Goal: Transaction & Acquisition: Purchase product/service

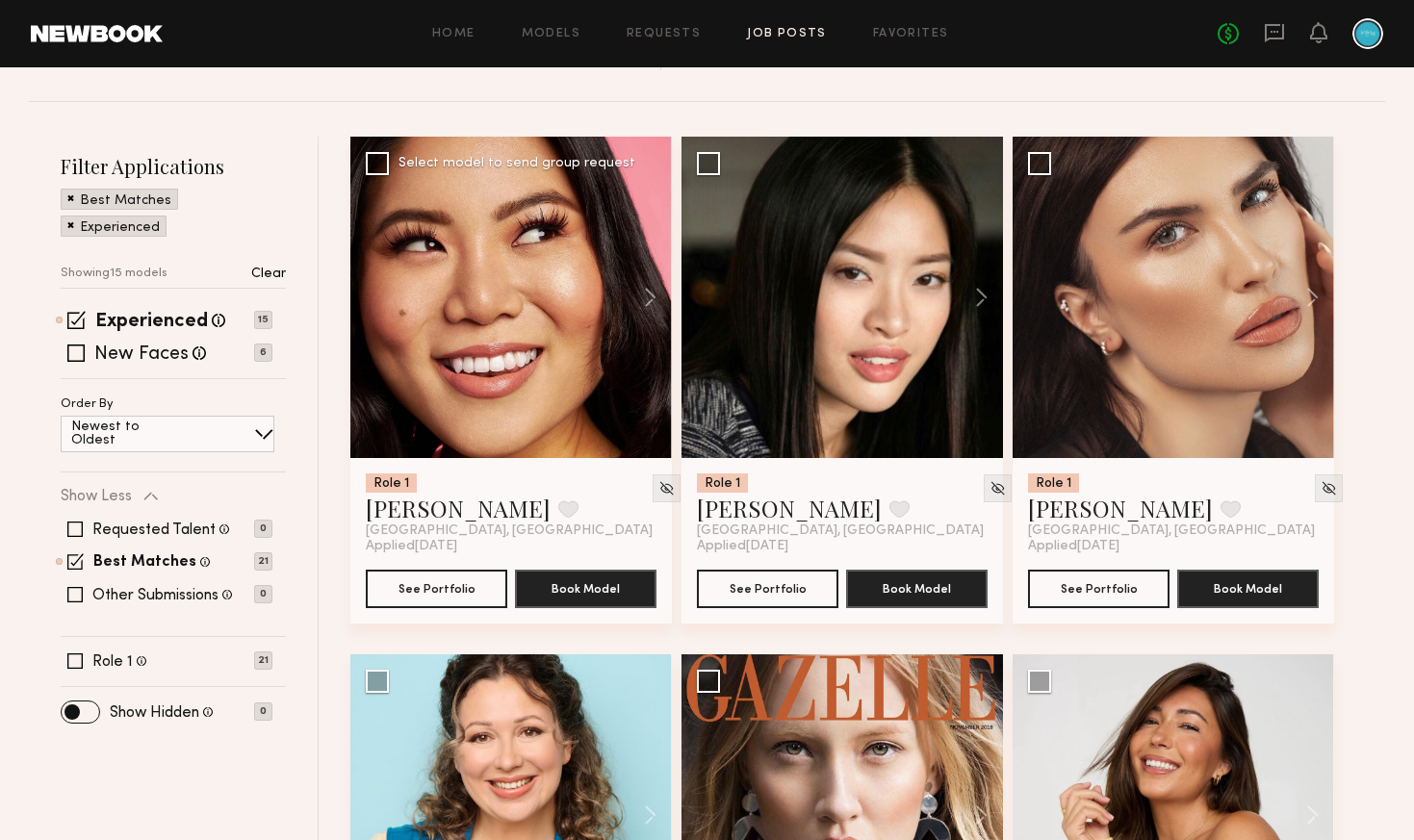
scroll to position [258, 0]
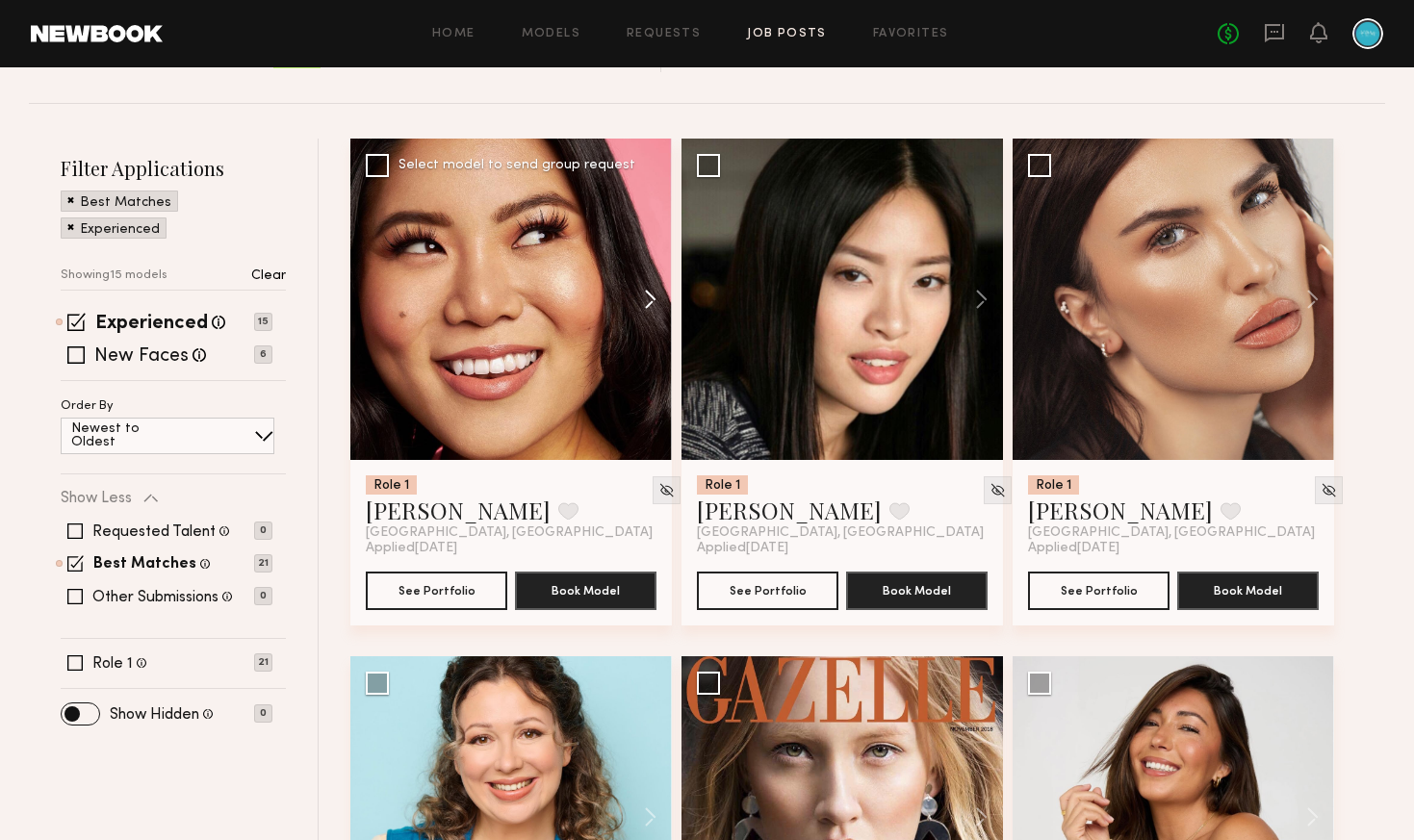
click at [649, 297] on button at bounding box center [641, 299] width 62 height 321
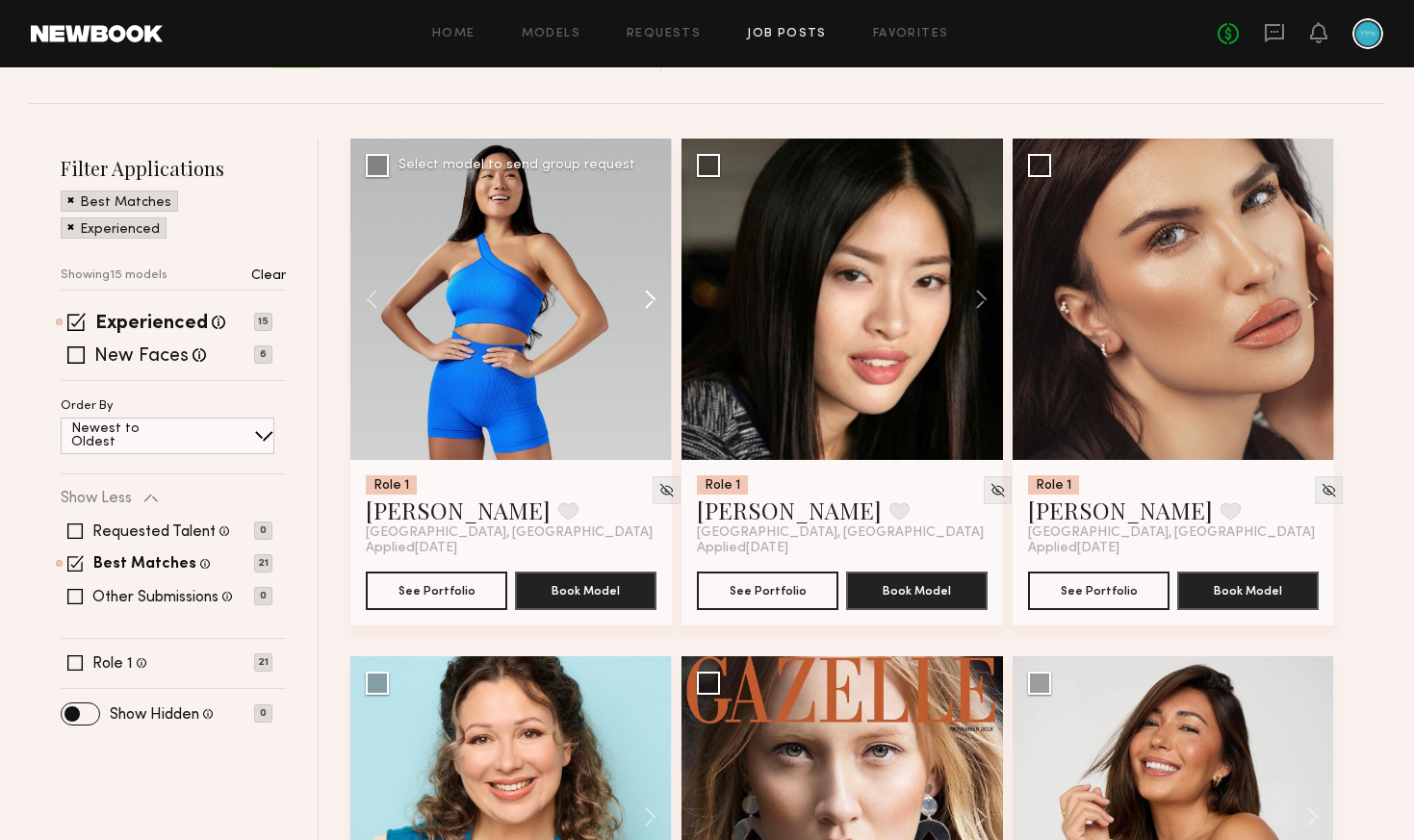
click at [649, 297] on button at bounding box center [641, 299] width 62 height 321
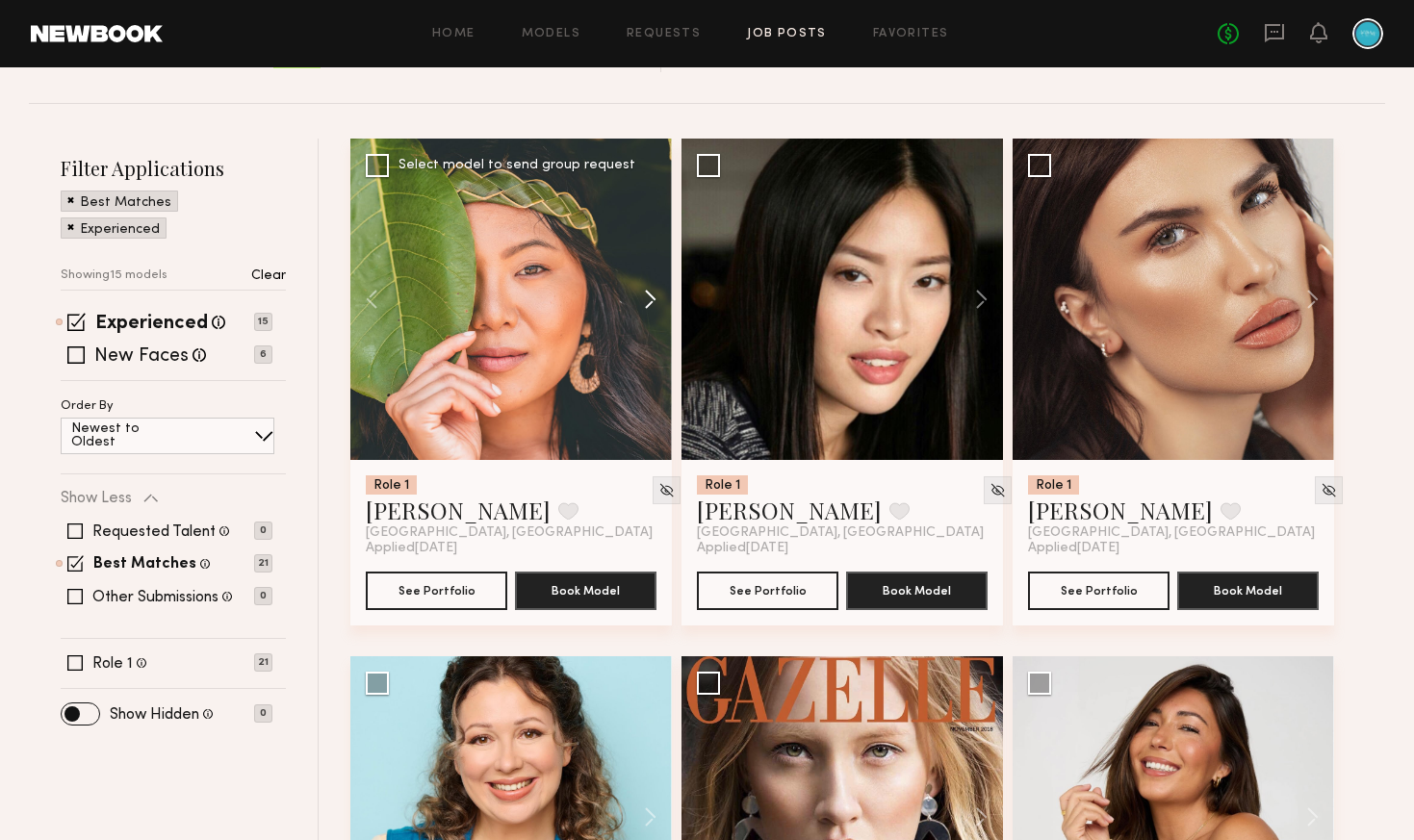
click at [649, 297] on button at bounding box center [641, 299] width 62 height 321
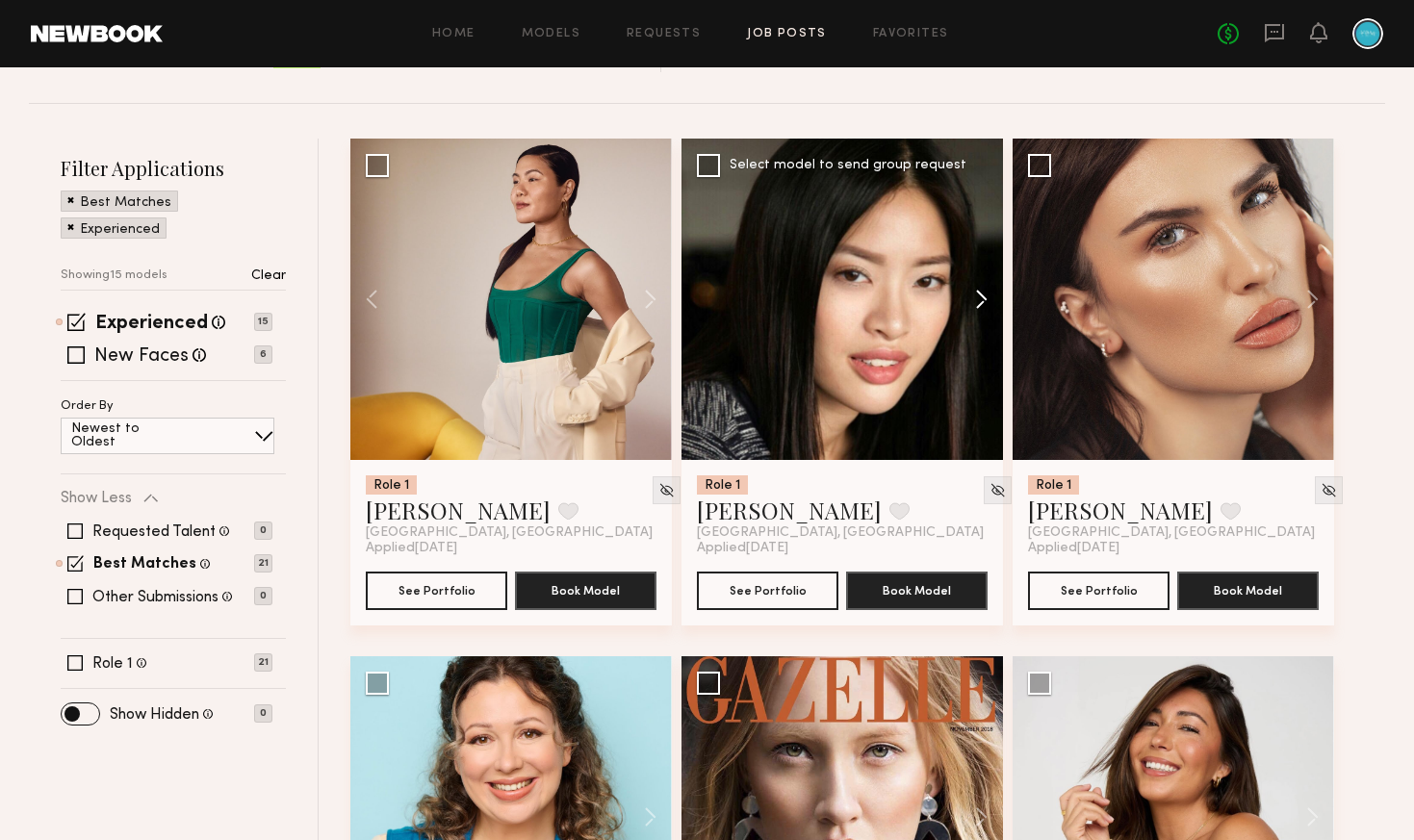
click at [990, 298] on button at bounding box center [973, 299] width 62 height 321
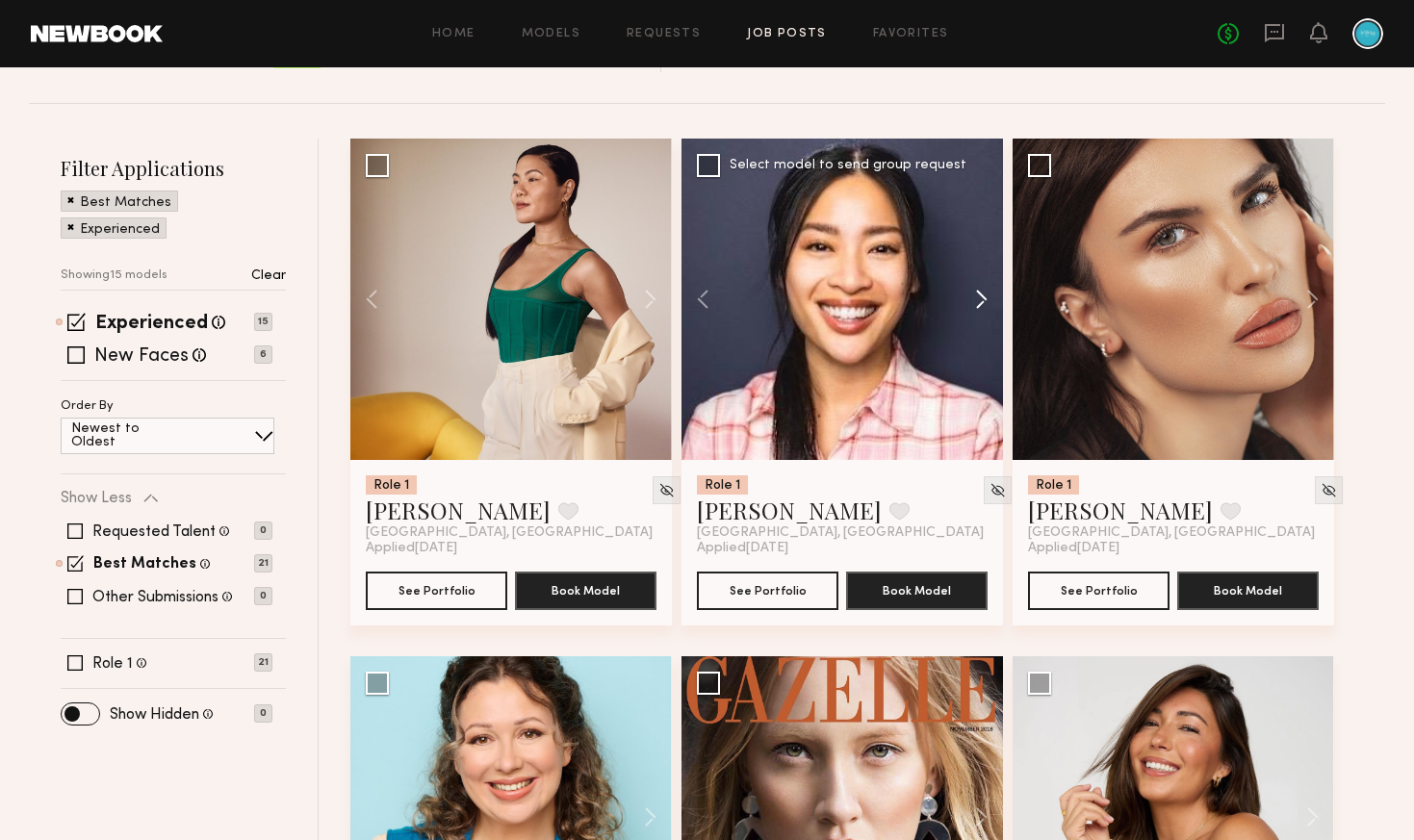
click at [990, 298] on button at bounding box center [973, 299] width 62 height 321
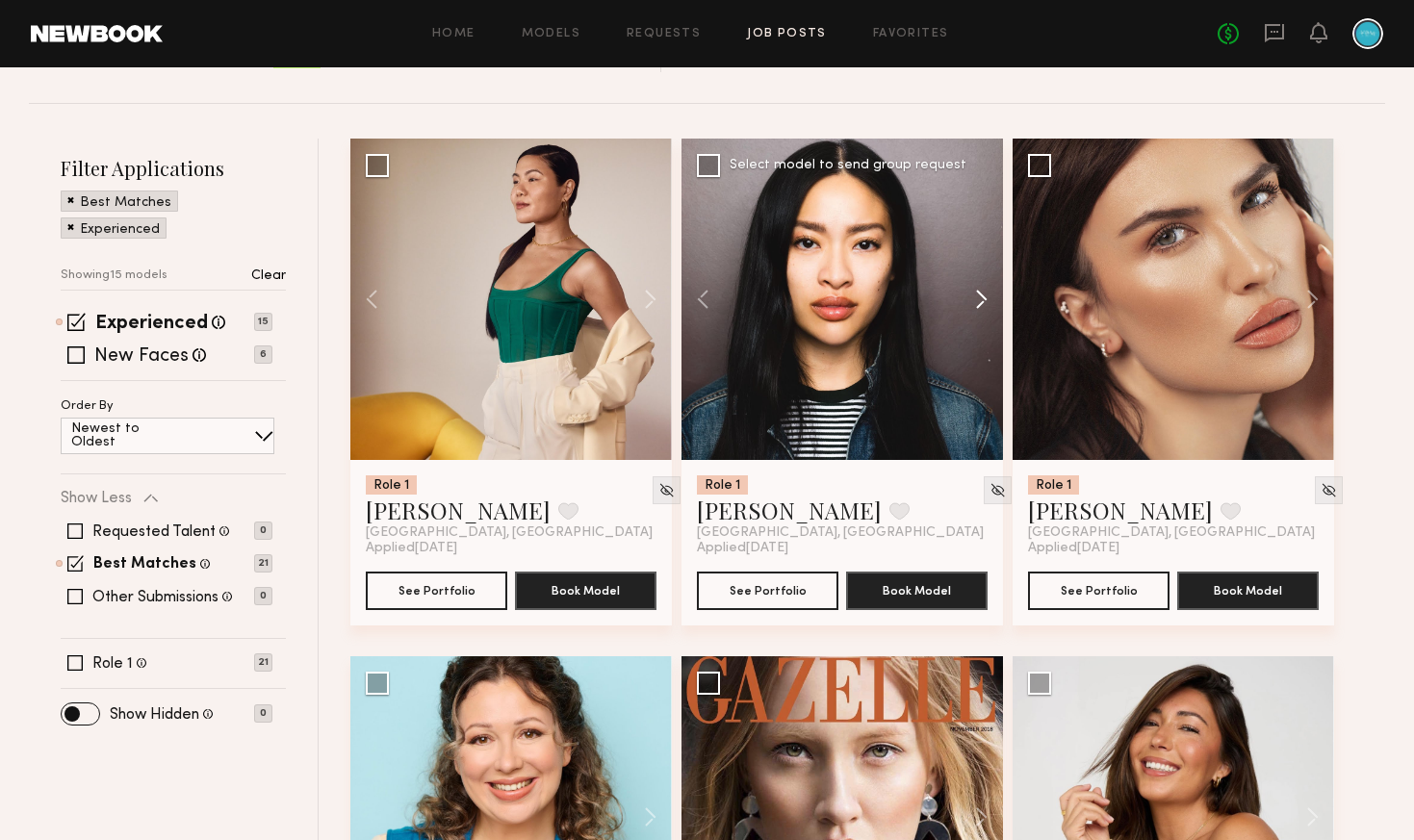
click at [990, 298] on button at bounding box center [973, 299] width 62 height 321
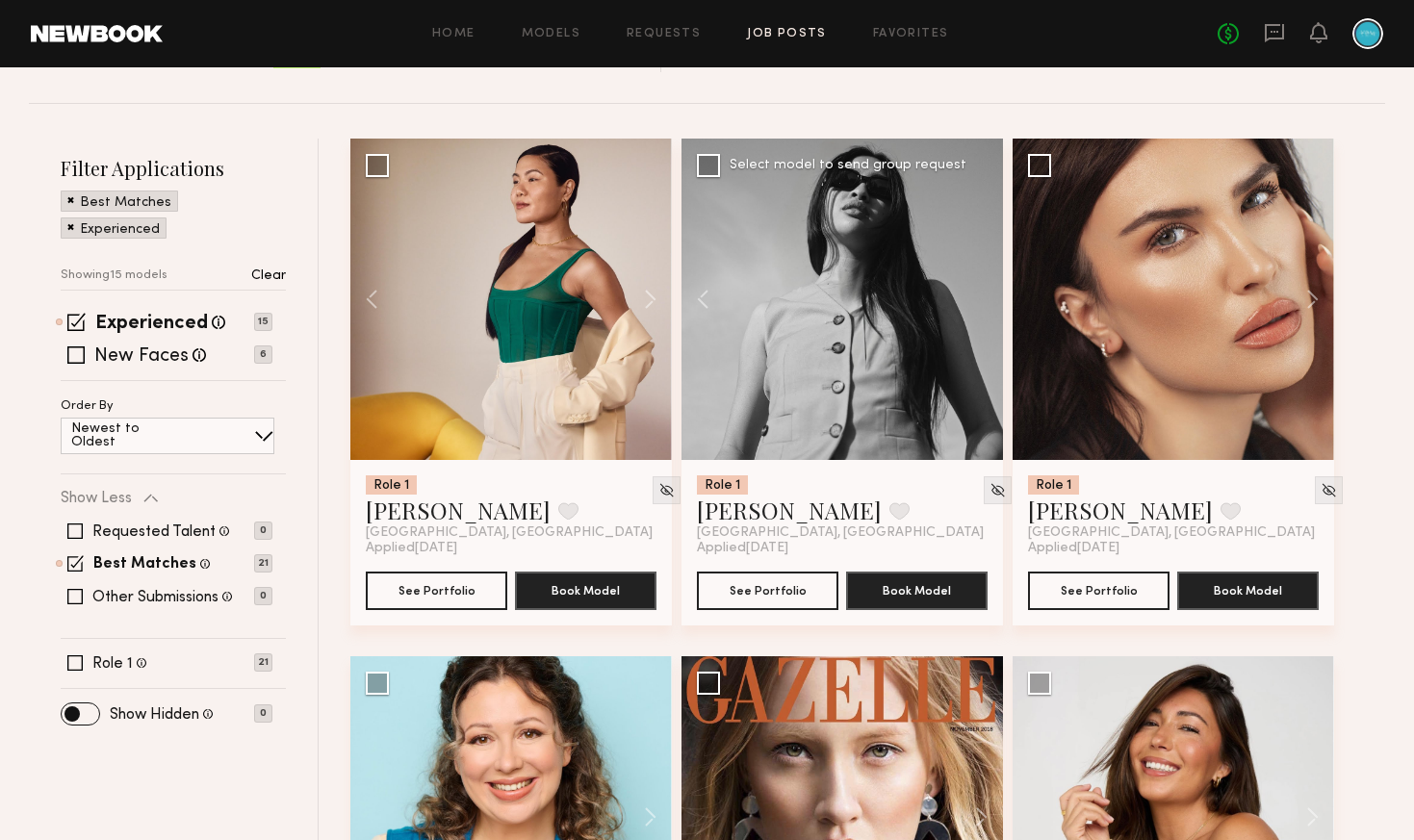
click at [990, 298] on div at bounding box center [842, 299] width 321 height 321
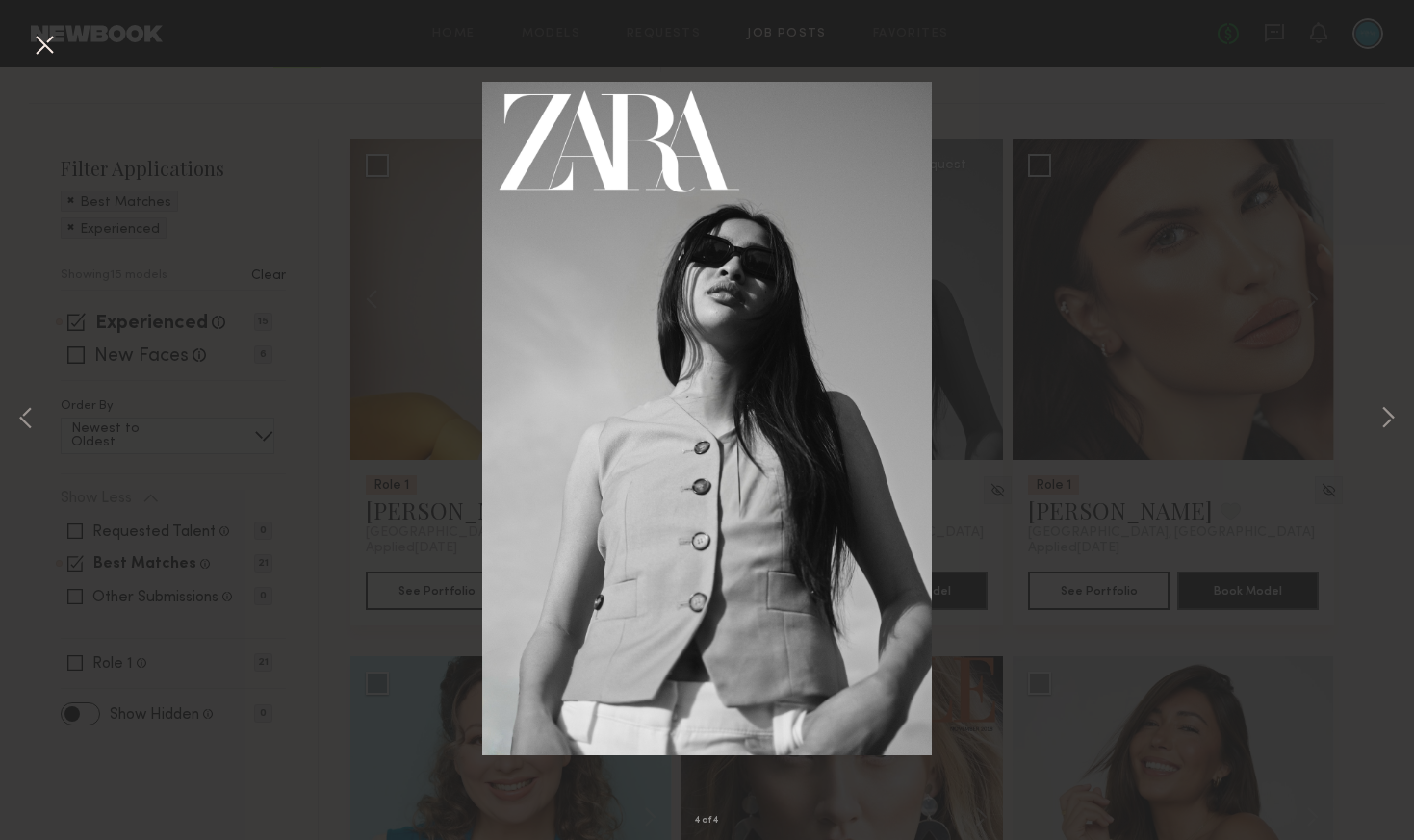
drag, startPoint x: 44, startPoint y: 43, endPoint x: 71, endPoint y: 45, distance: 27.1
click at [45, 44] on button at bounding box center [45, 46] width 31 height 35
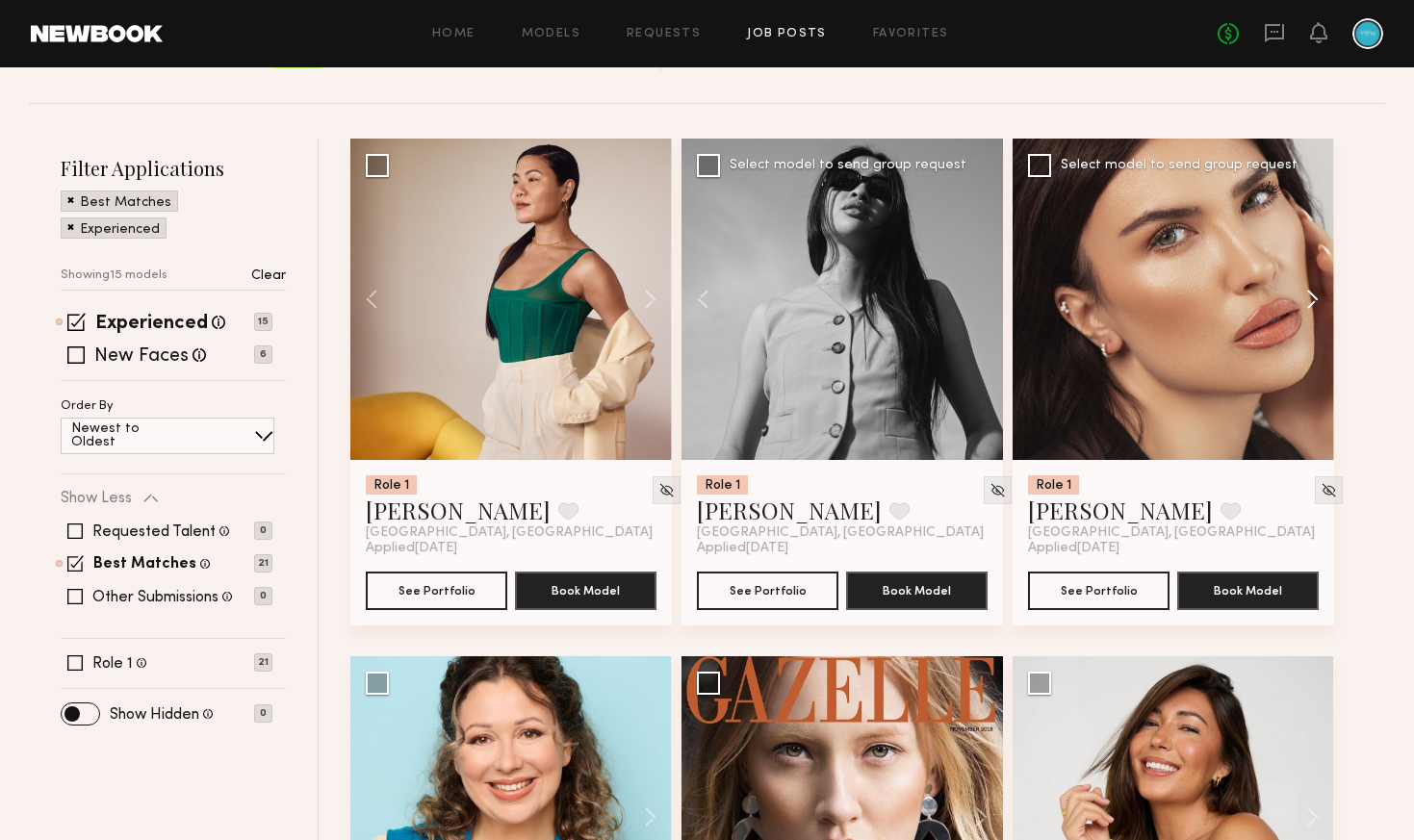
click at [1323, 298] on button at bounding box center [1304, 299] width 62 height 321
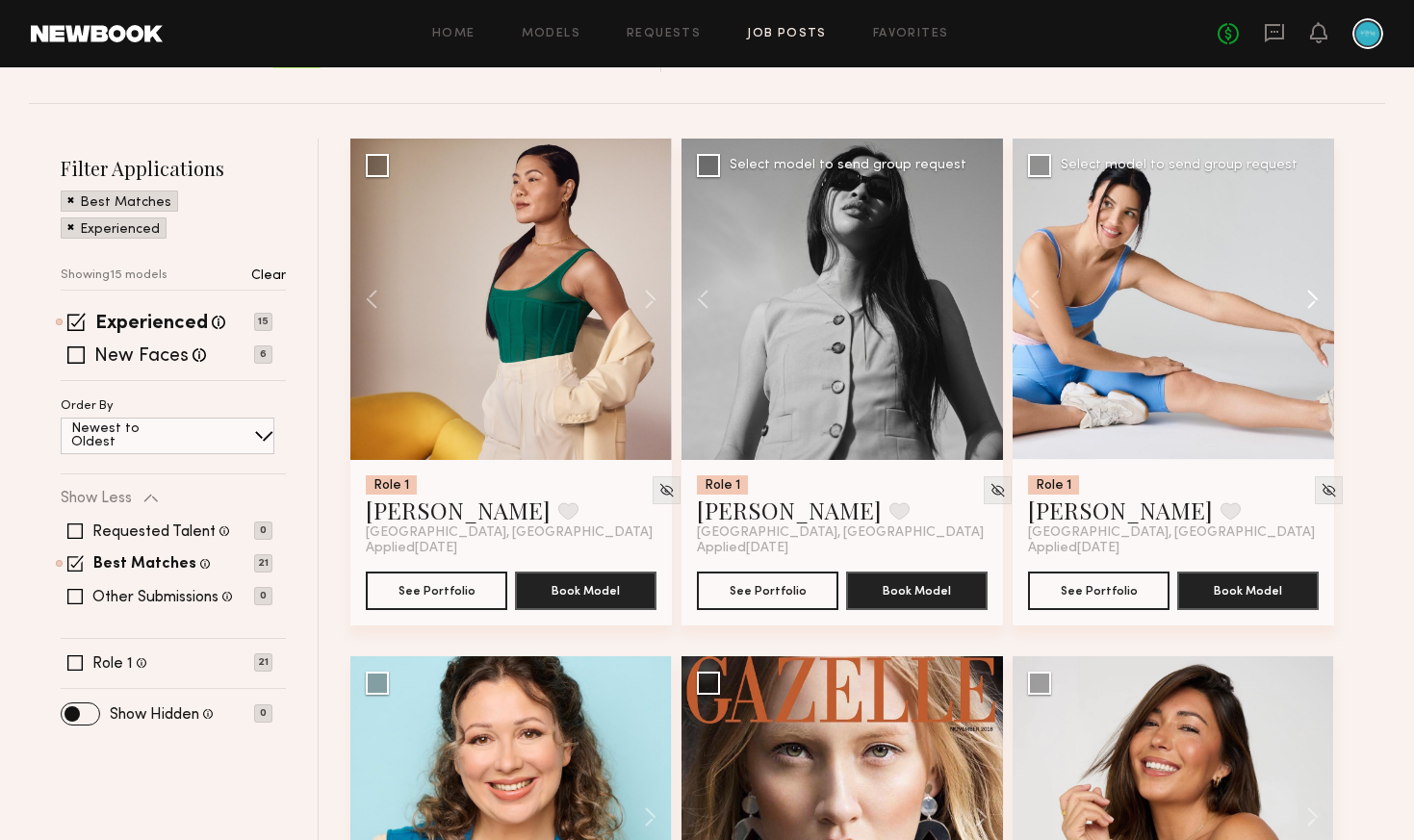
click at [1315, 299] on button at bounding box center [1304, 299] width 62 height 321
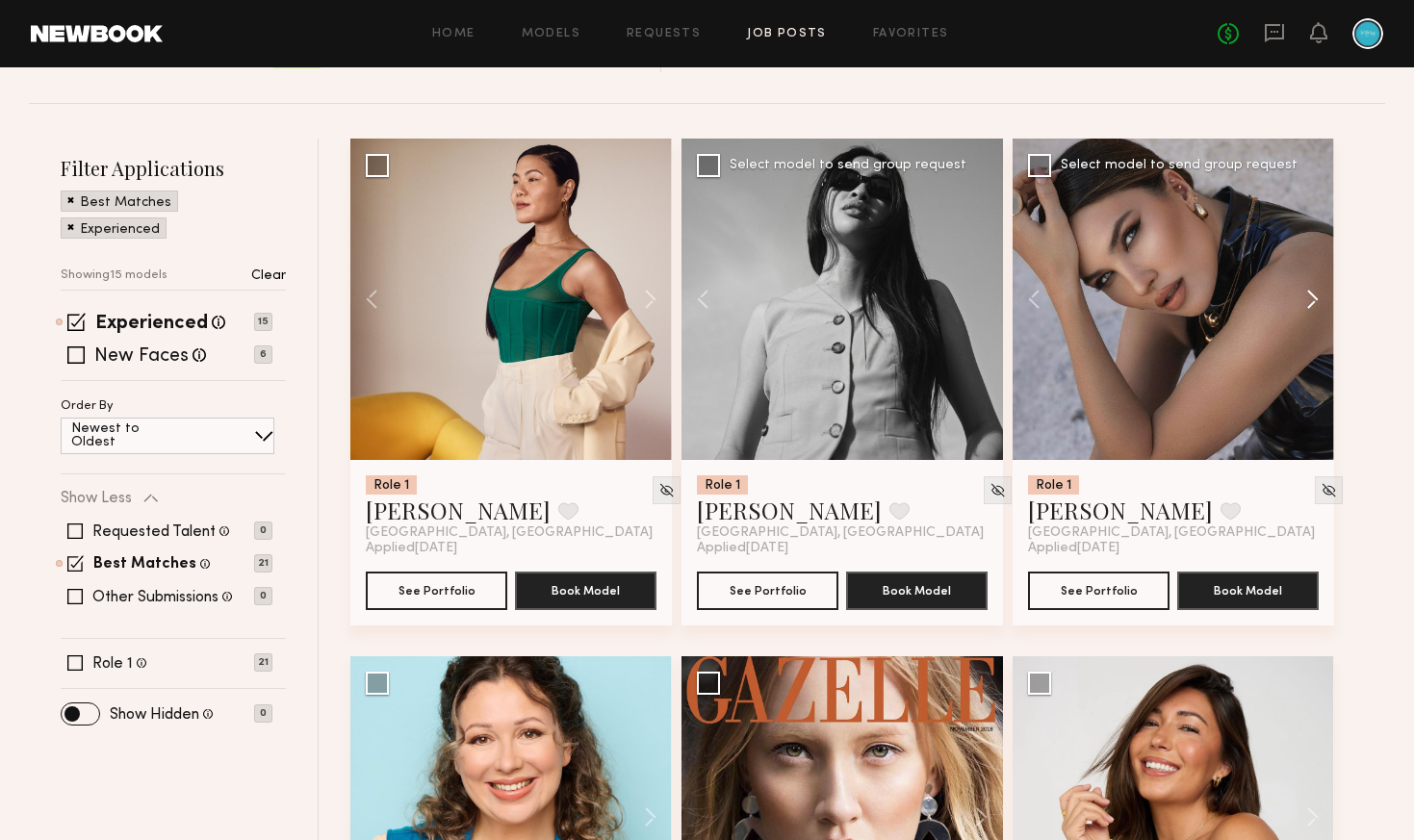
click at [1310, 299] on button at bounding box center [1304, 299] width 62 height 321
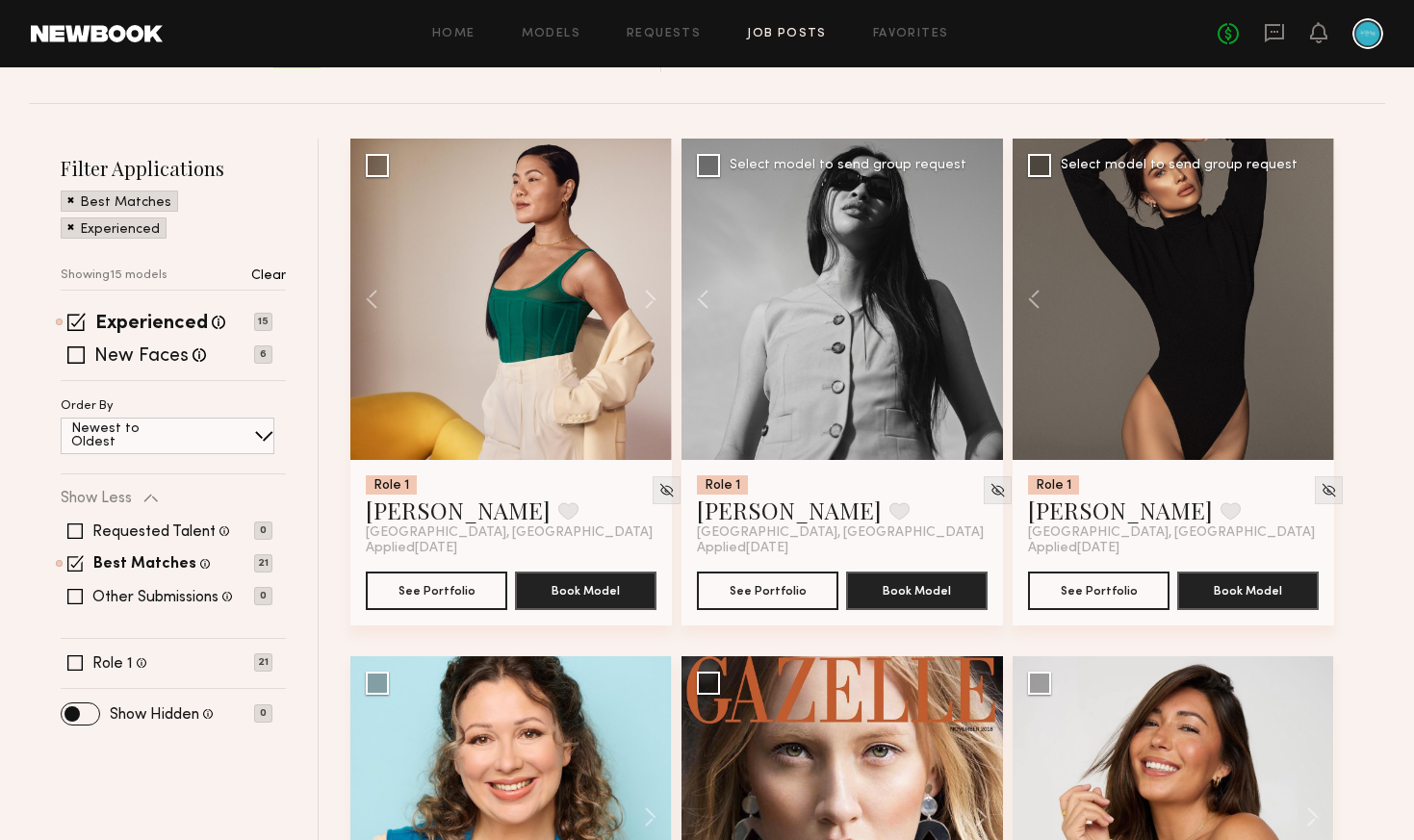
click at [1310, 299] on div at bounding box center [1173, 299] width 321 height 321
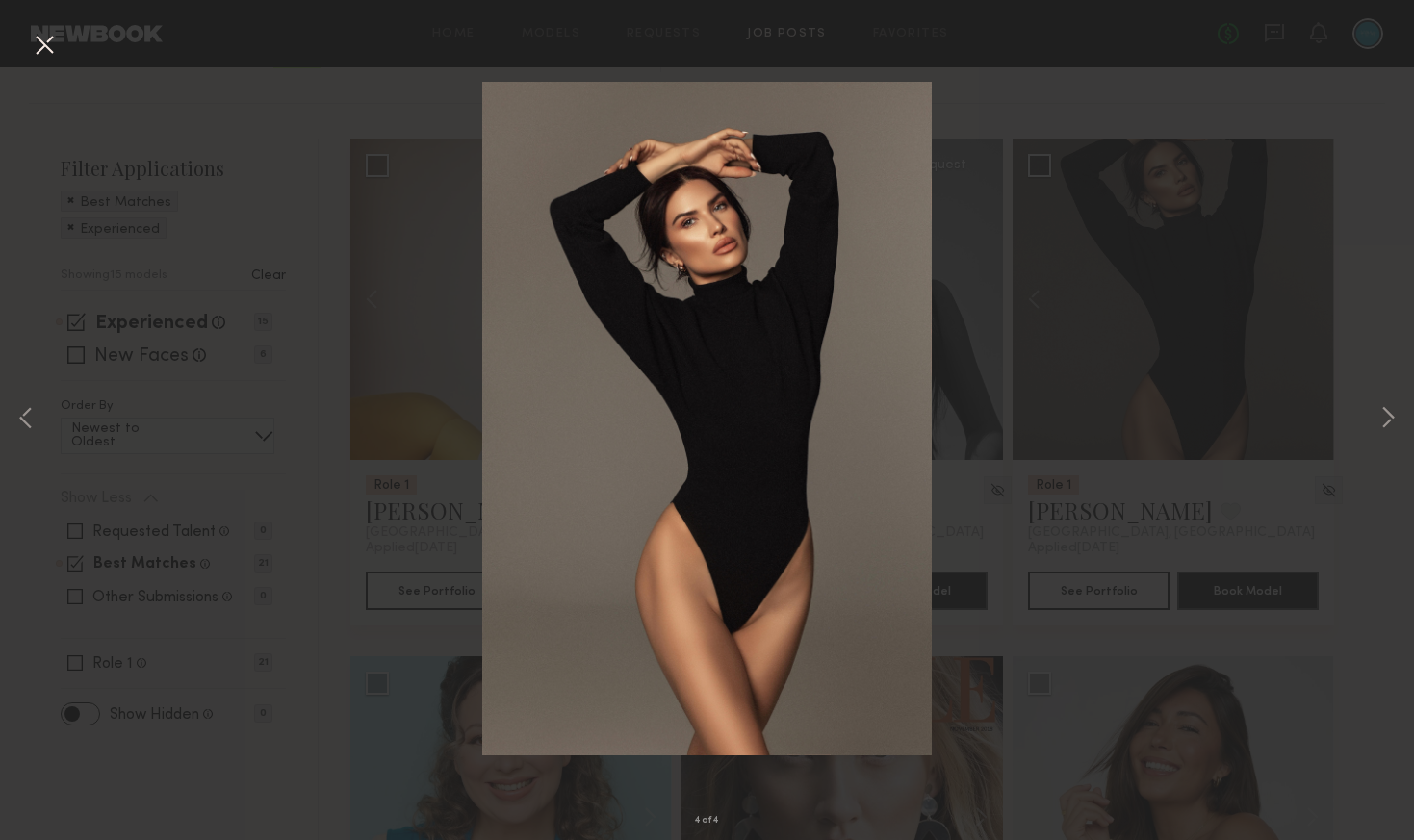
drag, startPoint x: 1061, startPoint y: 75, endPoint x: 1059, endPoint y: 90, distance: 15.1
click at [1061, 75] on div "4 of 4" at bounding box center [707, 420] width 1414 height 840
click at [1394, 416] on button at bounding box center [1388, 420] width 23 height 672
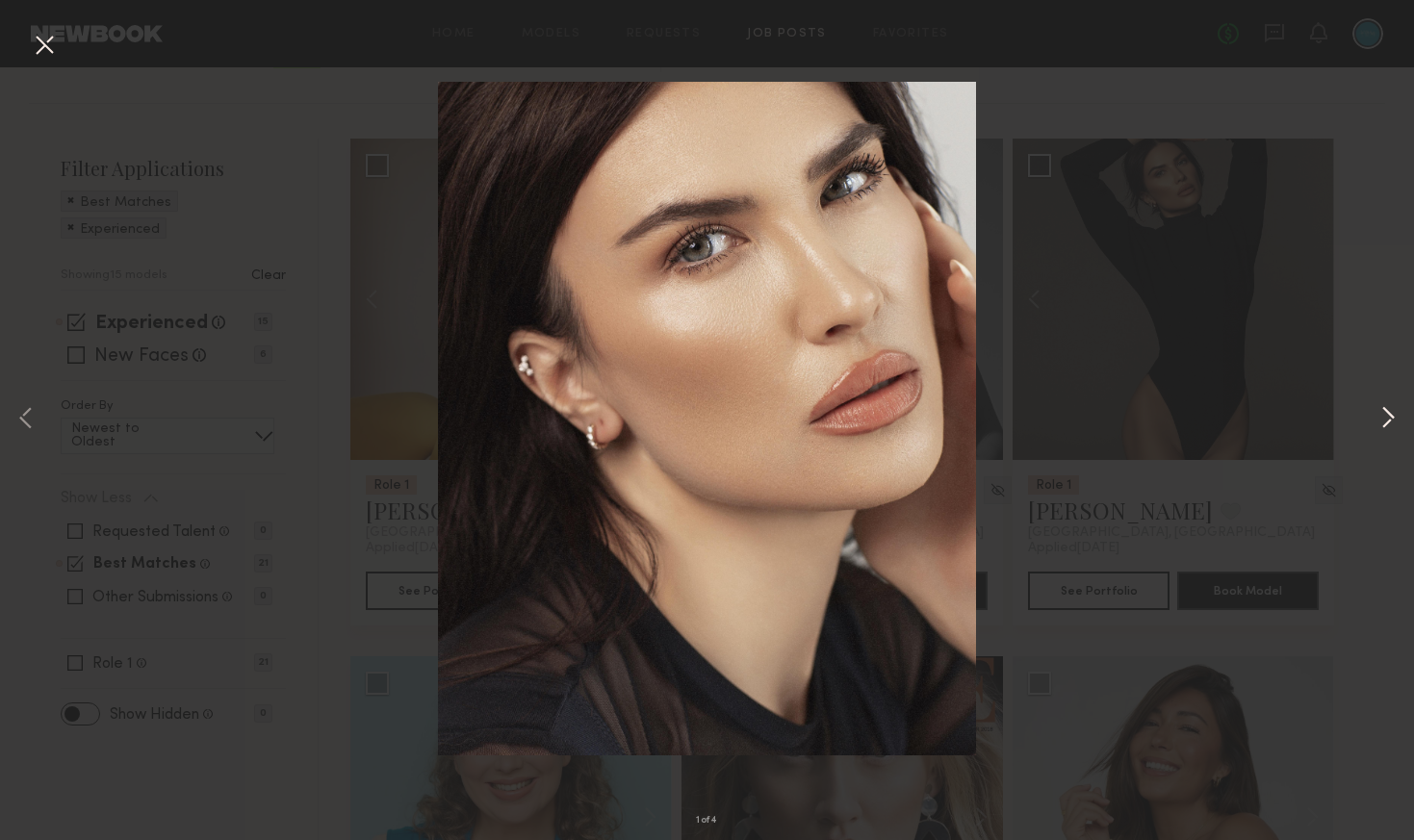
click at [1382, 115] on button at bounding box center [1388, 420] width 23 height 672
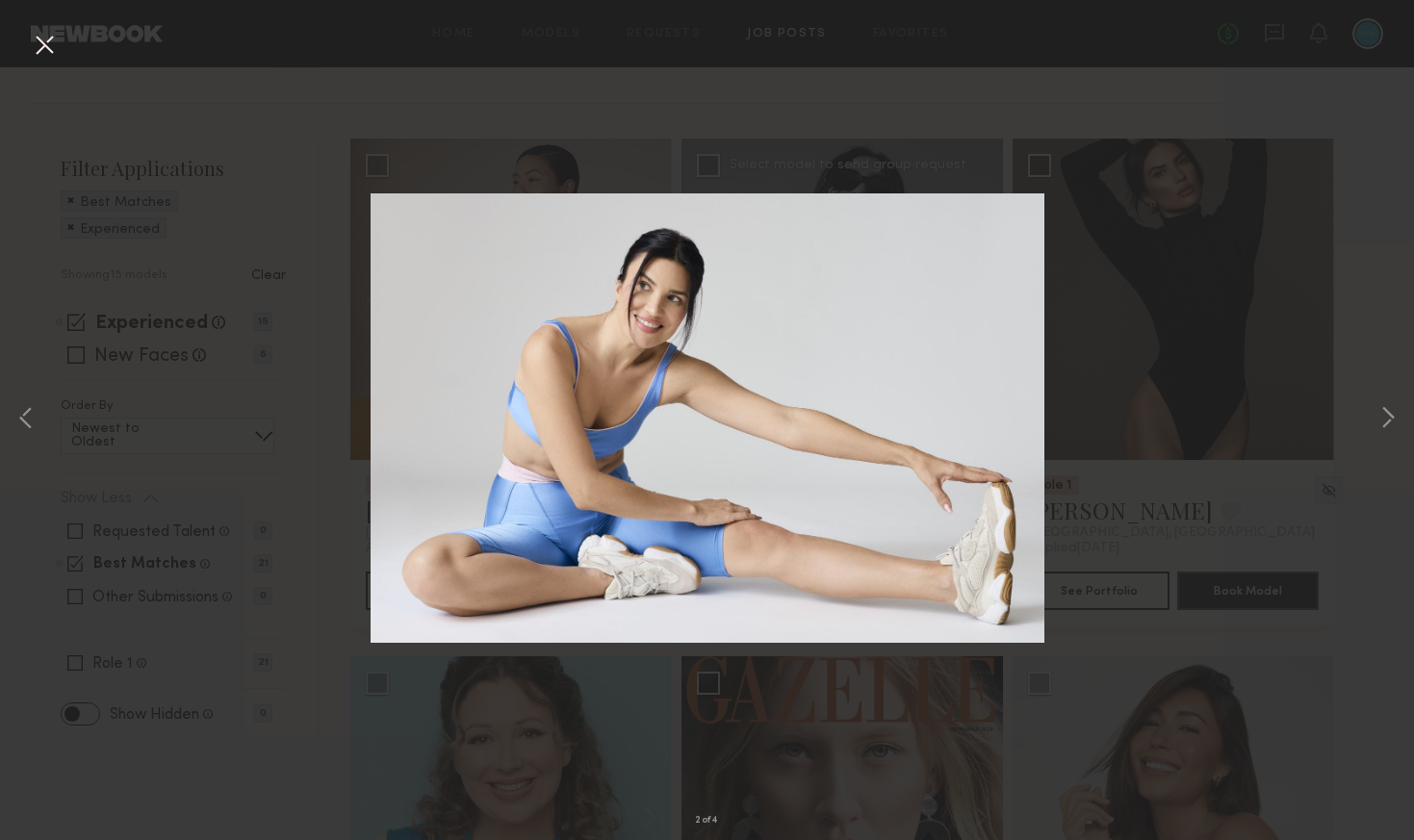
click at [1290, 105] on div "2 of 4" at bounding box center [707, 420] width 1414 height 840
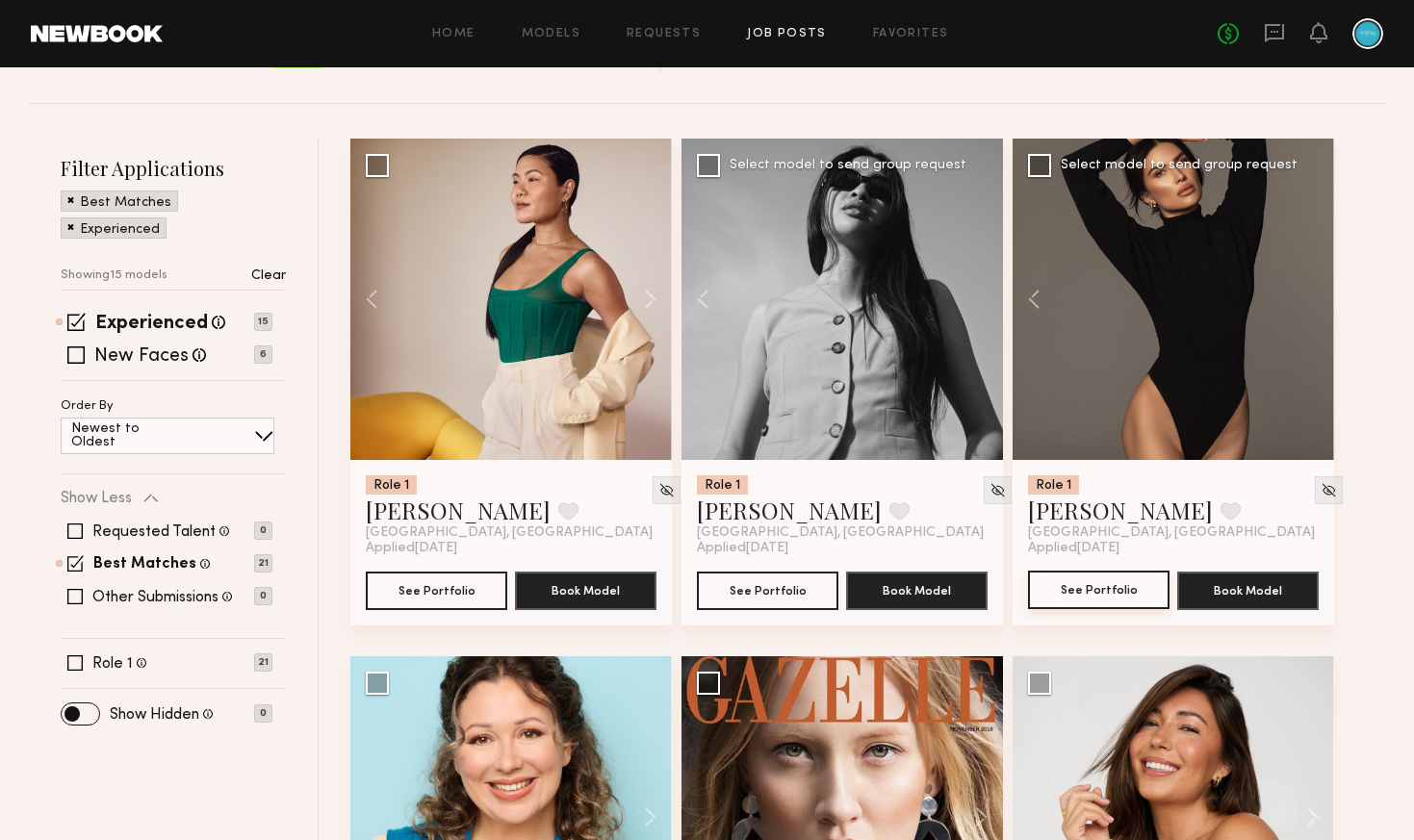
click at [1077, 595] on button "See Portfolio" at bounding box center [1098, 590] width 141 height 39
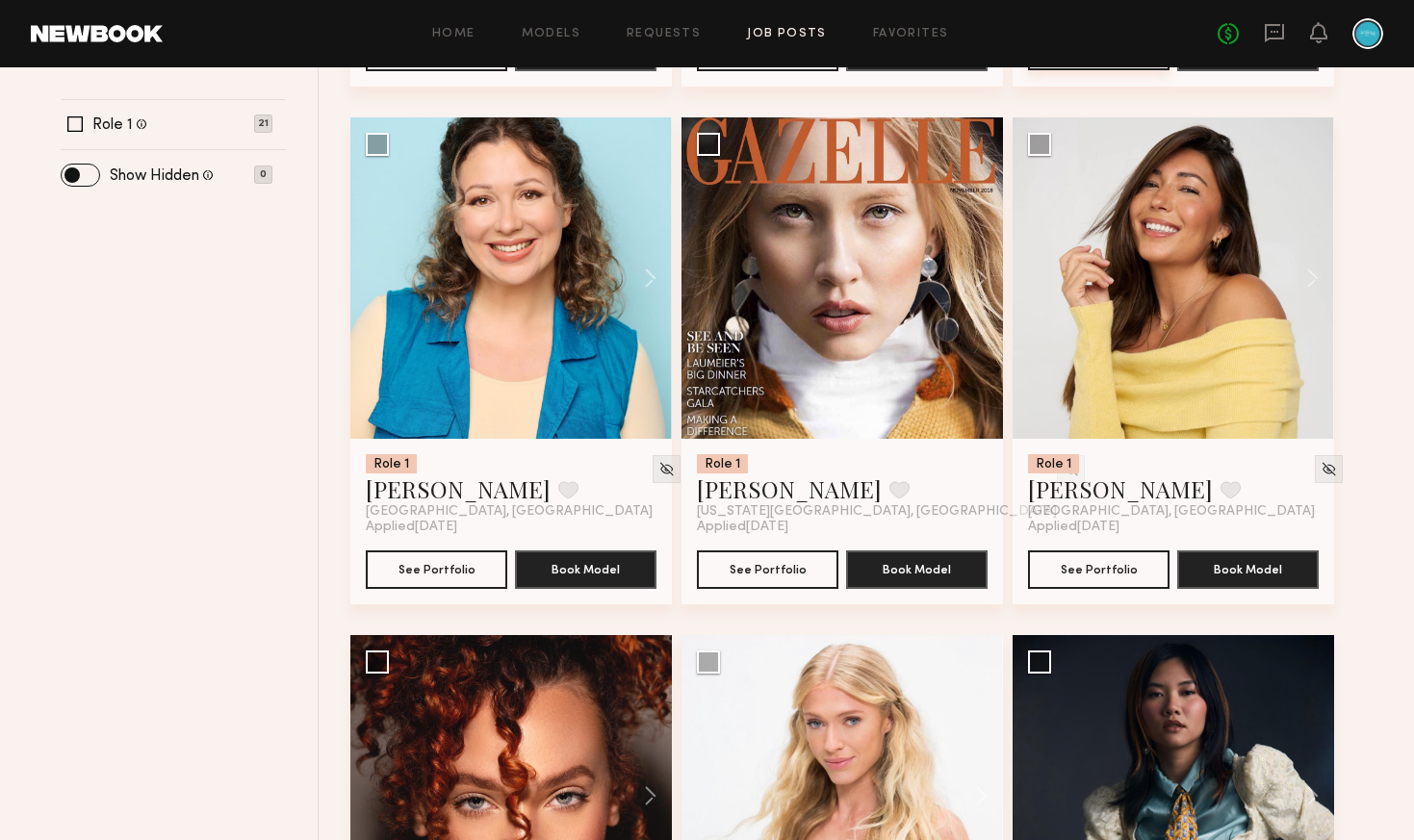
scroll to position [795, 0]
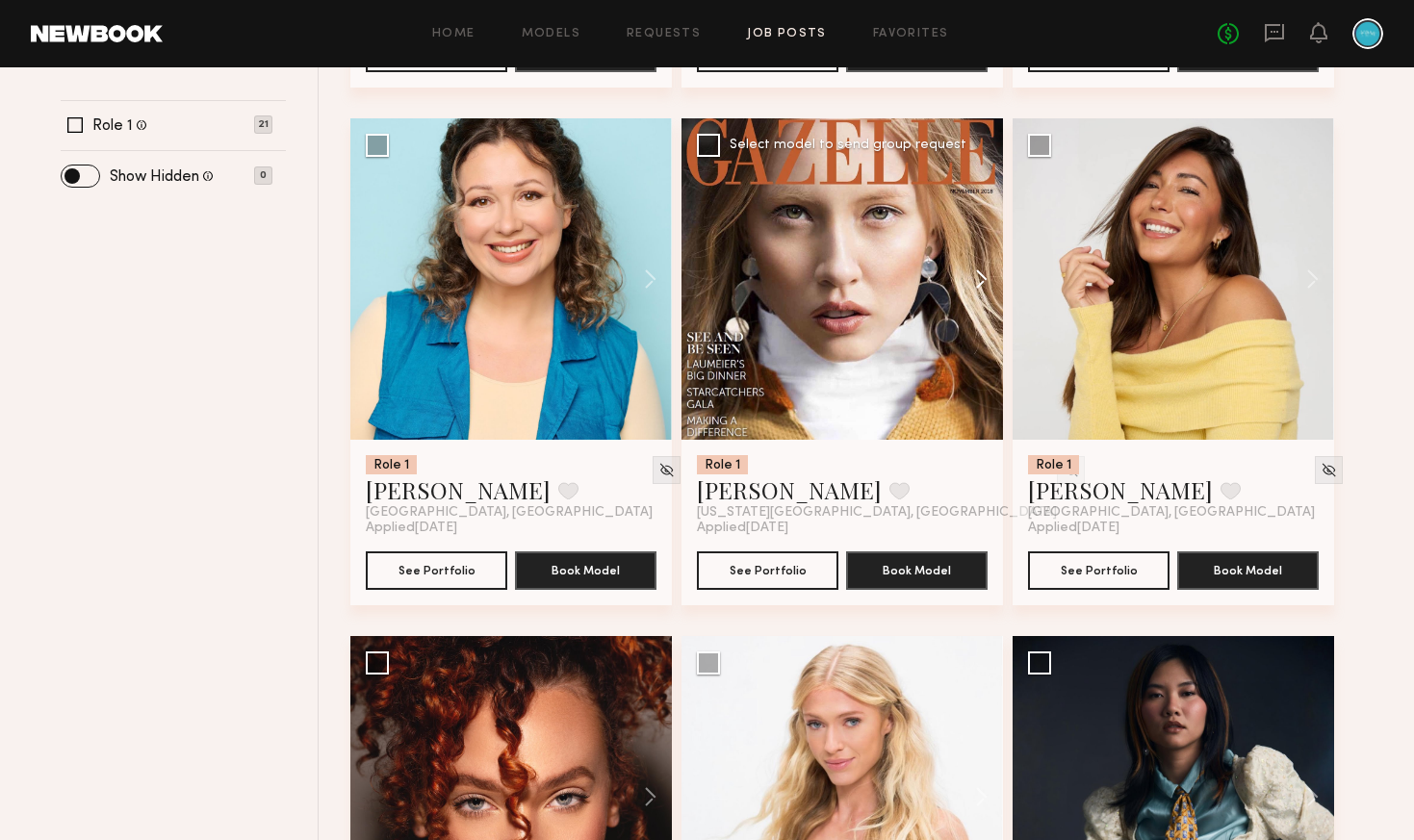
click at [980, 279] on button at bounding box center [973, 279] width 62 height 321
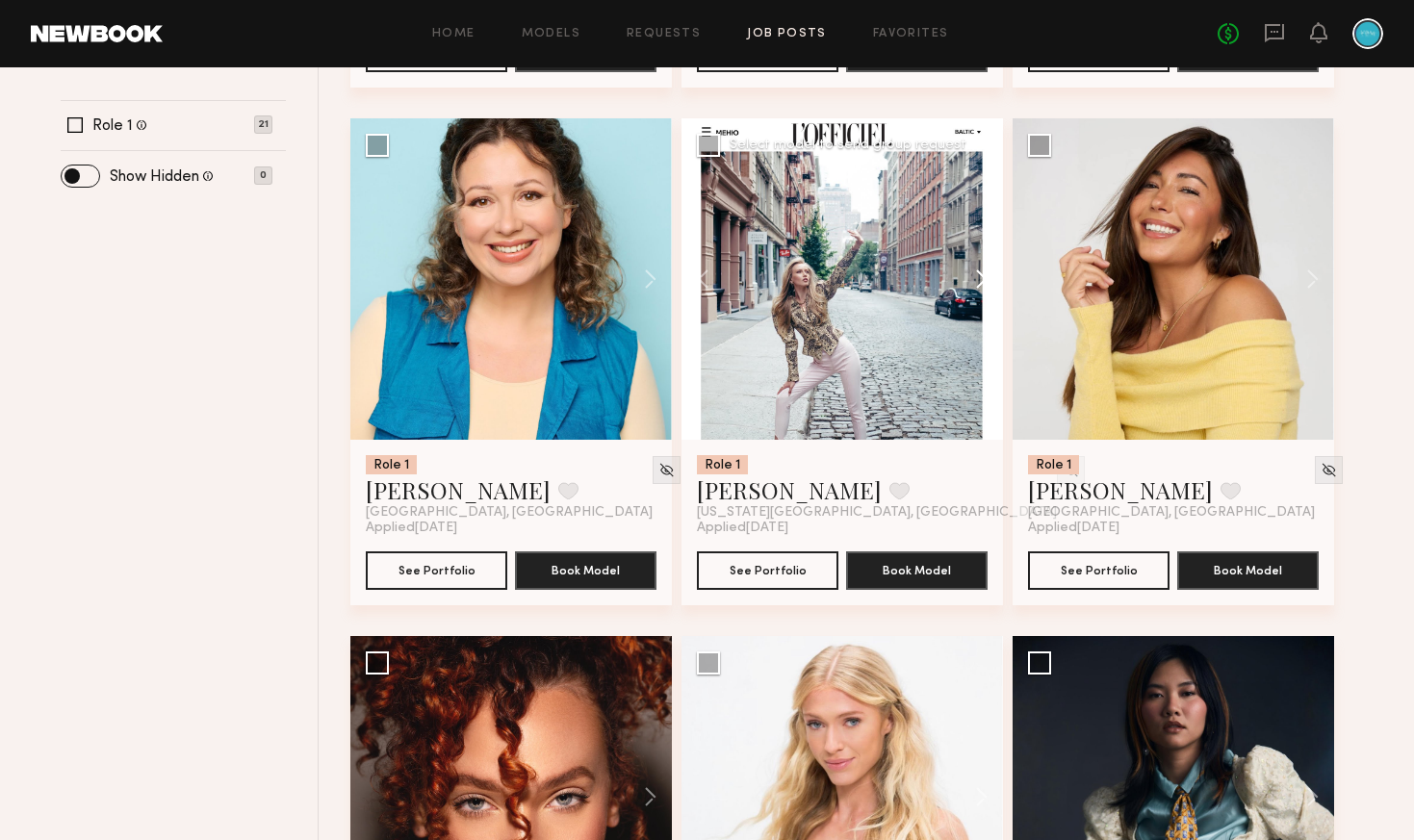
click at [980, 280] on button at bounding box center [973, 279] width 62 height 321
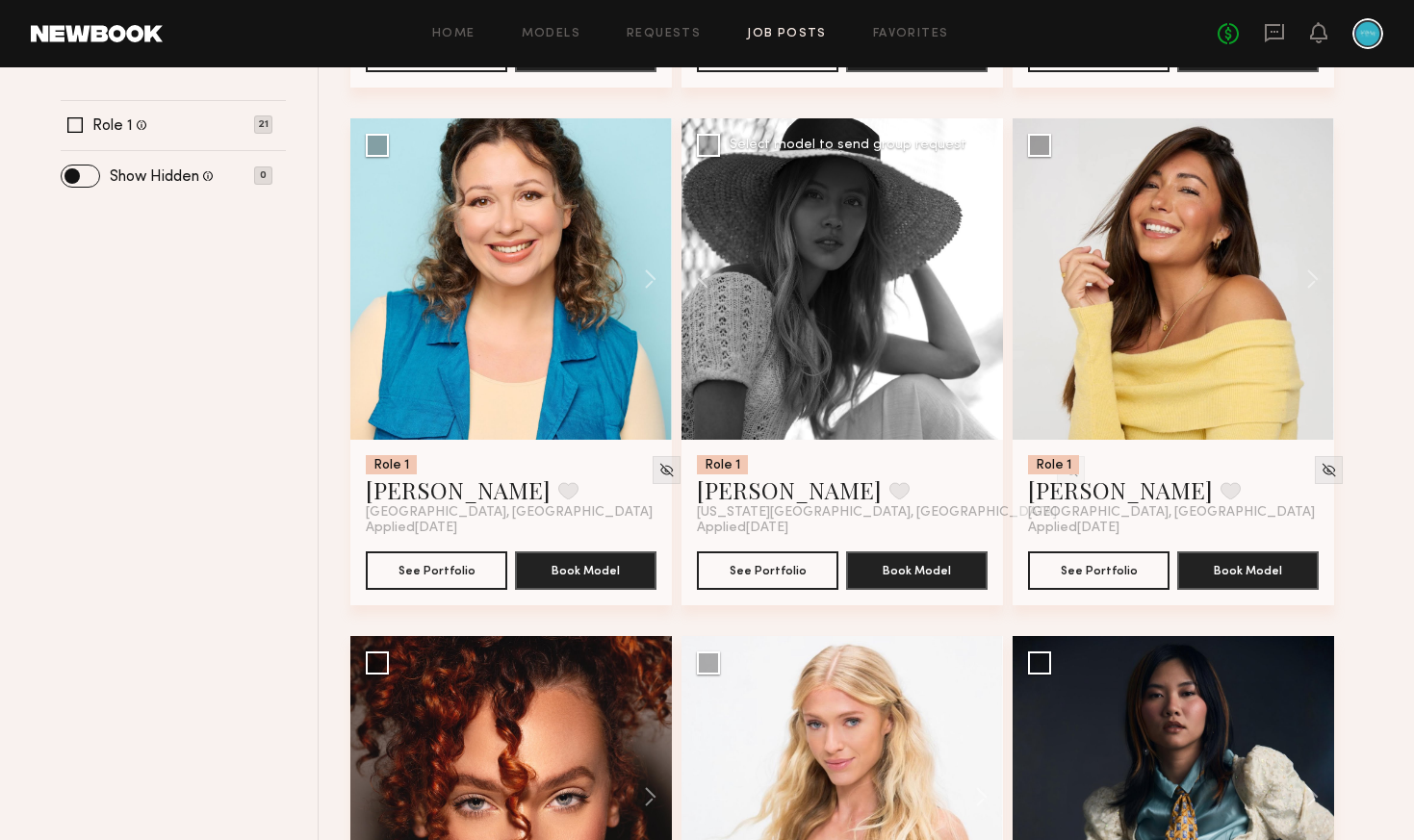
click at [980, 280] on button at bounding box center [973, 279] width 62 height 321
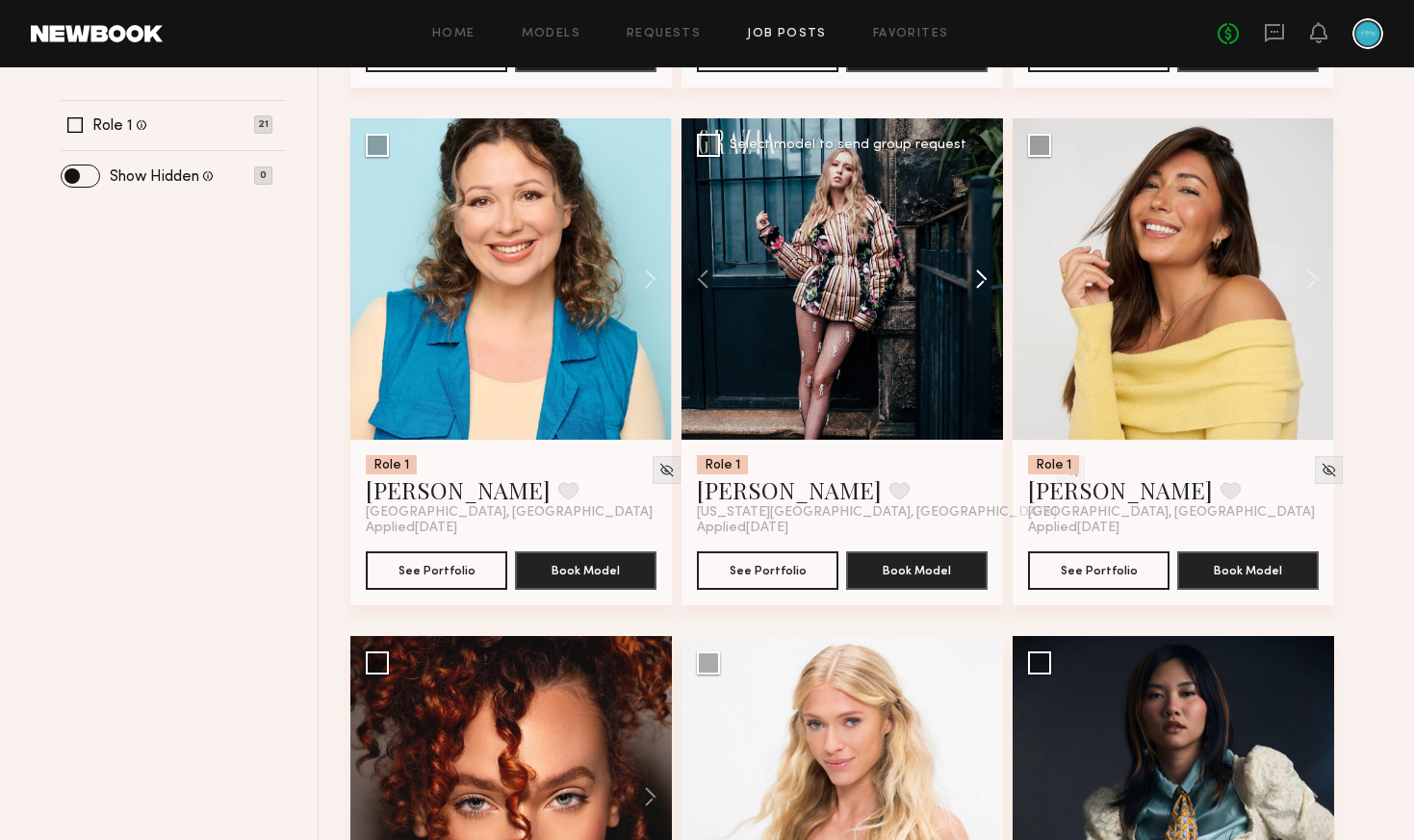
click at [980, 280] on button at bounding box center [973, 279] width 62 height 321
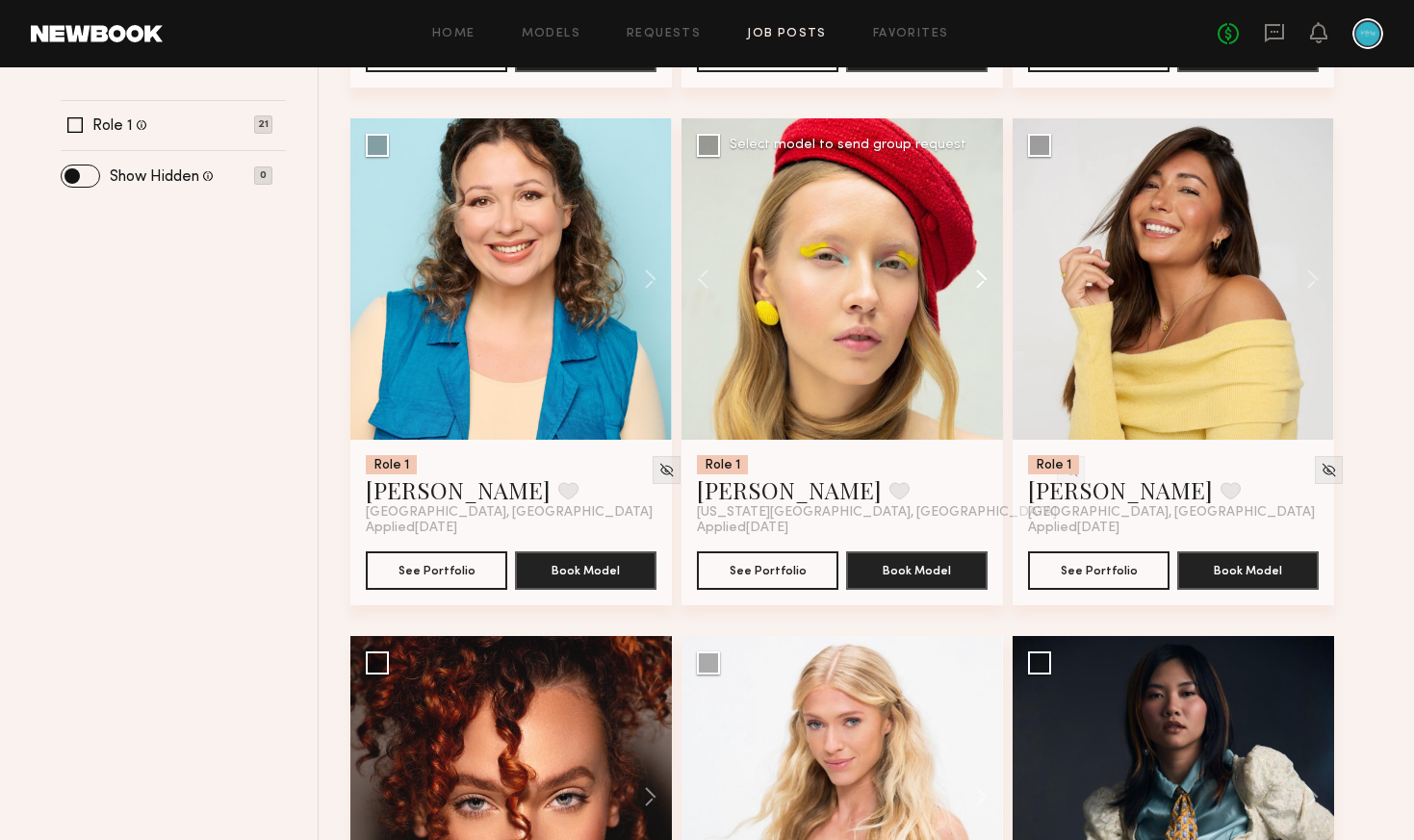
click at [980, 280] on button at bounding box center [973, 279] width 62 height 321
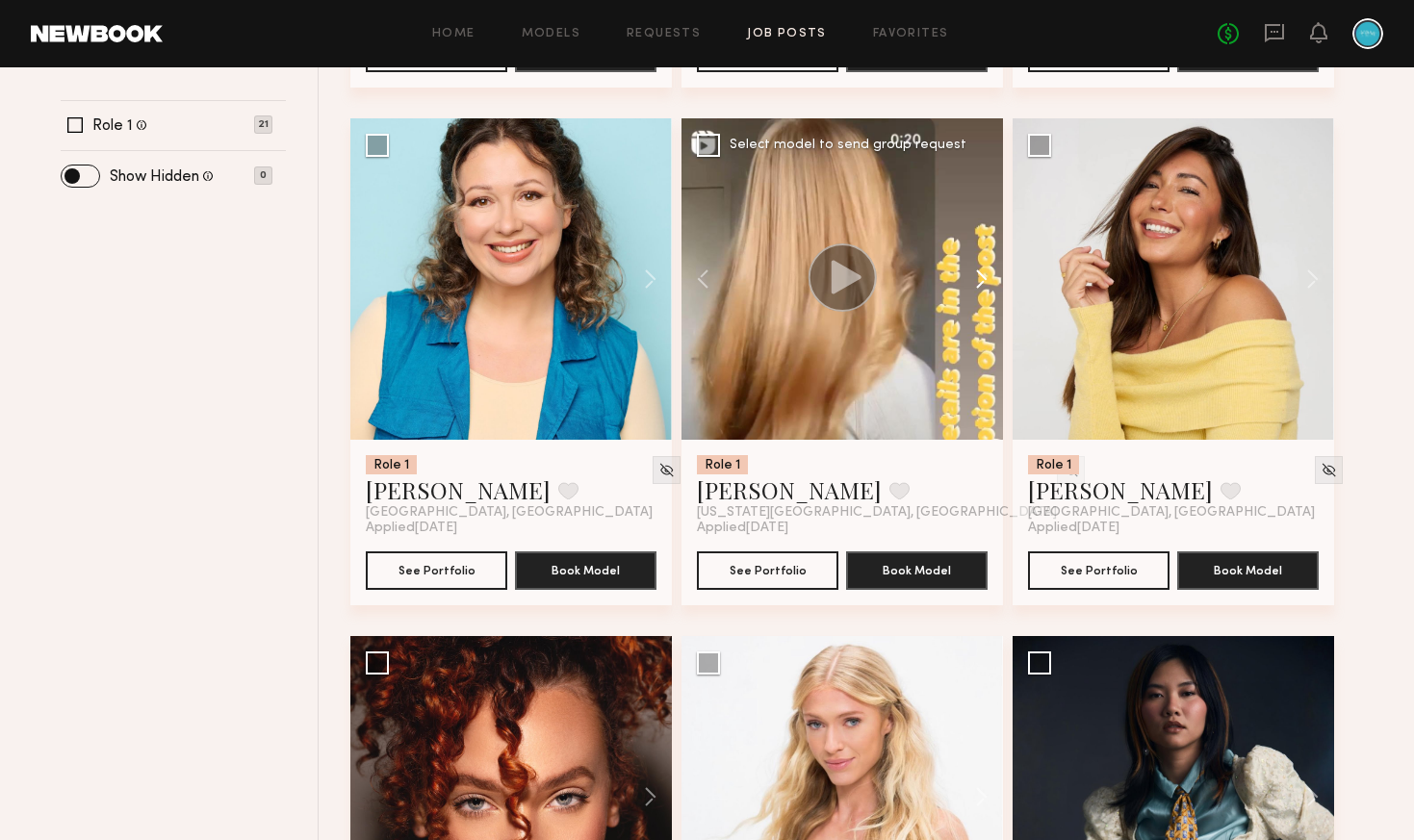
click at [980, 280] on button at bounding box center [973, 279] width 62 height 321
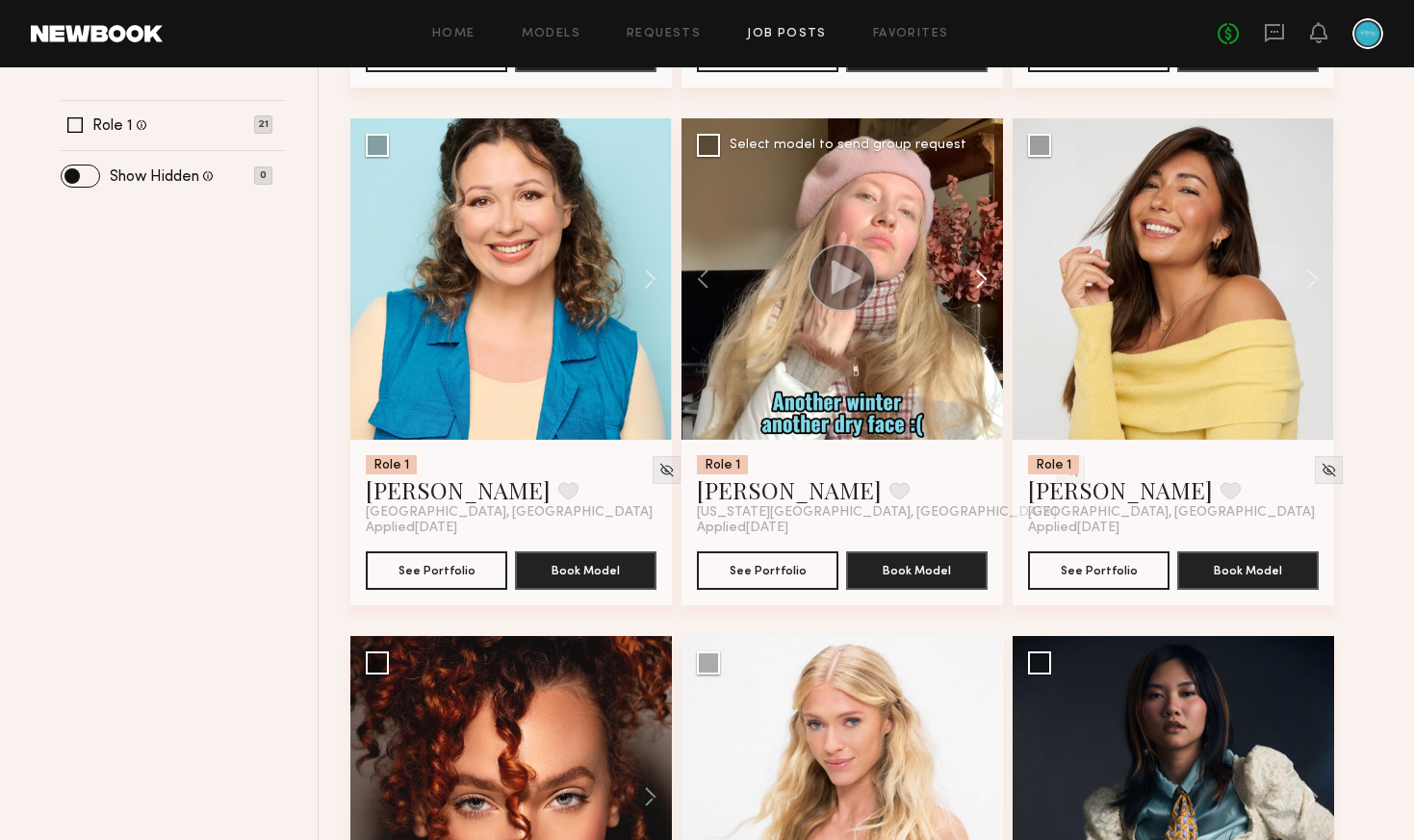
click at [980, 280] on button at bounding box center [973, 279] width 62 height 321
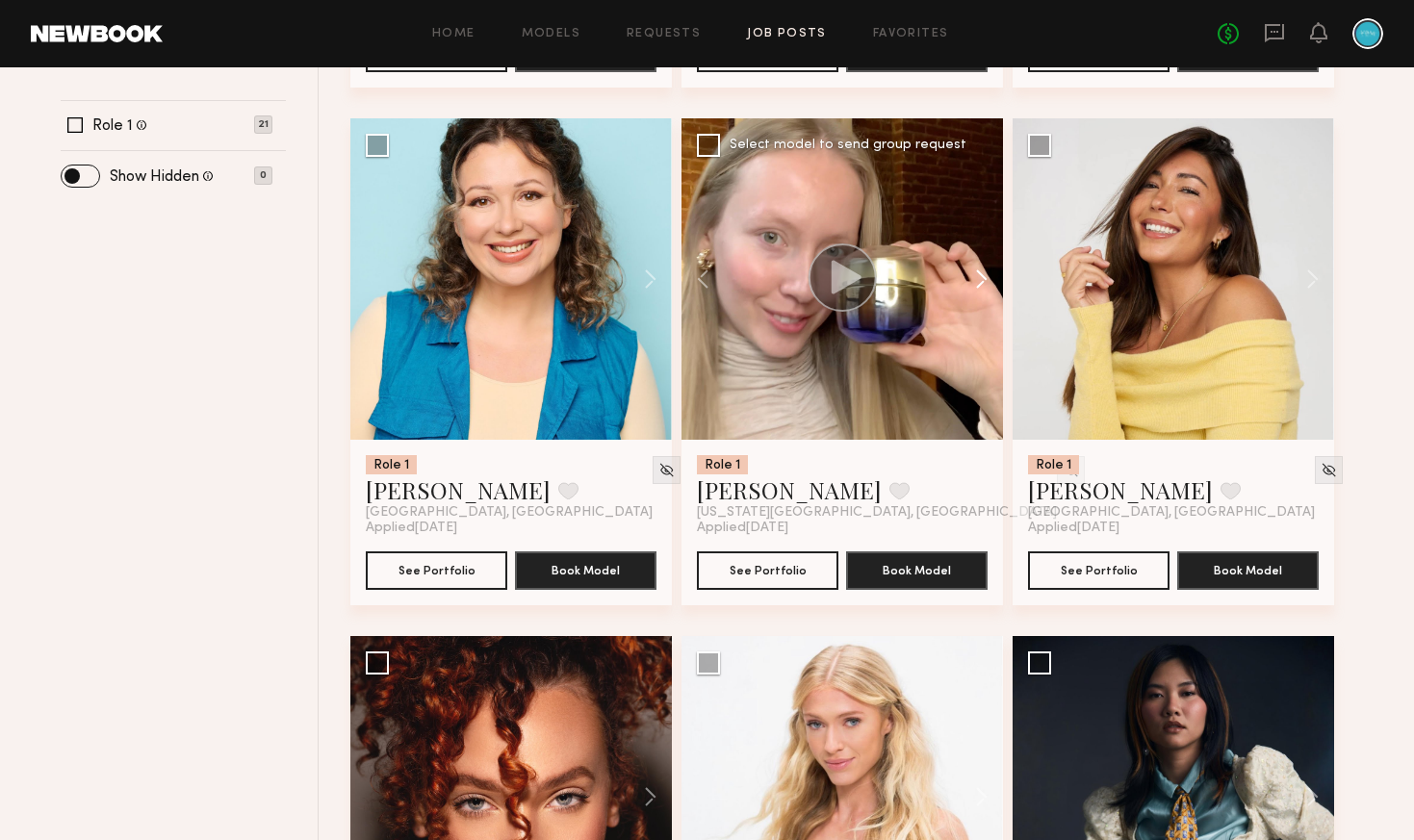
click at [980, 280] on button at bounding box center [973, 279] width 62 height 321
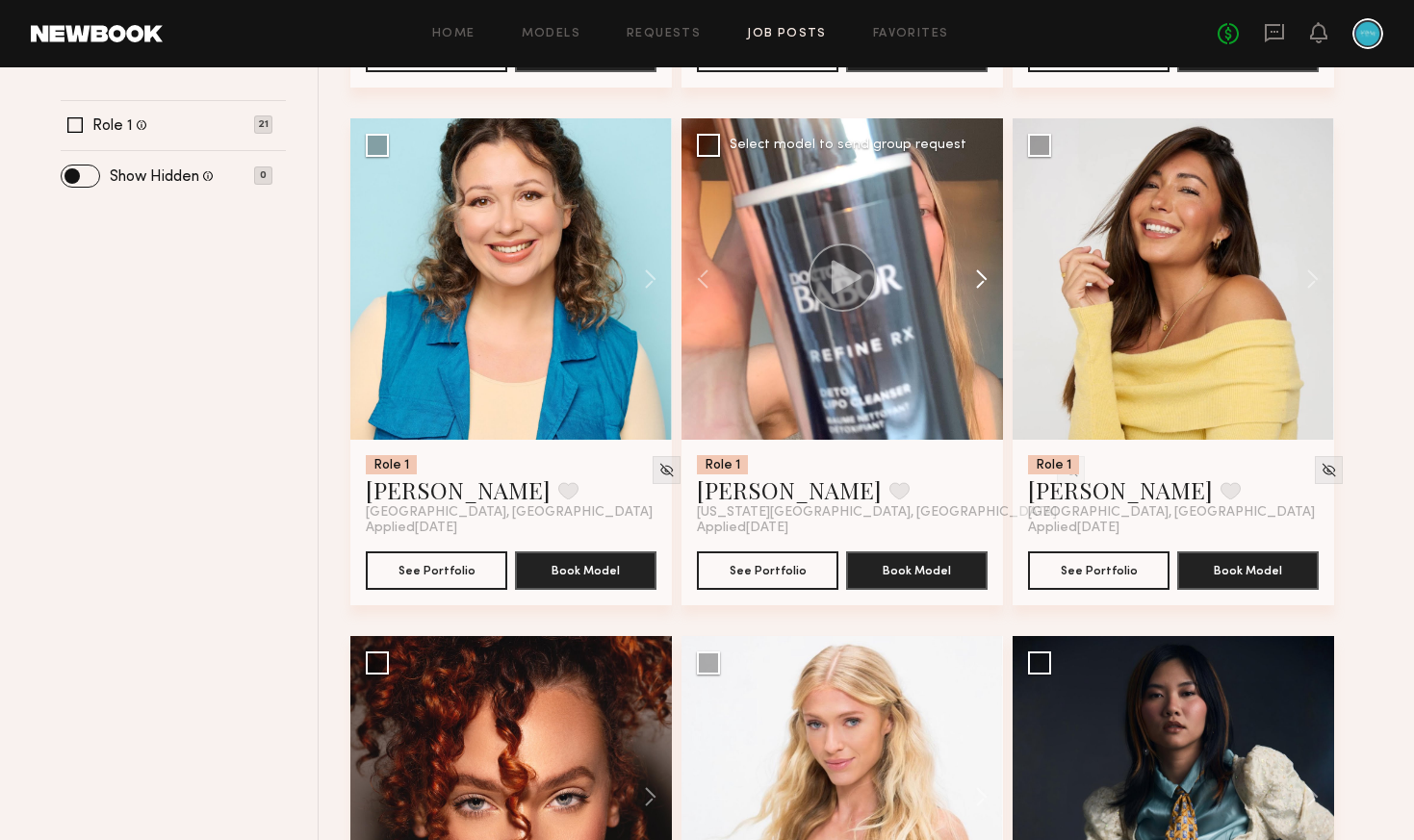
click at [980, 280] on button at bounding box center [973, 279] width 62 height 321
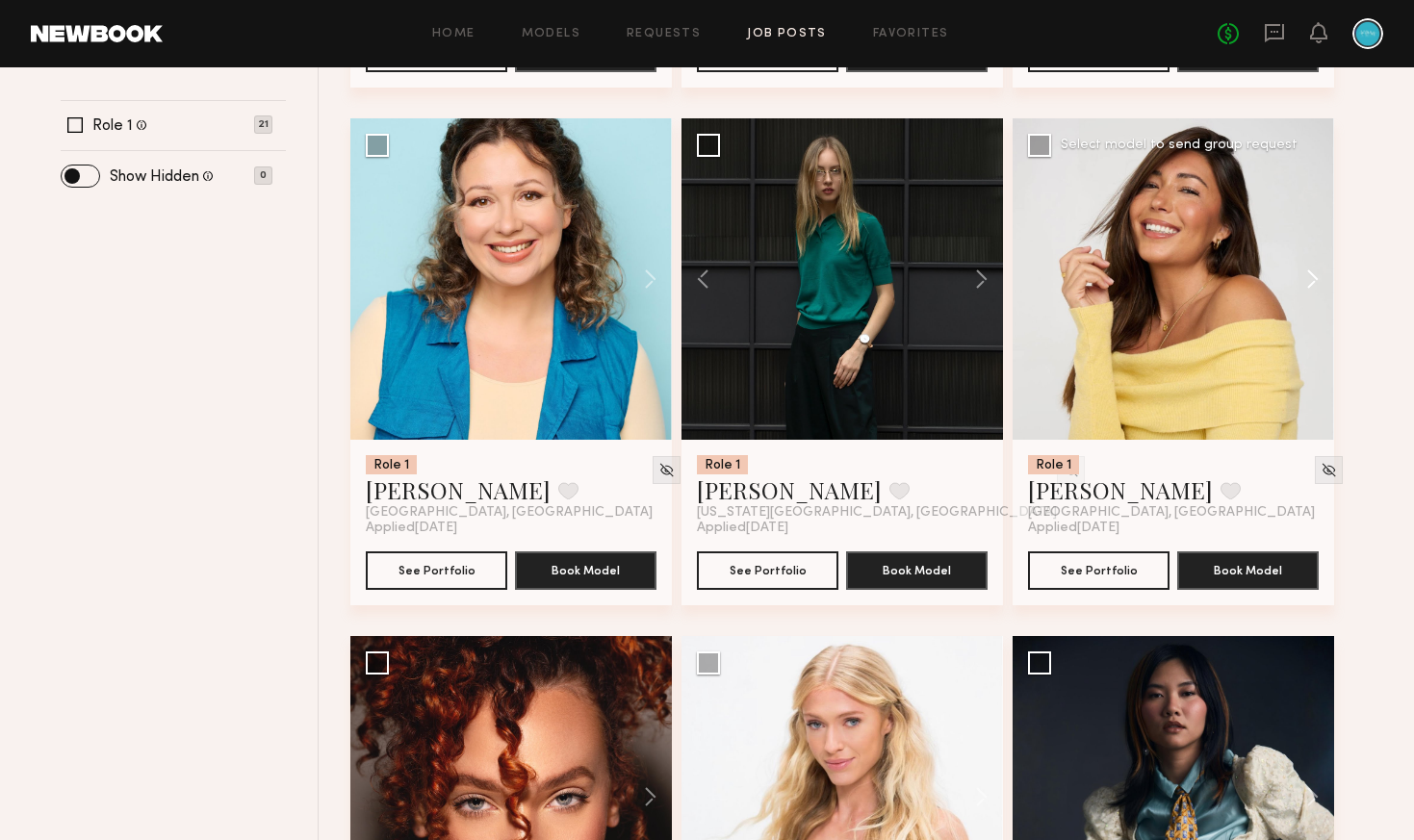
click at [1306, 285] on button at bounding box center [1304, 279] width 62 height 321
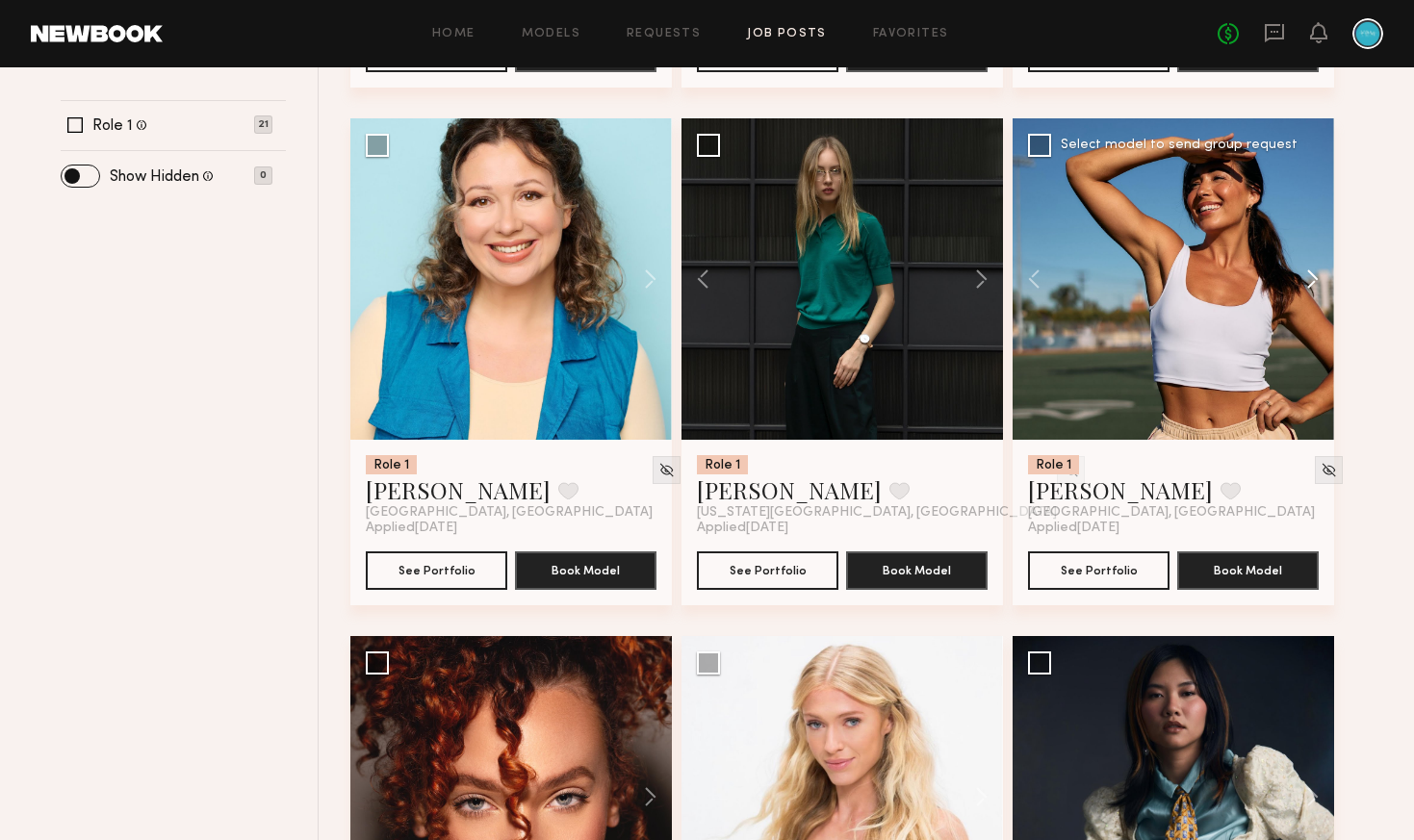
click at [1323, 282] on button at bounding box center [1304, 279] width 62 height 321
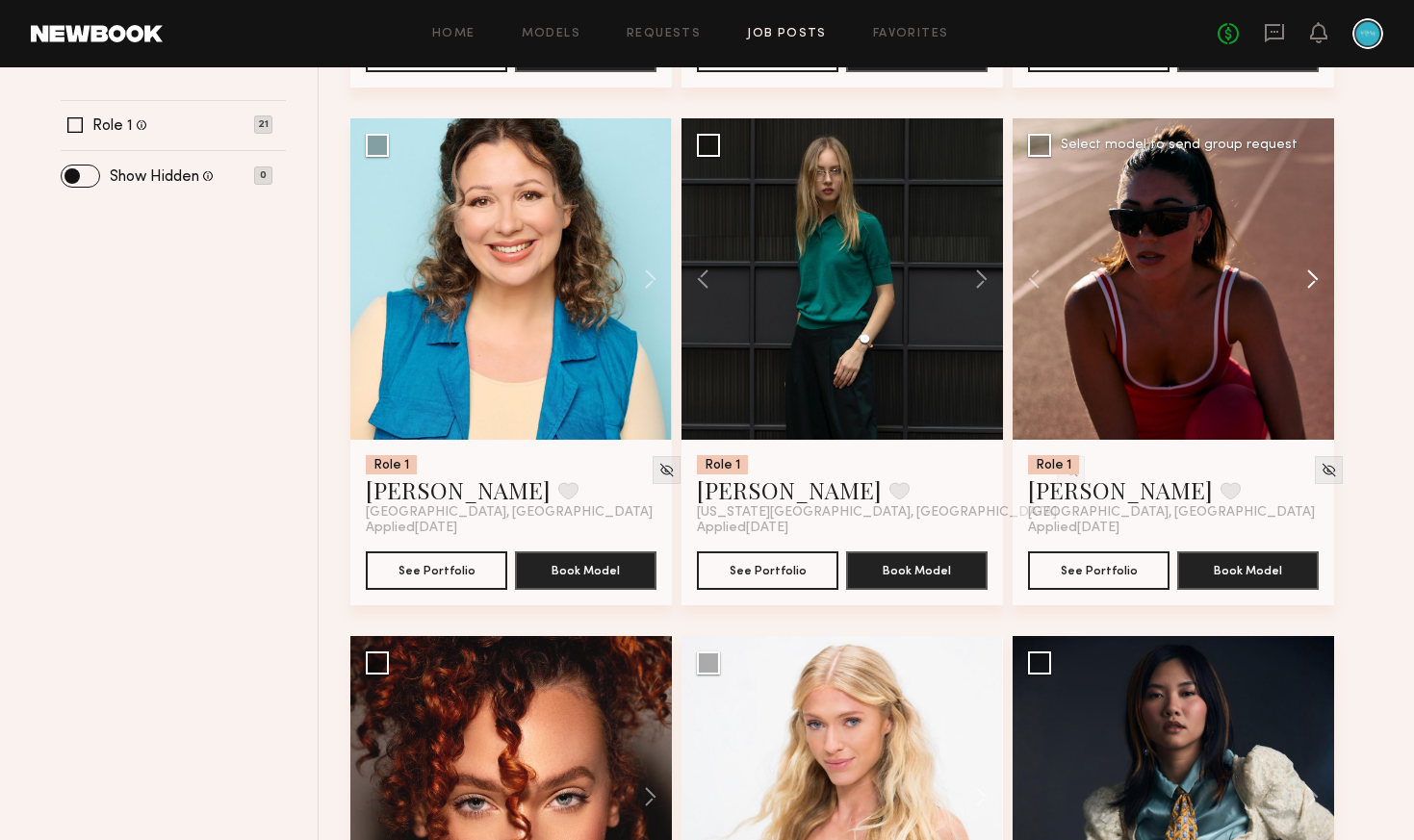
click at [1321, 282] on button at bounding box center [1304, 279] width 62 height 321
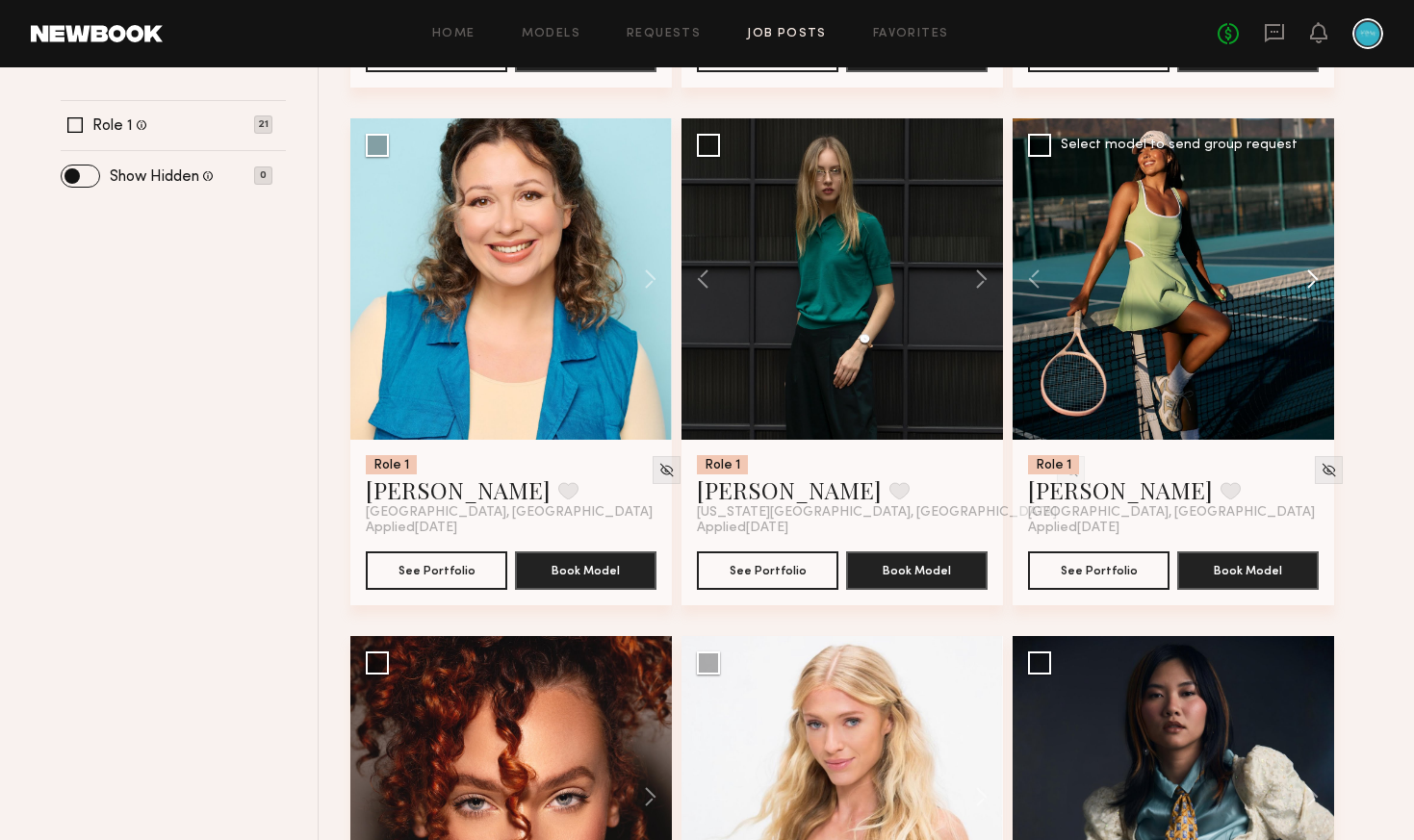
click at [1320, 282] on button at bounding box center [1304, 279] width 62 height 321
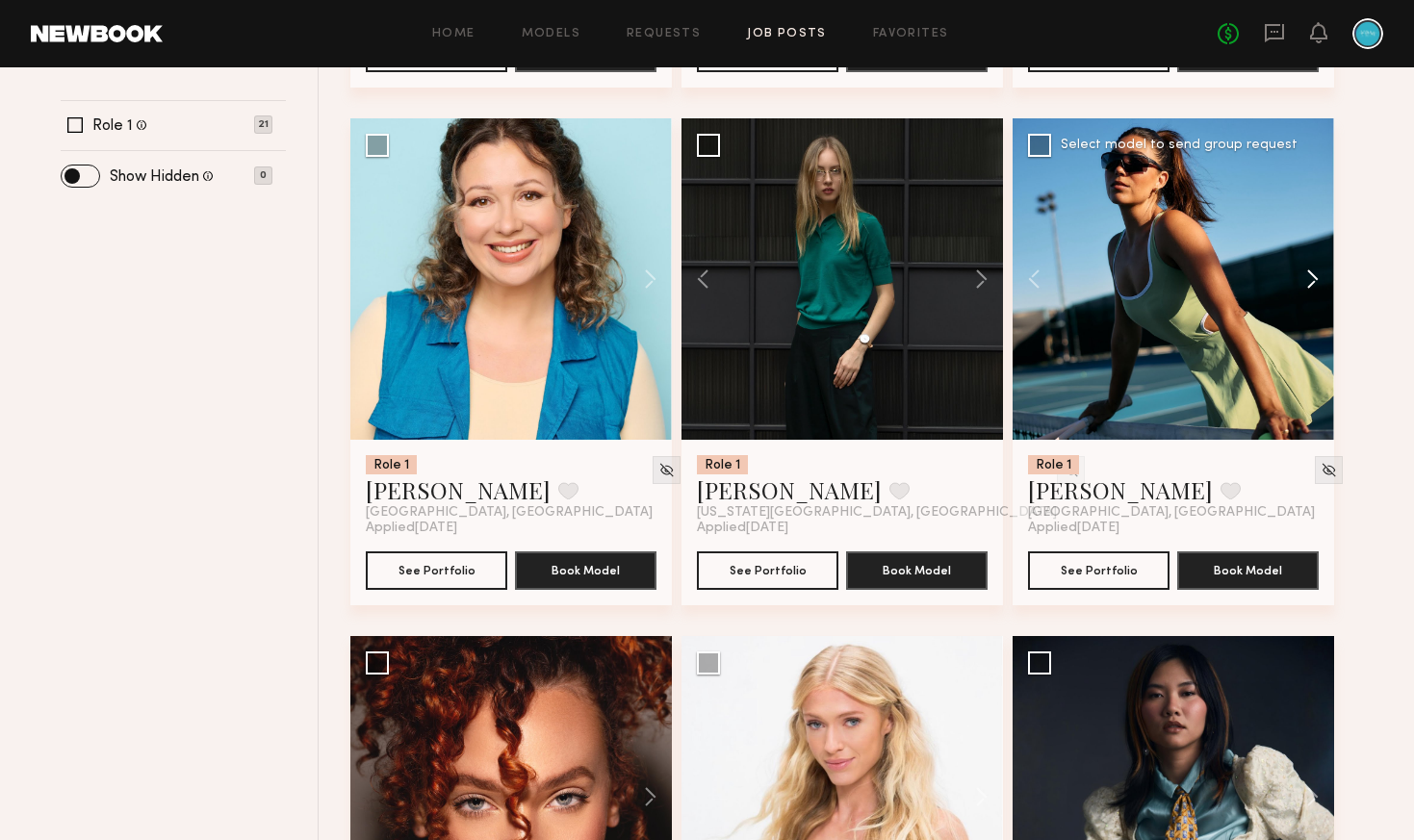
click at [1320, 282] on button at bounding box center [1304, 279] width 62 height 321
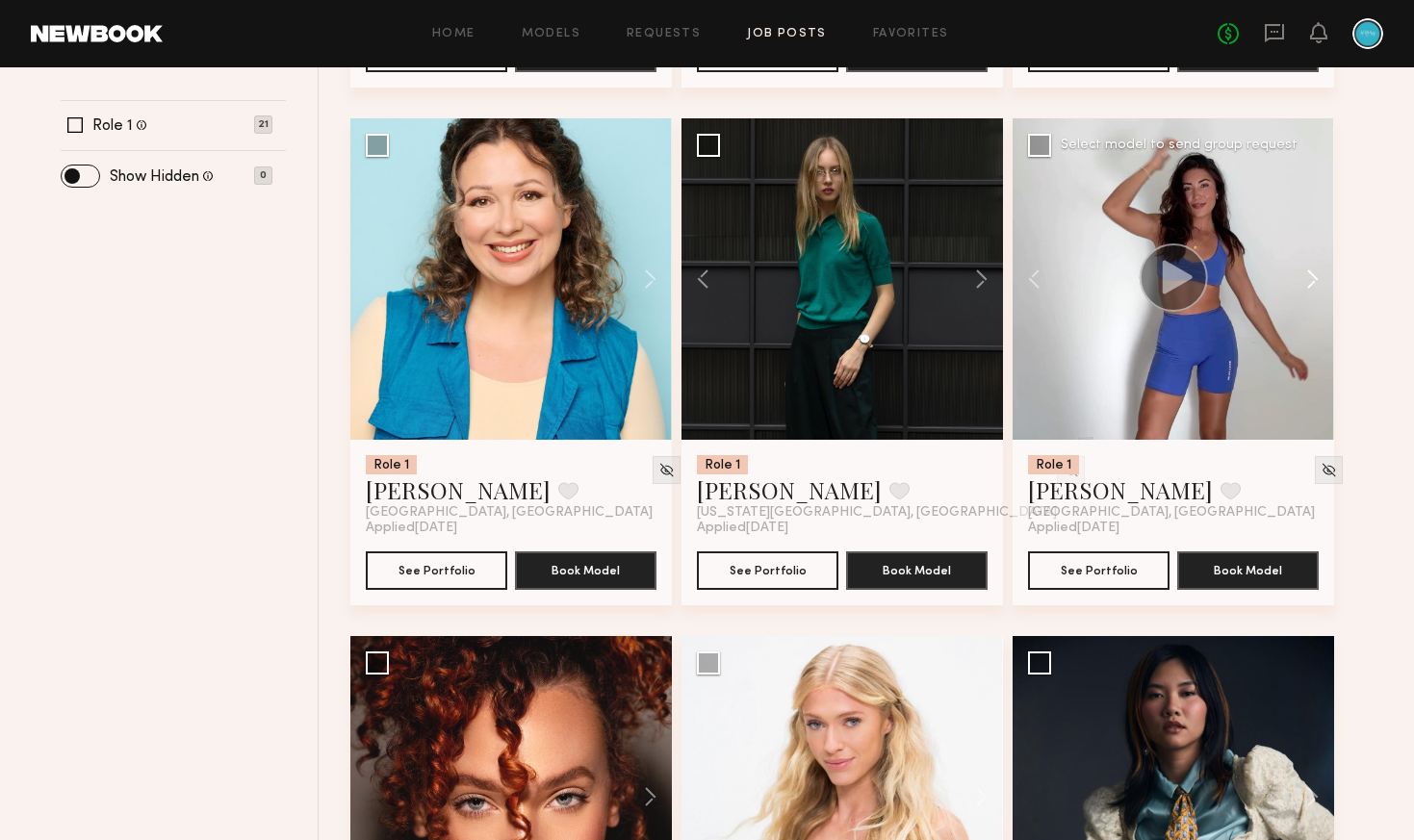
click at [1320, 282] on button at bounding box center [1304, 279] width 62 height 321
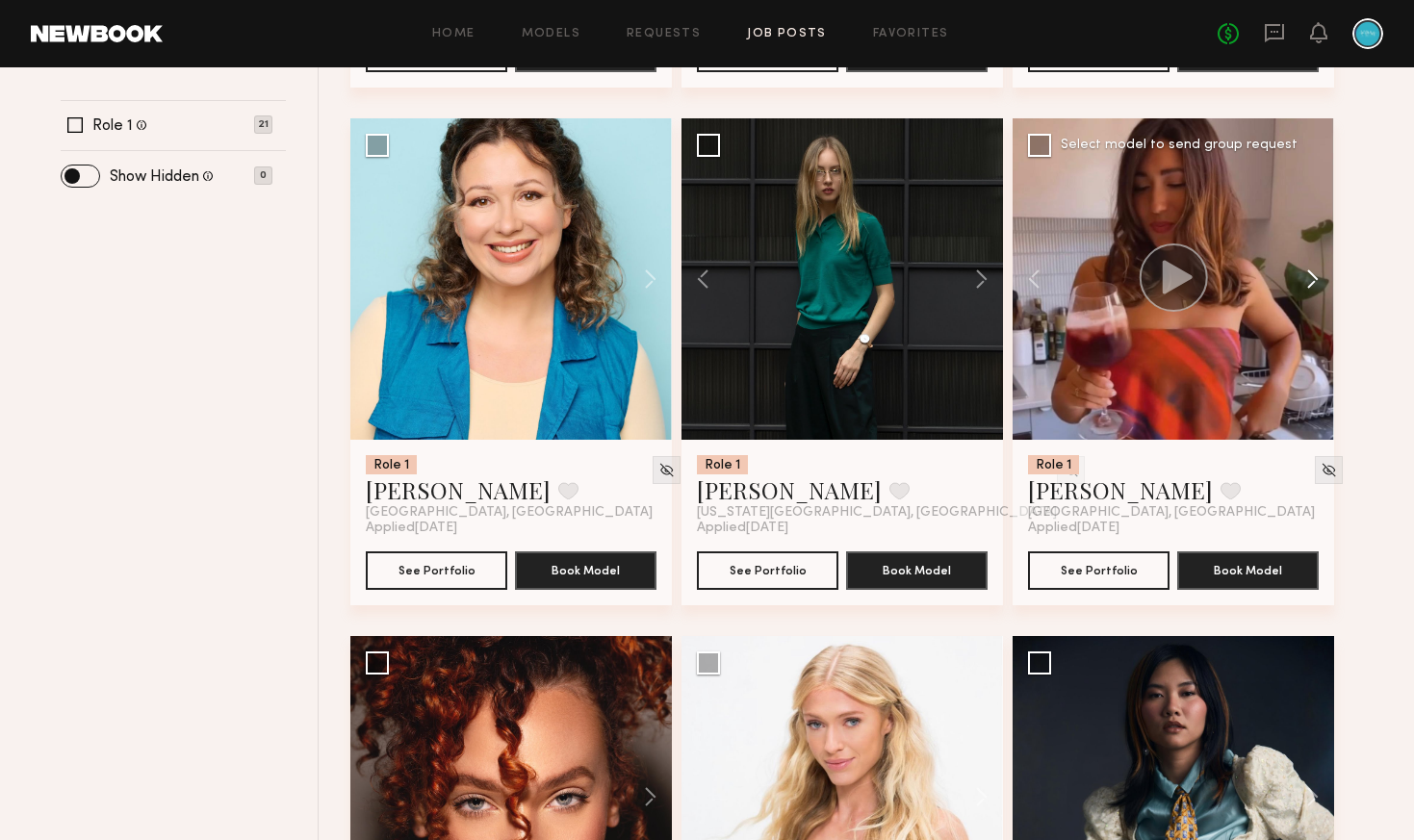
click at [1320, 282] on button at bounding box center [1304, 279] width 62 height 321
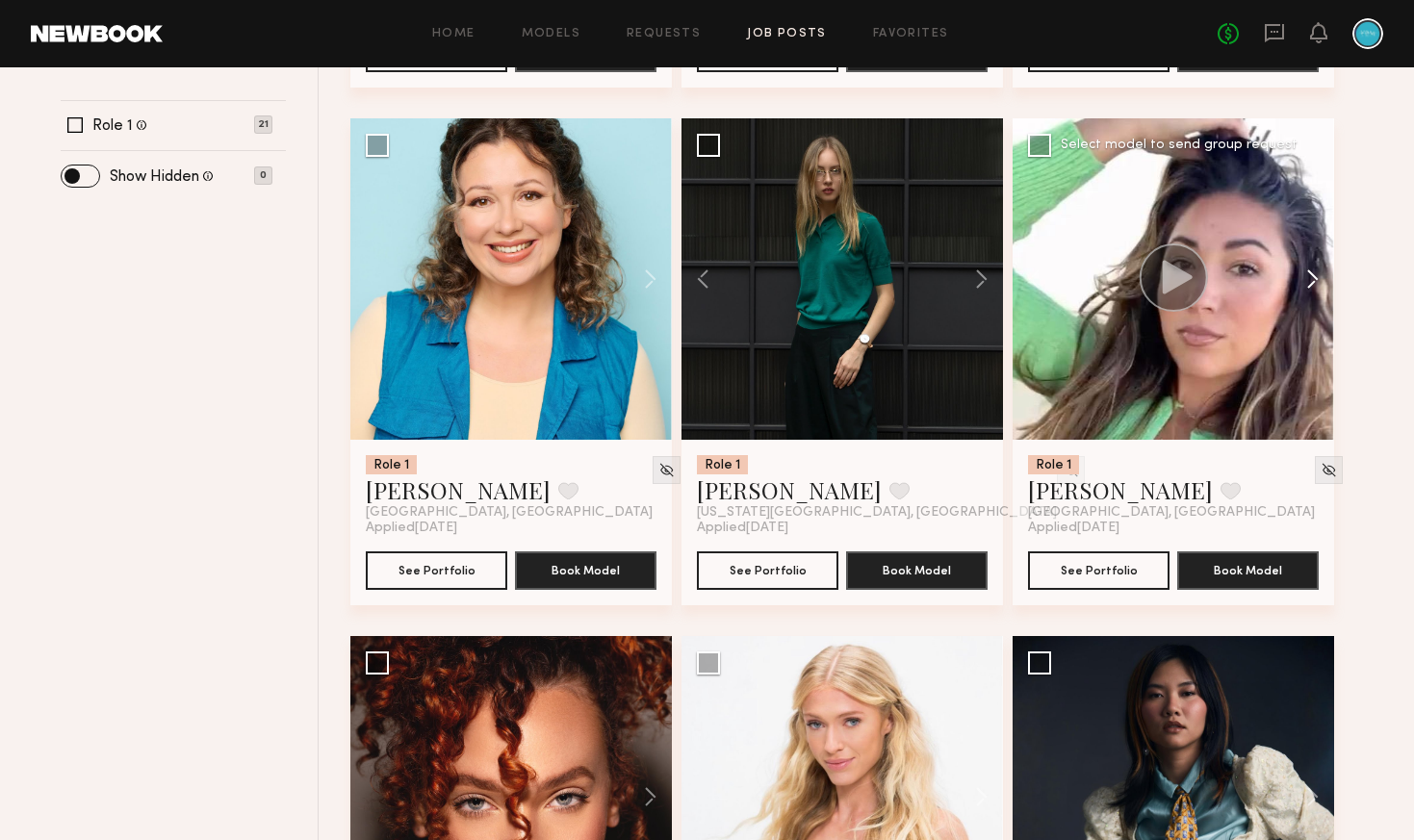
click at [1320, 282] on button at bounding box center [1304, 279] width 62 height 321
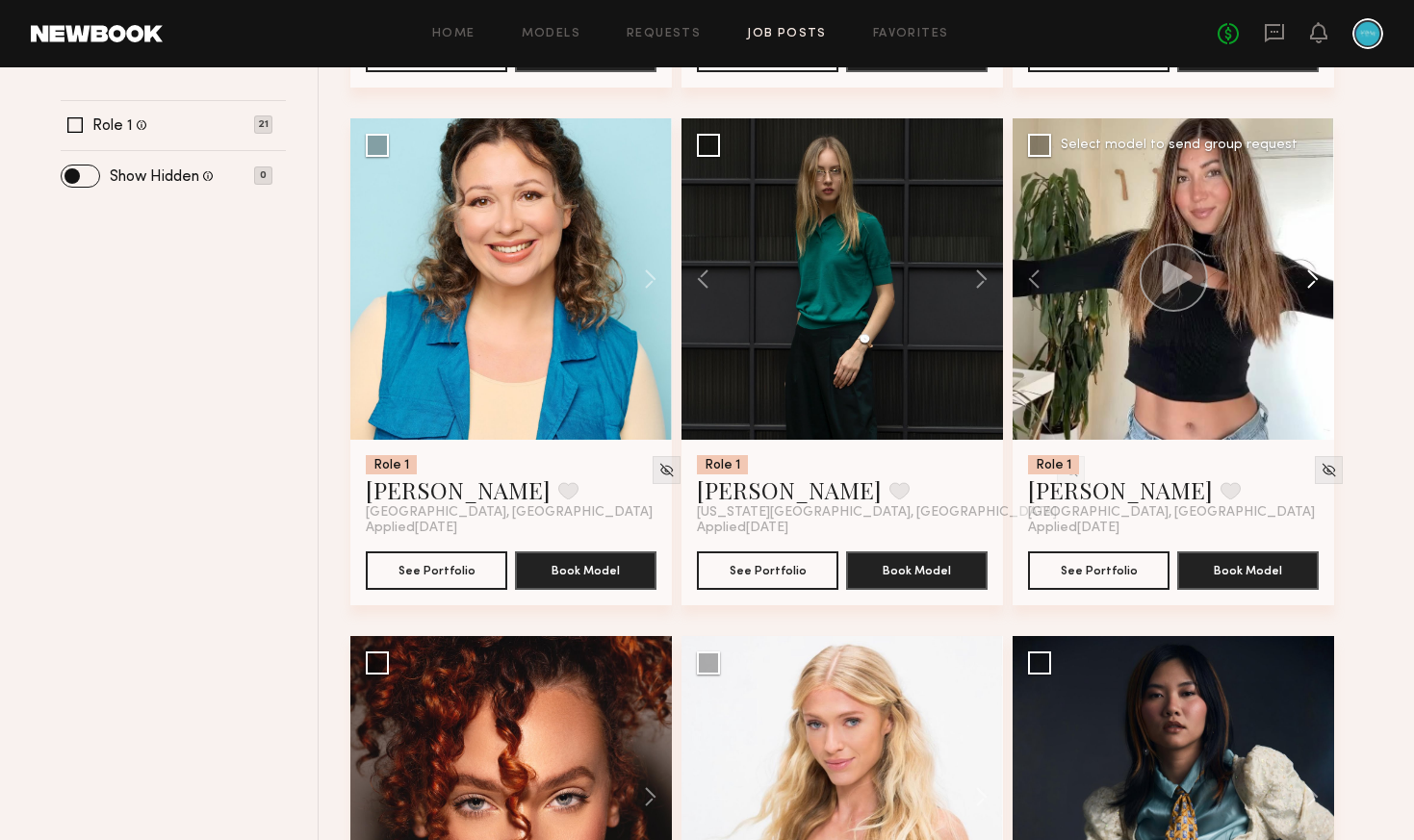
click at [1320, 282] on button at bounding box center [1304, 279] width 62 height 321
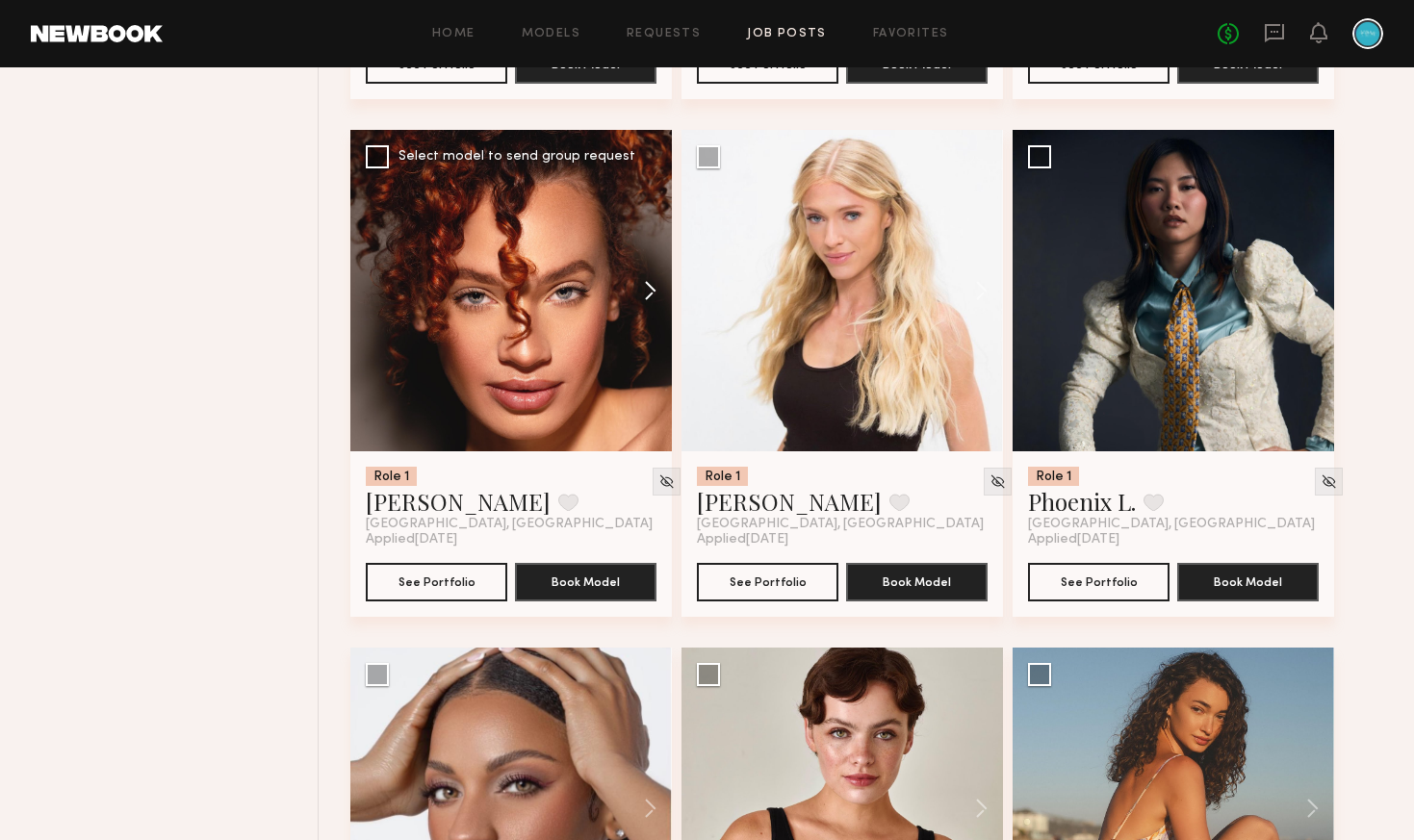
scroll to position [1304, 0]
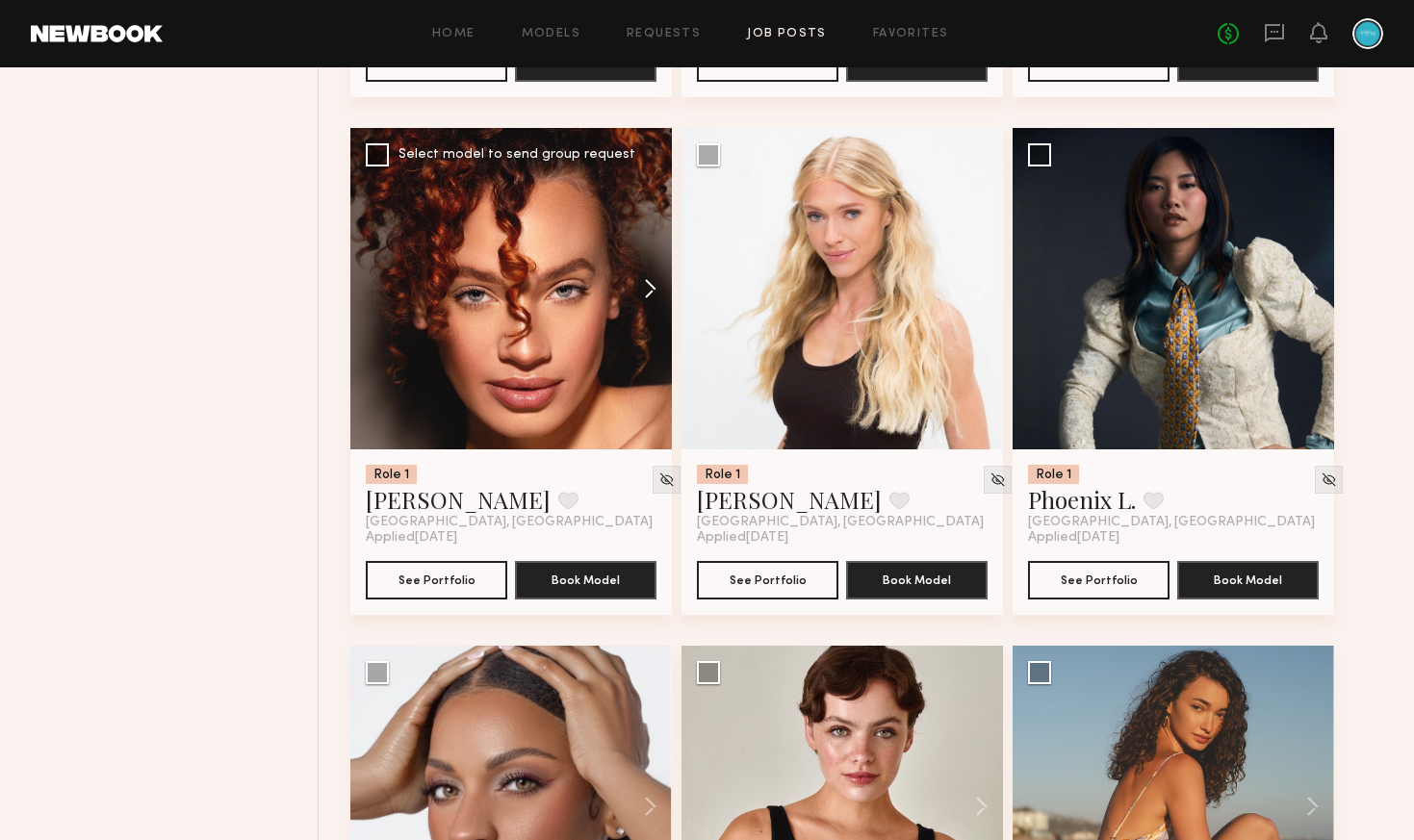
click at [648, 289] on button at bounding box center [641, 288] width 62 height 321
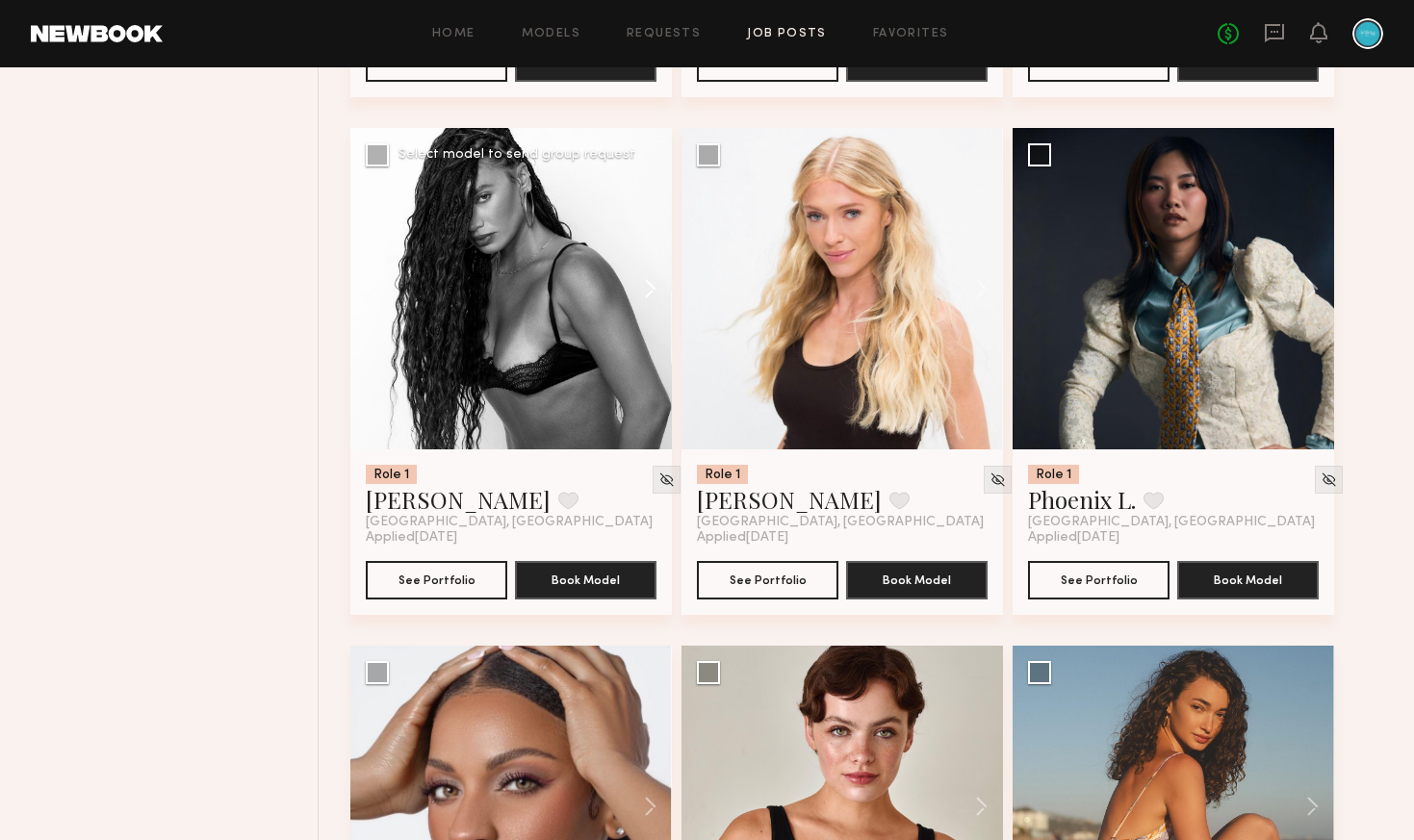
click at [647, 289] on button at bounding box center [641, 288] width 62 height 321
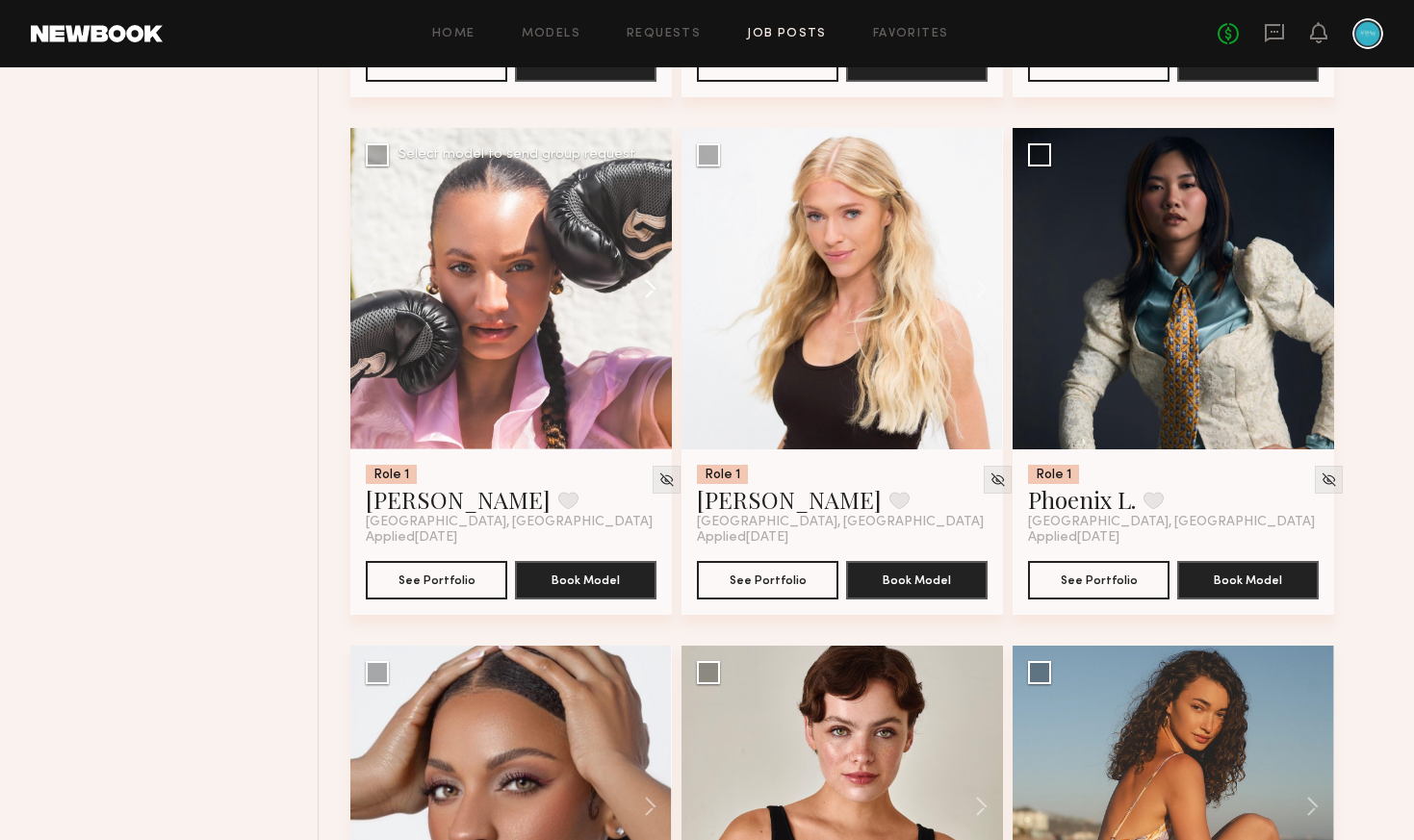
click at [647, 289] on button at bounding box center [641, 288] width 62 height 321
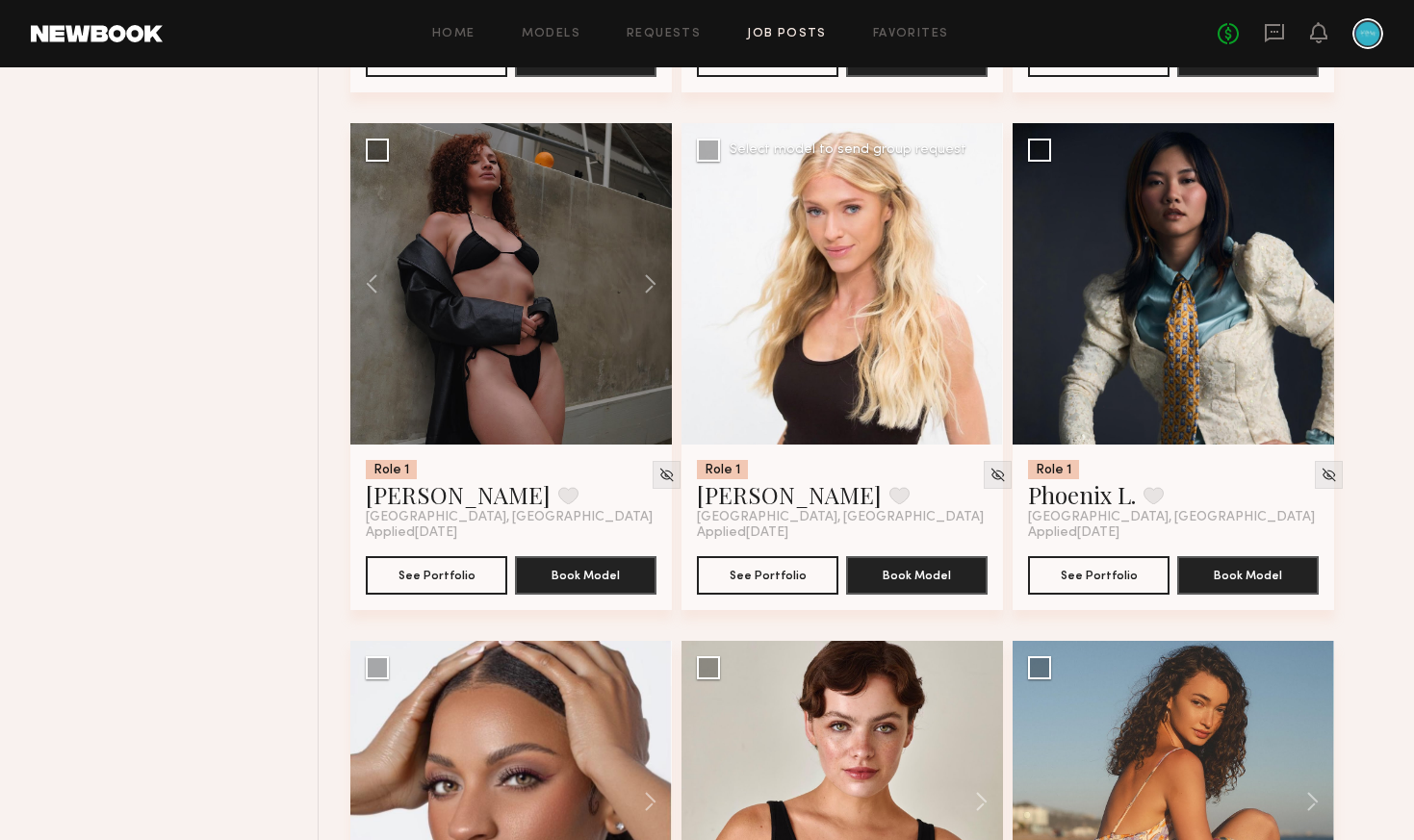
scroll to position [1313, 0]
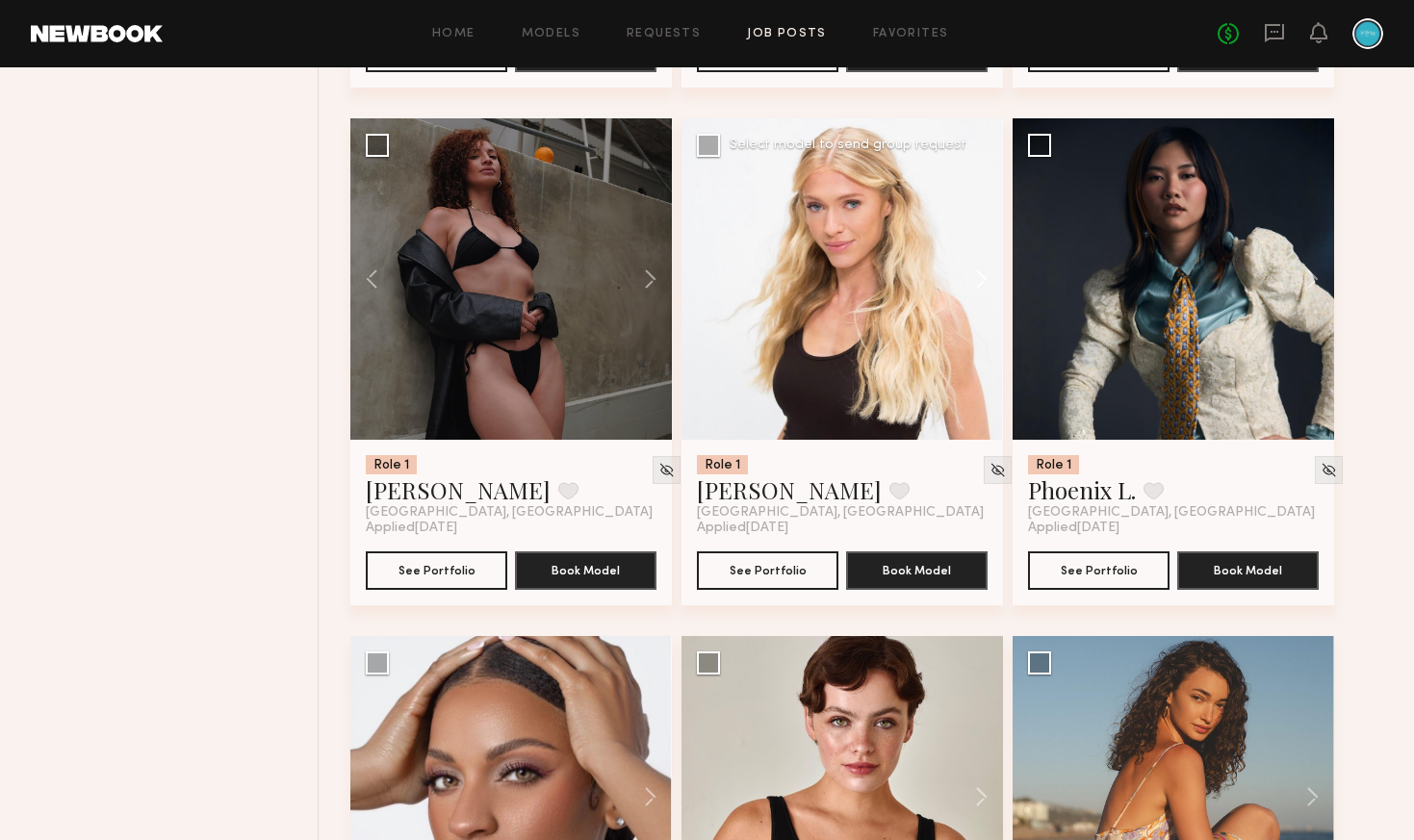
click at [980, 284] on button at bounding box center [973, 279] width 62 height 321
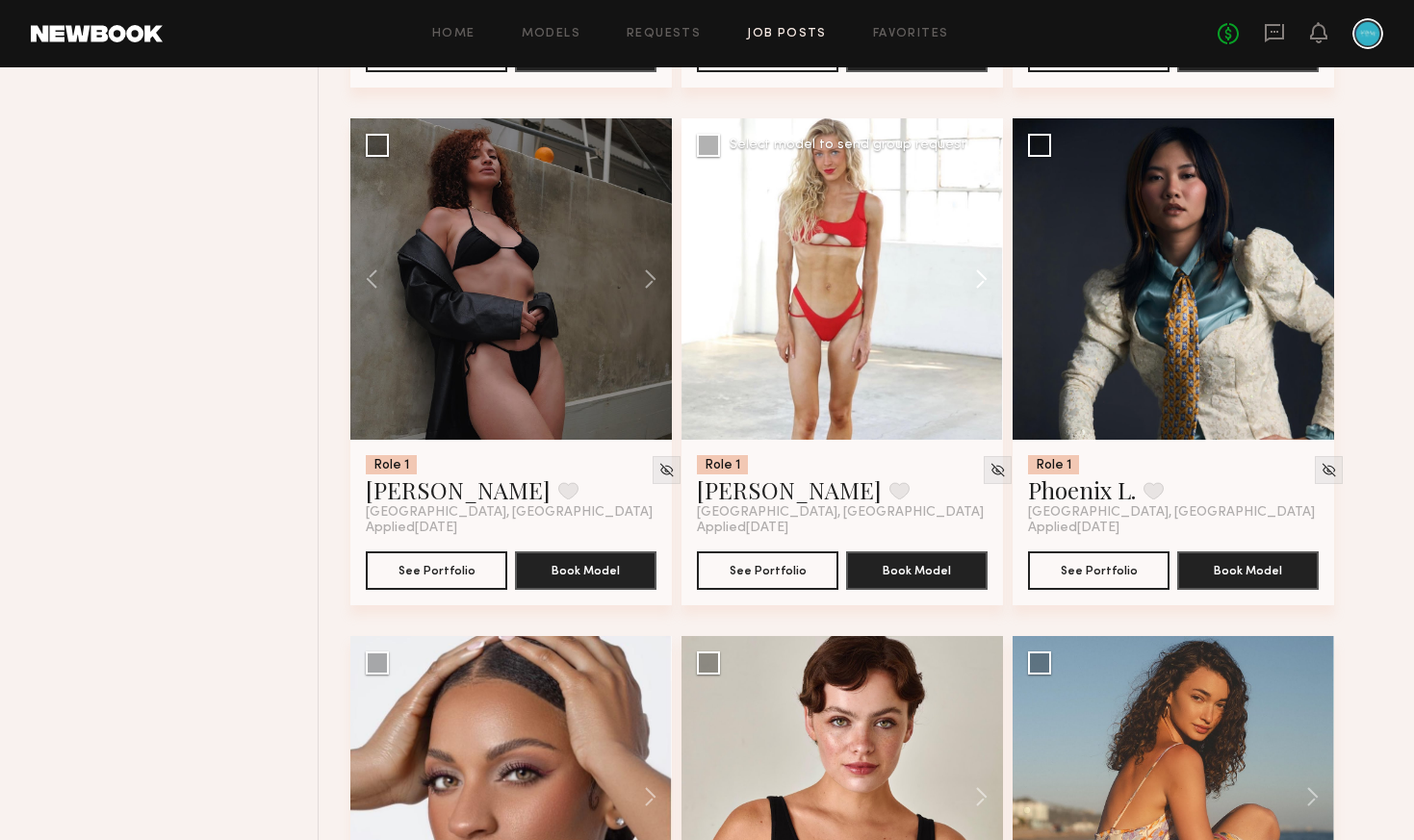
click at [980, 284] on button at bounding box center [973, 279] width 62 height 321
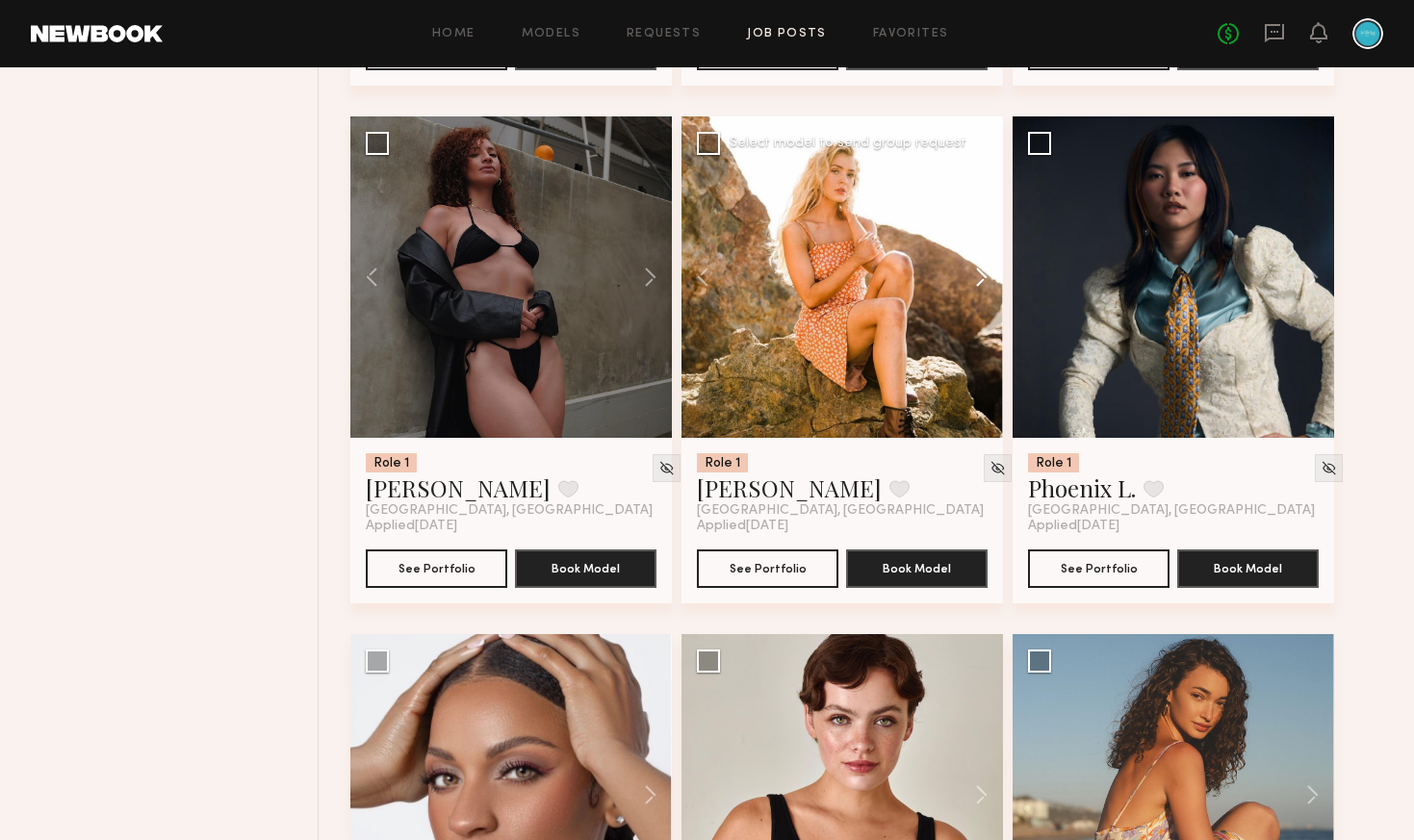
click at [980, 284] on button at bounding box center [973, 277] width 62 height 321
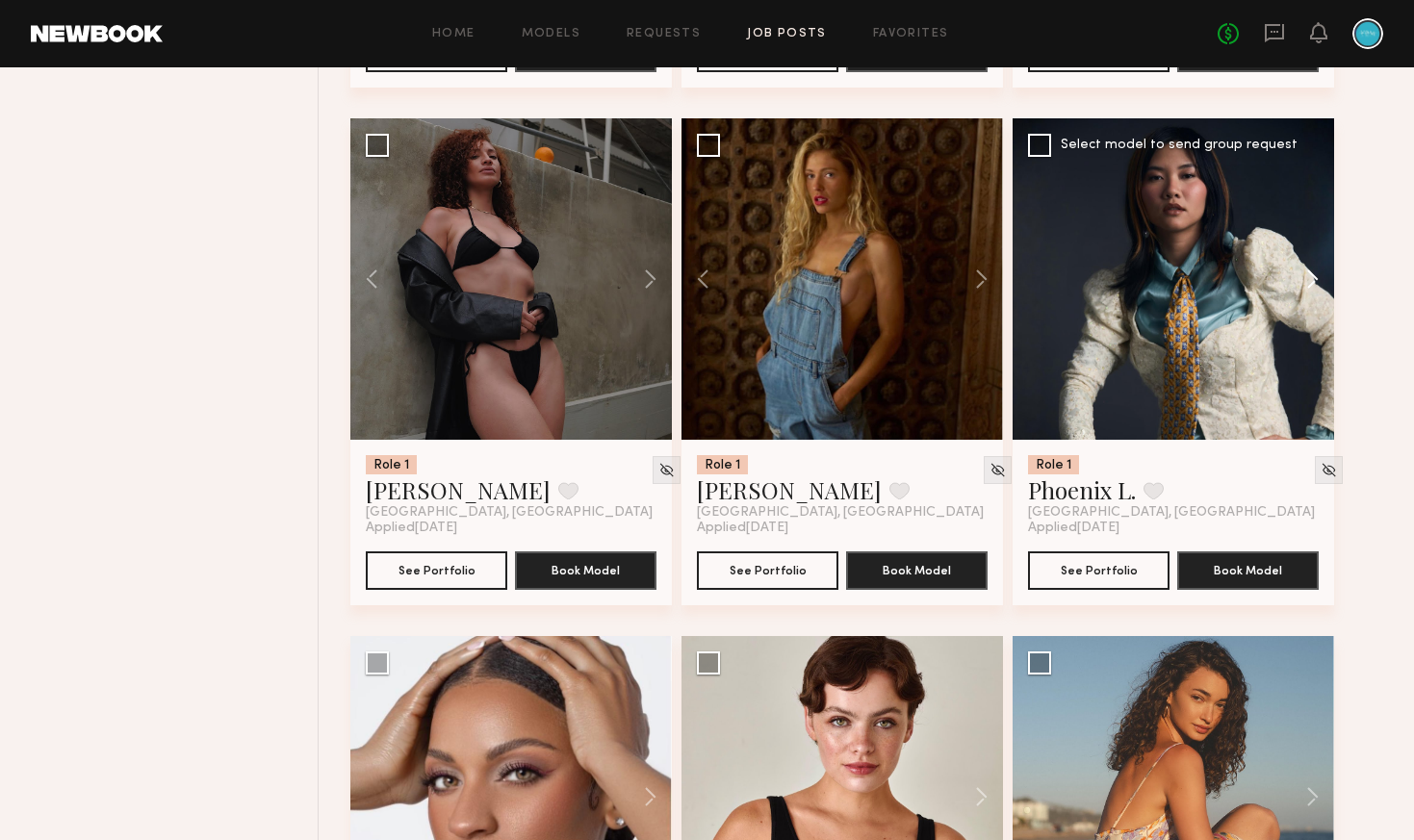
click at [1311, 285] on button at bounding box center [1304, 279] width 62 height 321
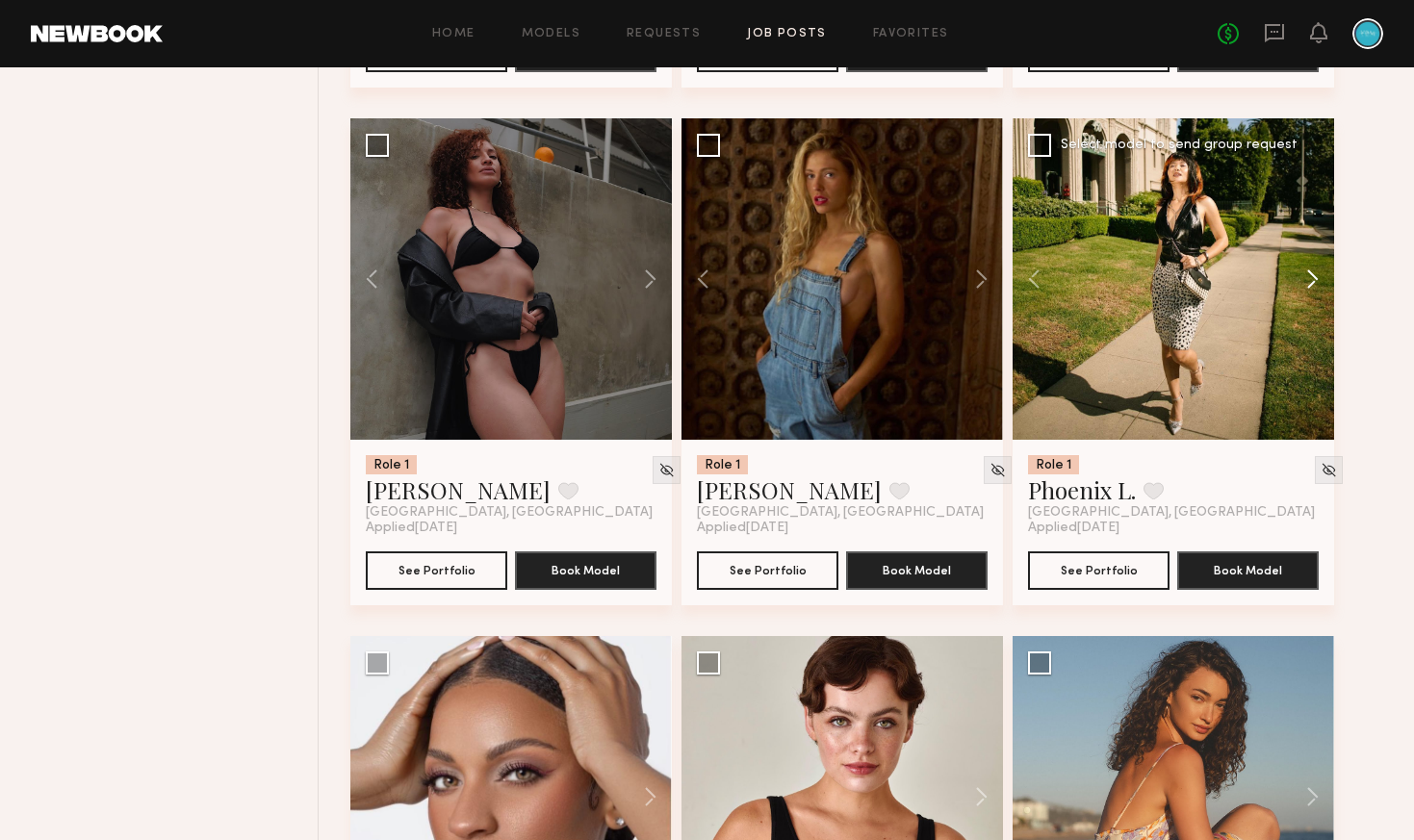
click at [1310, 285] on button at bounding box center [1304, 279] width 62 height 321
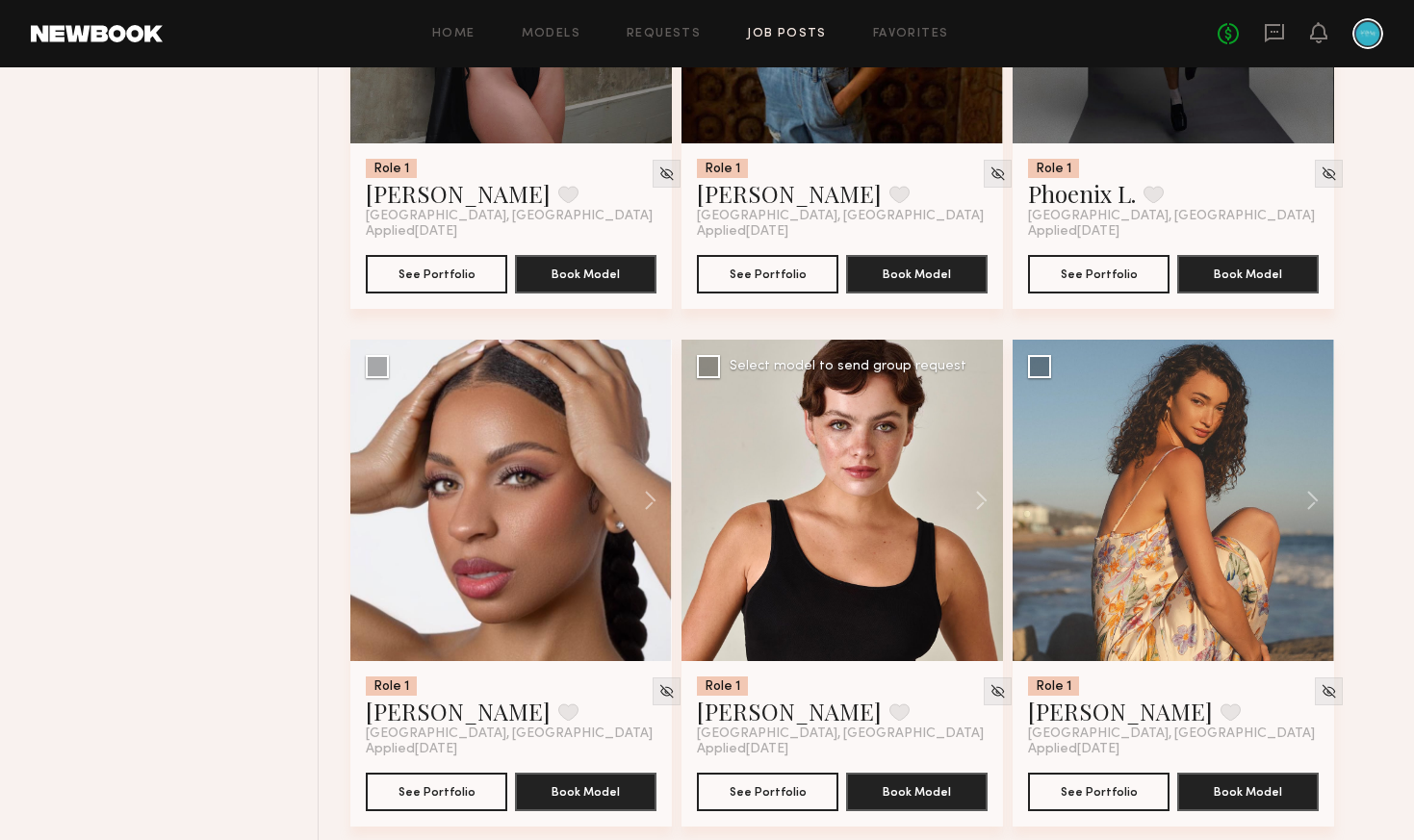
scroll to position [1611, 0]
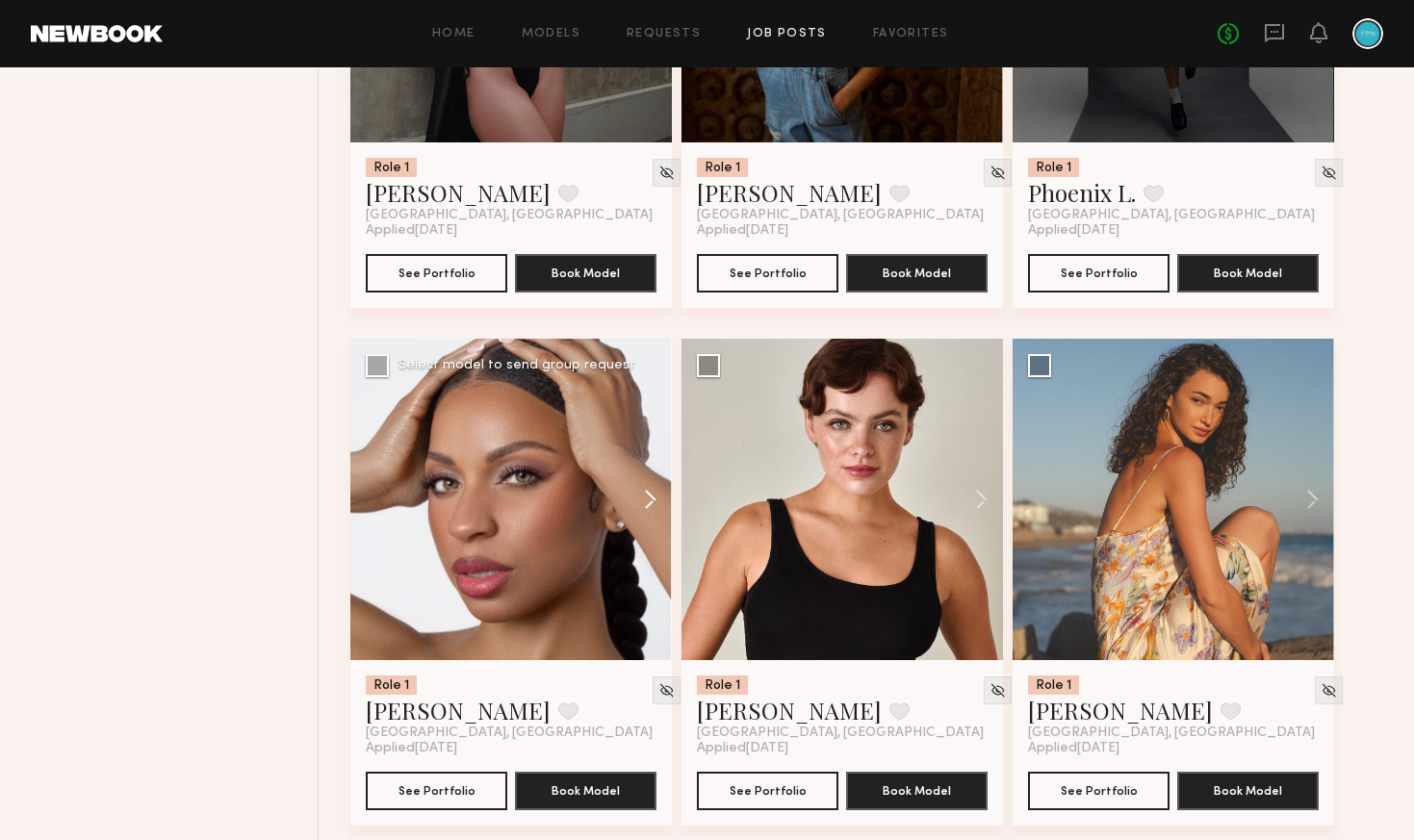
click at [652, 503] on button at bounding box center [641, 499] width 62 height 321
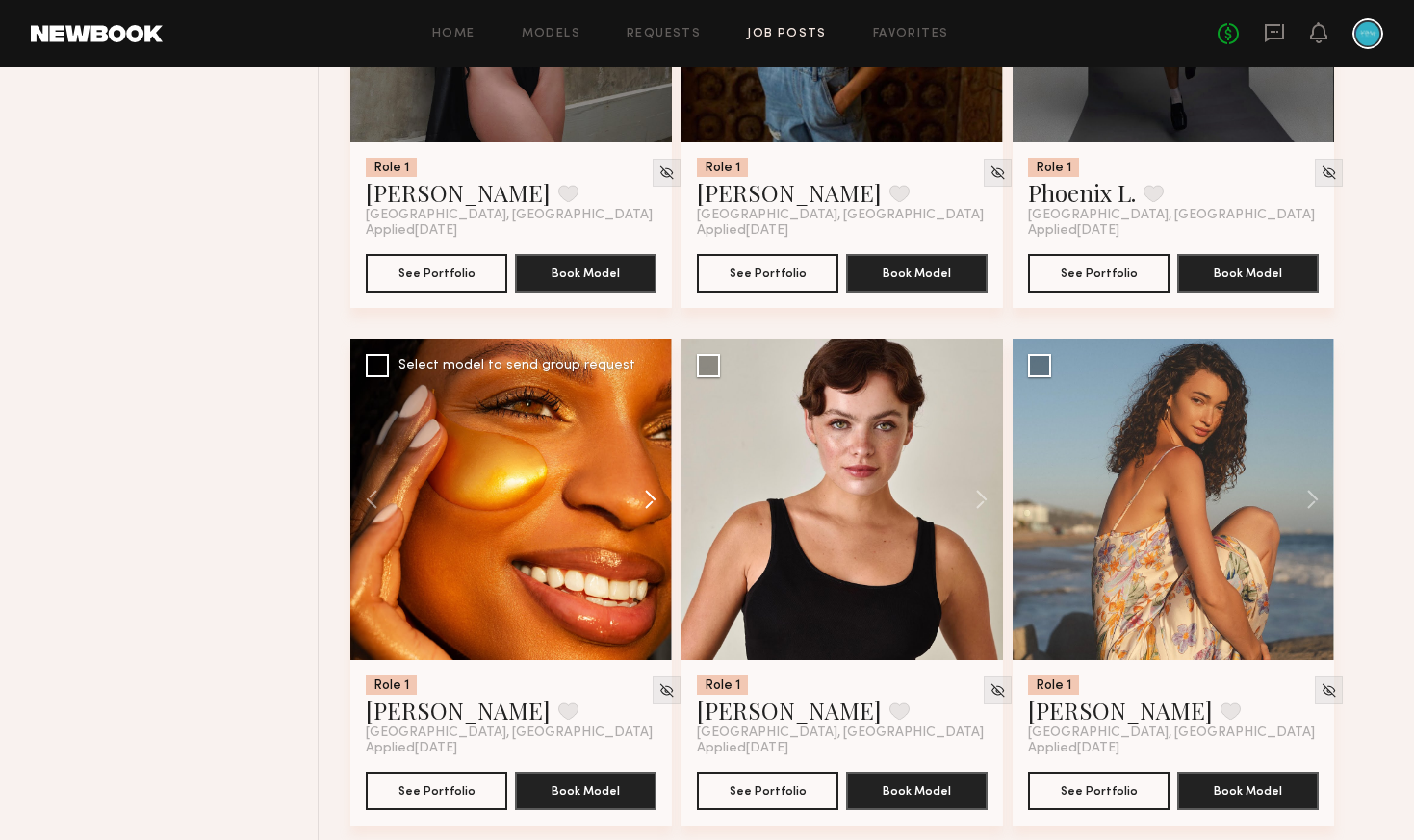
click at [652, 503] on button at bounding box center [641, 499] width 62 height 321
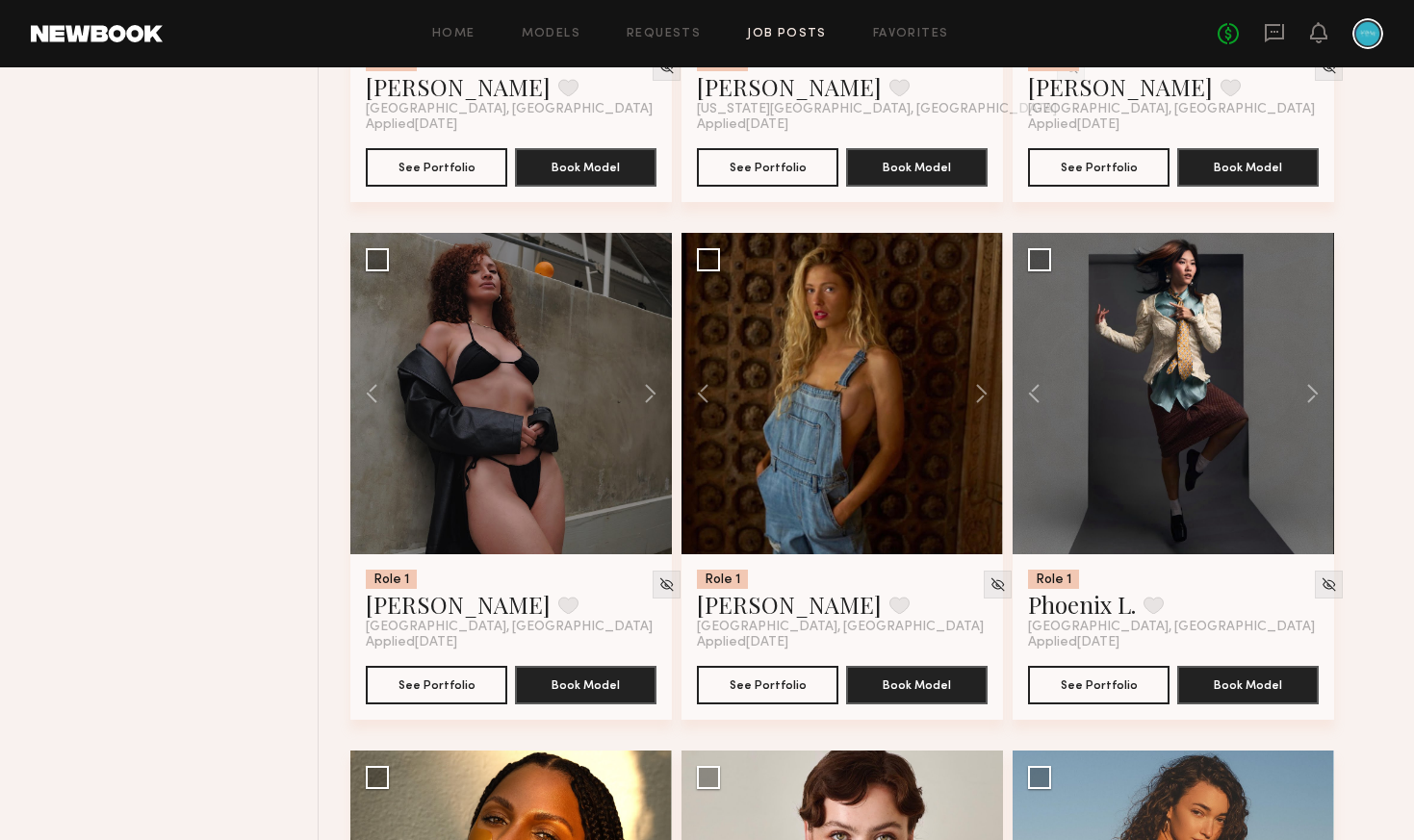
scroll to position [1182, 0]
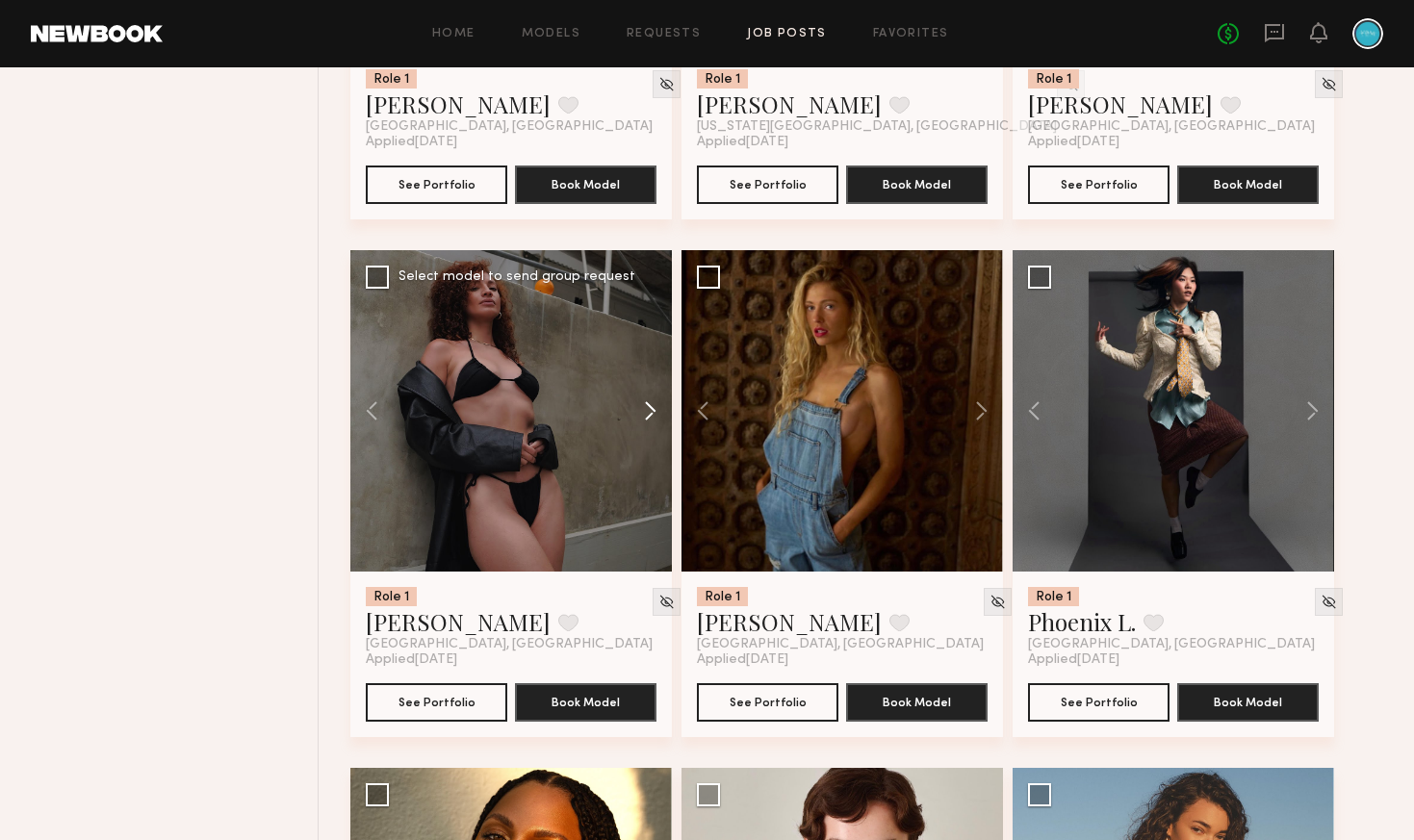
click at [647, 417] on button at bounding box center [641, 411] width 62 height 321
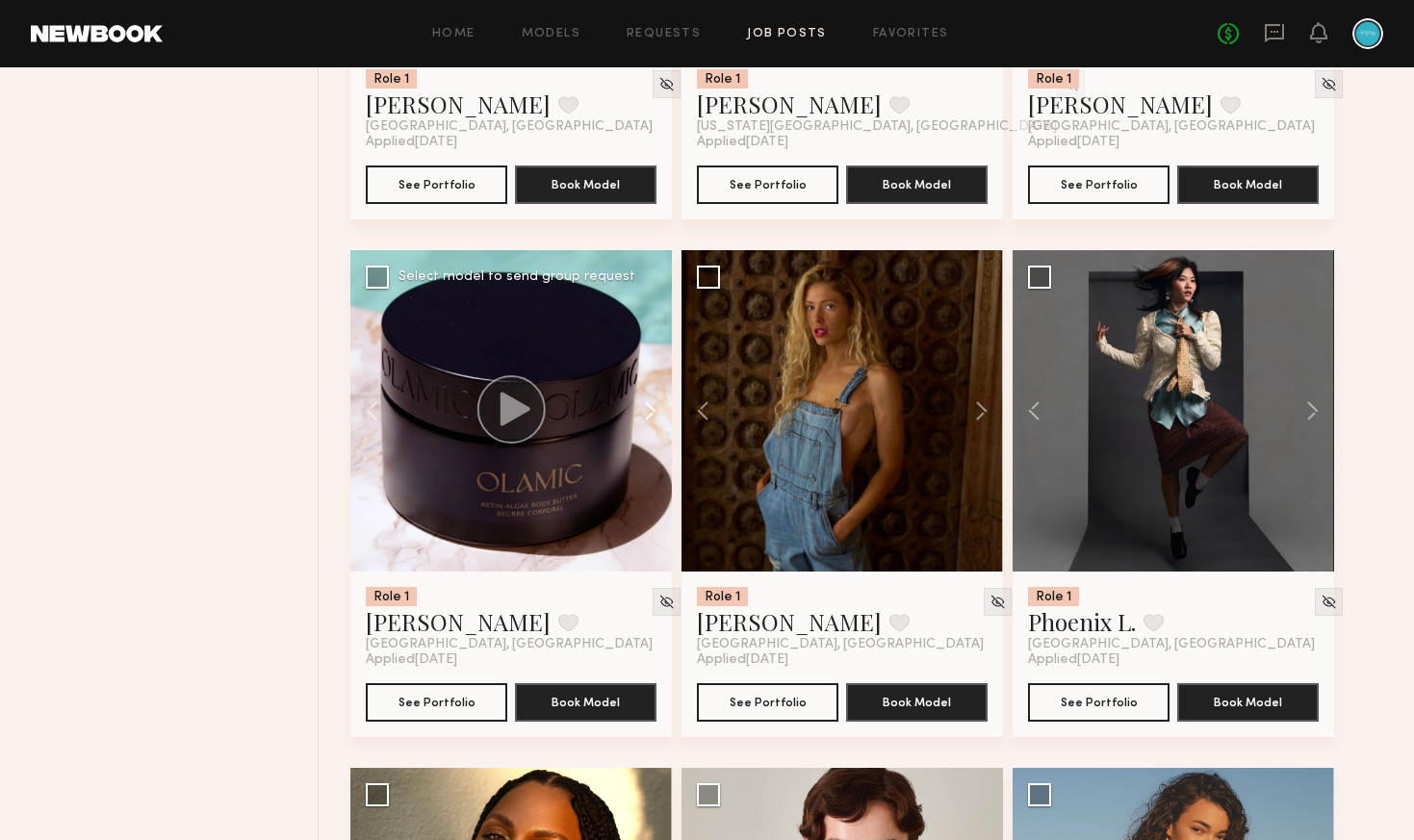
click at [647, 417] on button at bounding box center [641, 411] width 62 height 321
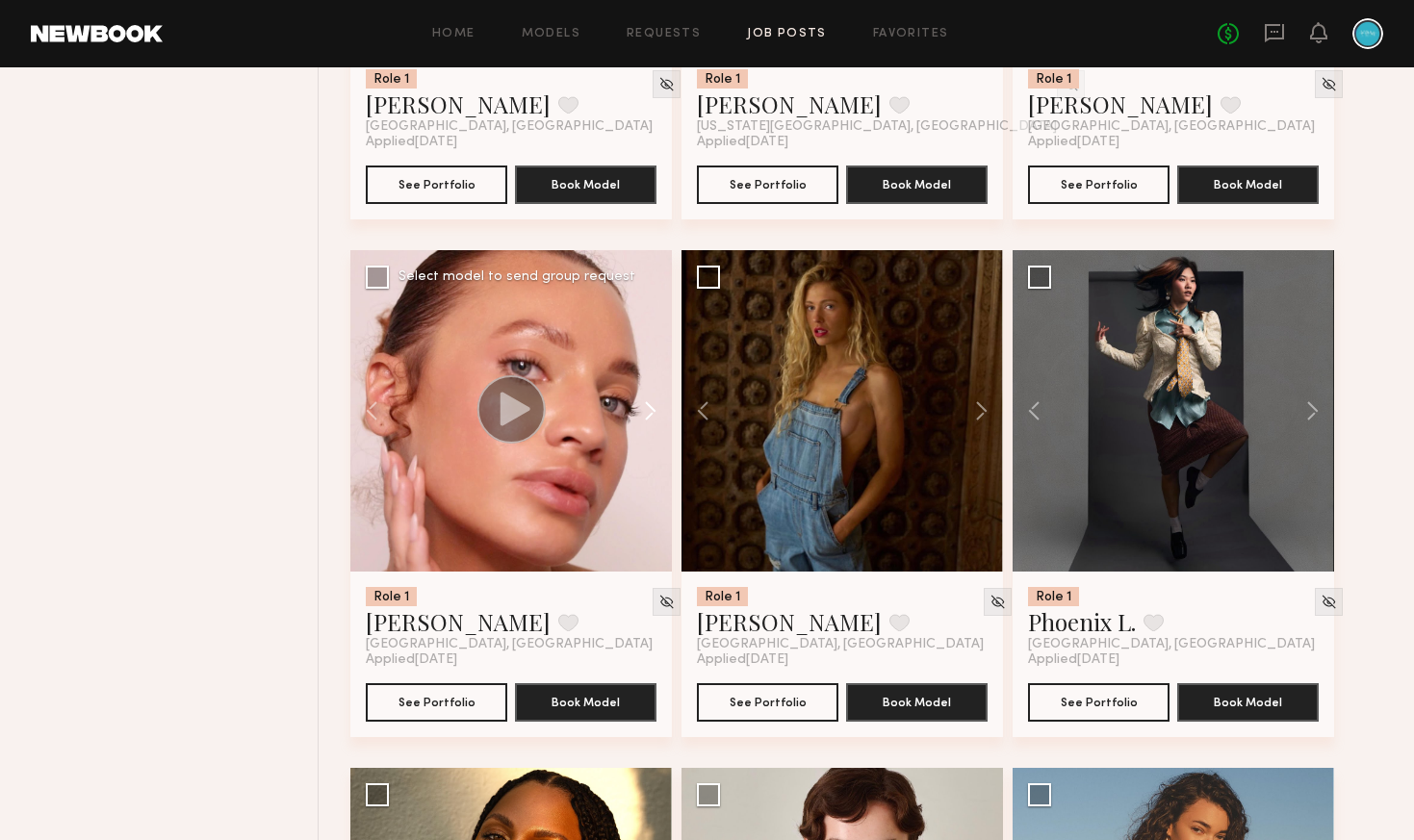
click at [647, 423] on button at bounding box center [641, 411] width 62 height 321
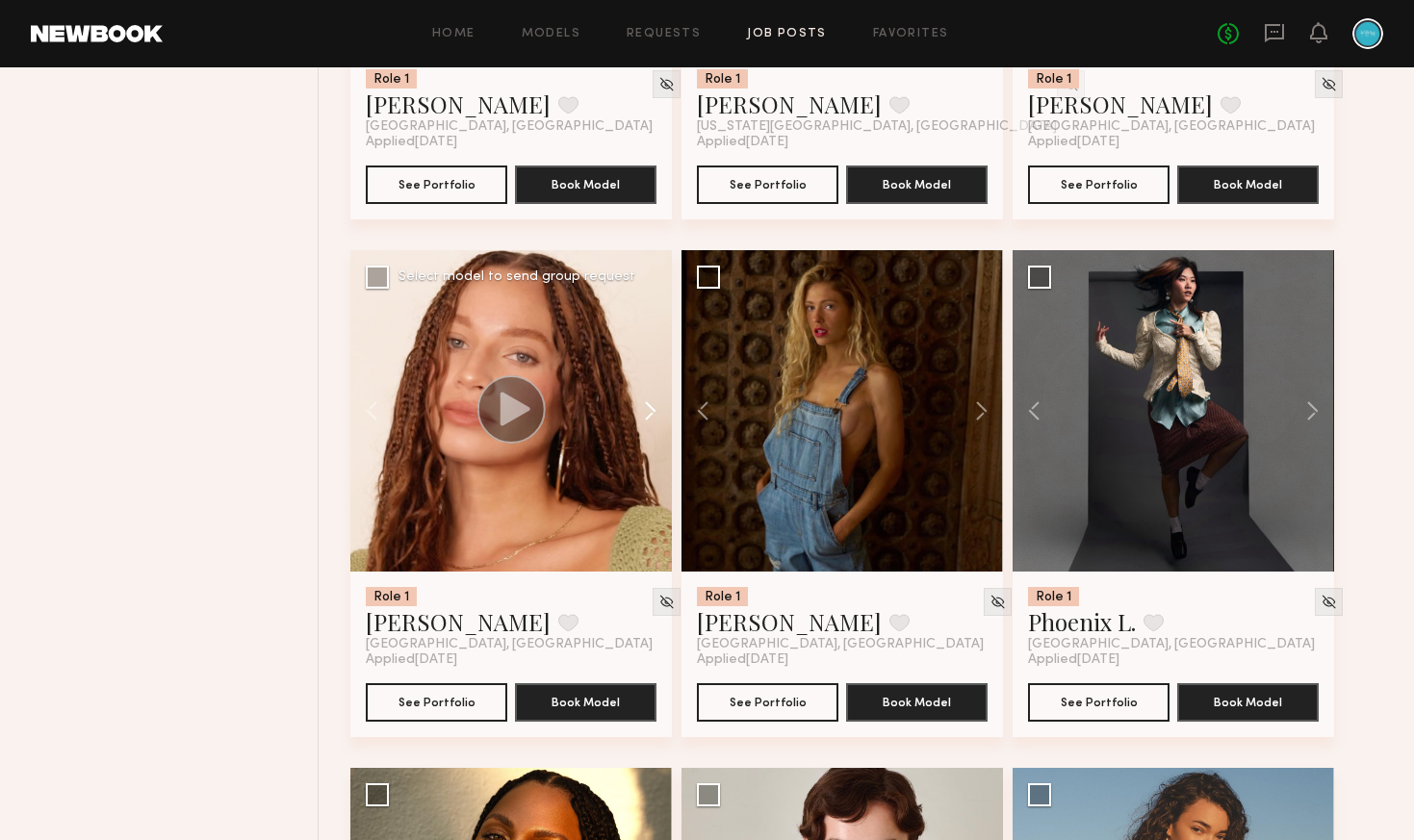
click at [652, 411] on button at bounding box center [641, 411] width 62 height 321
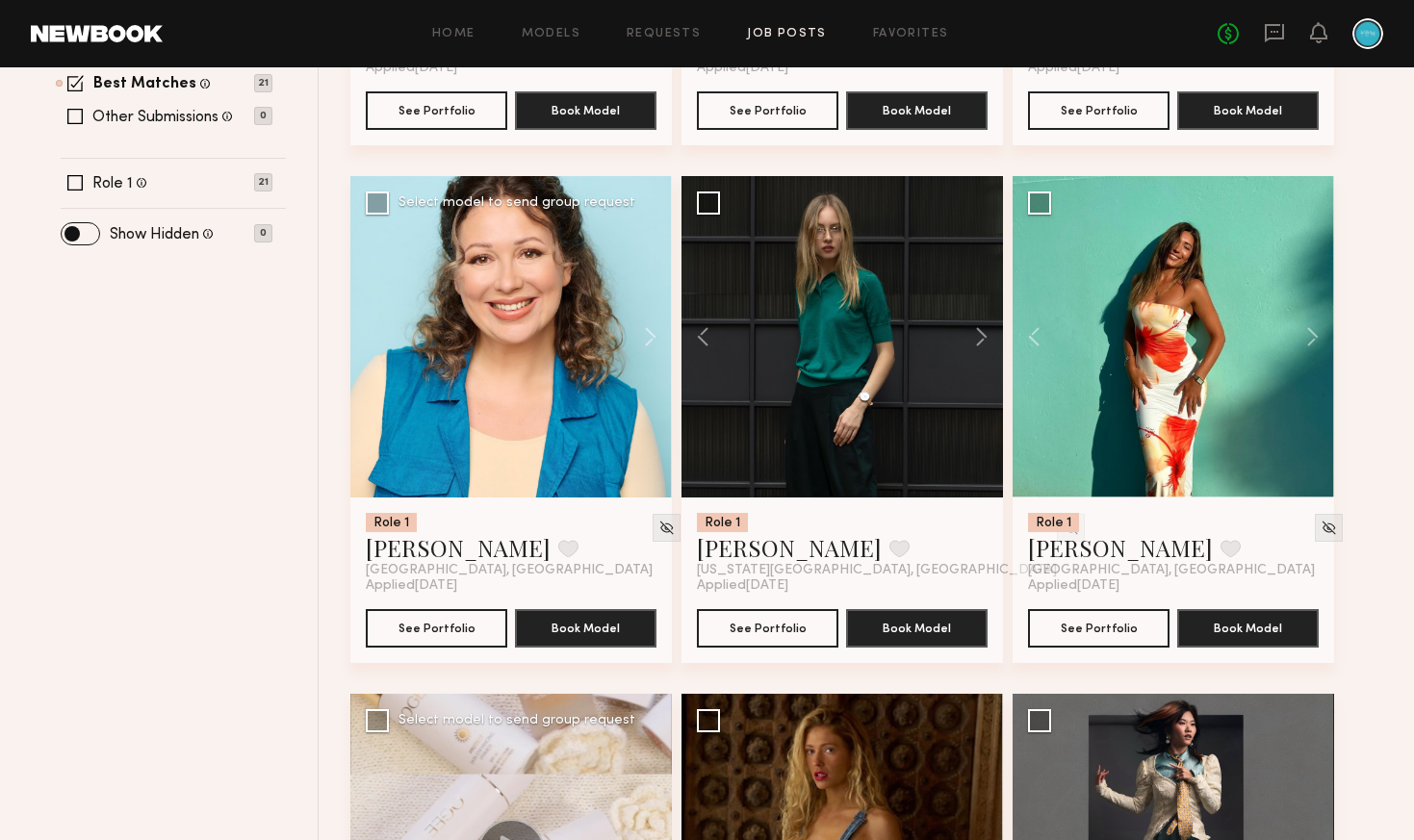
scroll to position [735, 0]
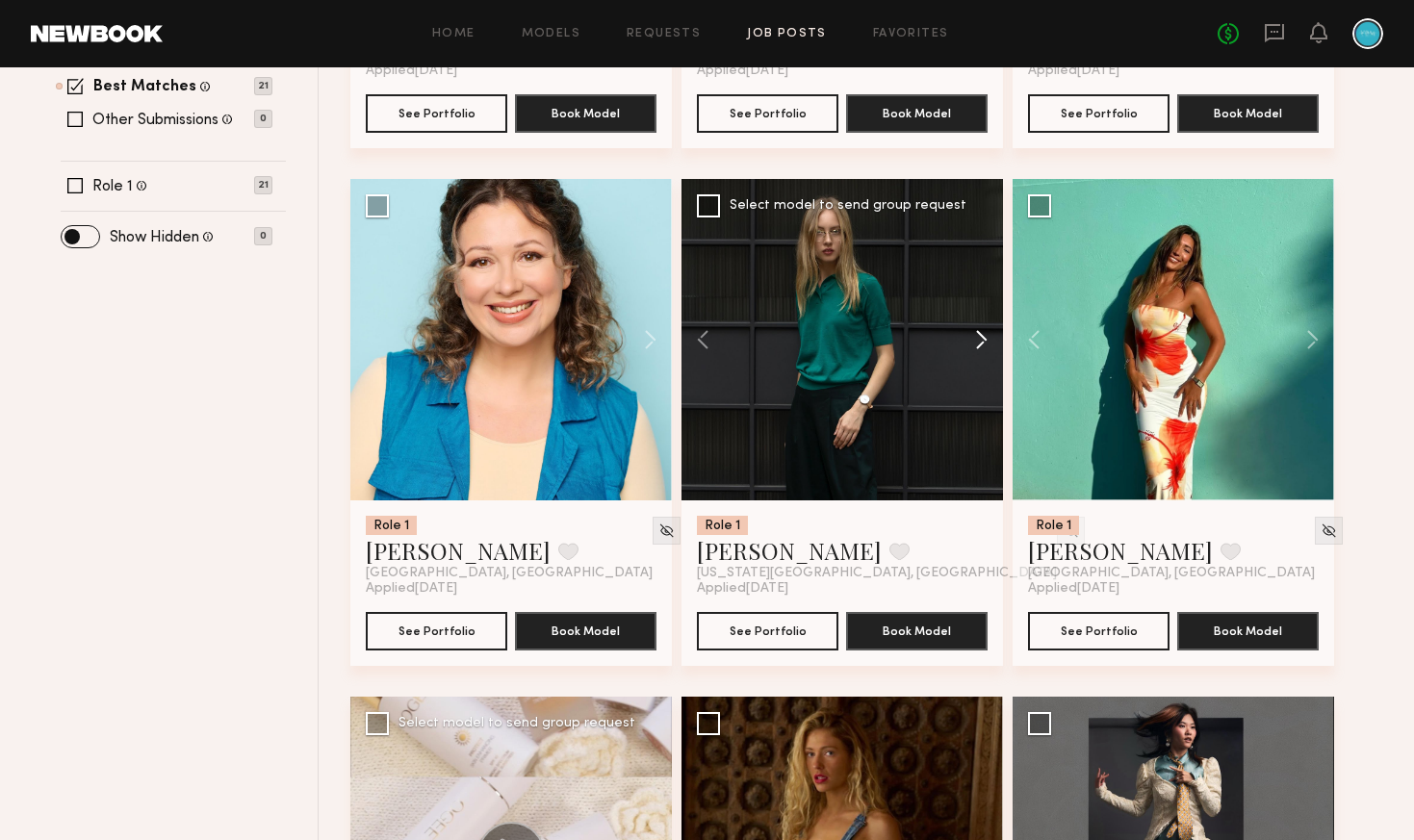
click at [978, 340] on button at bounding box center [973, 340] width 62 height 321
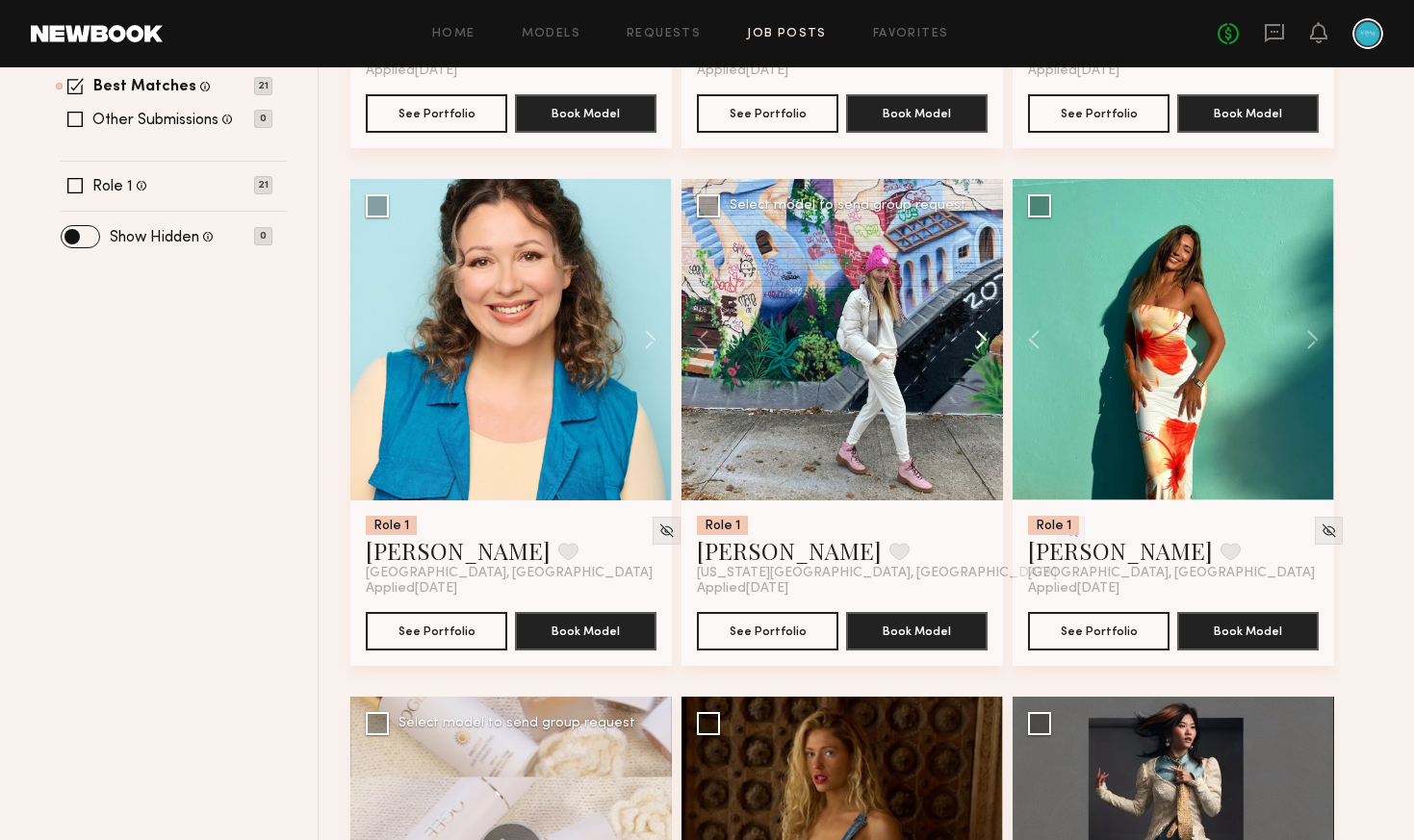
click at [978, 340] on button at bounding box center [973, 340] width 62 height 321
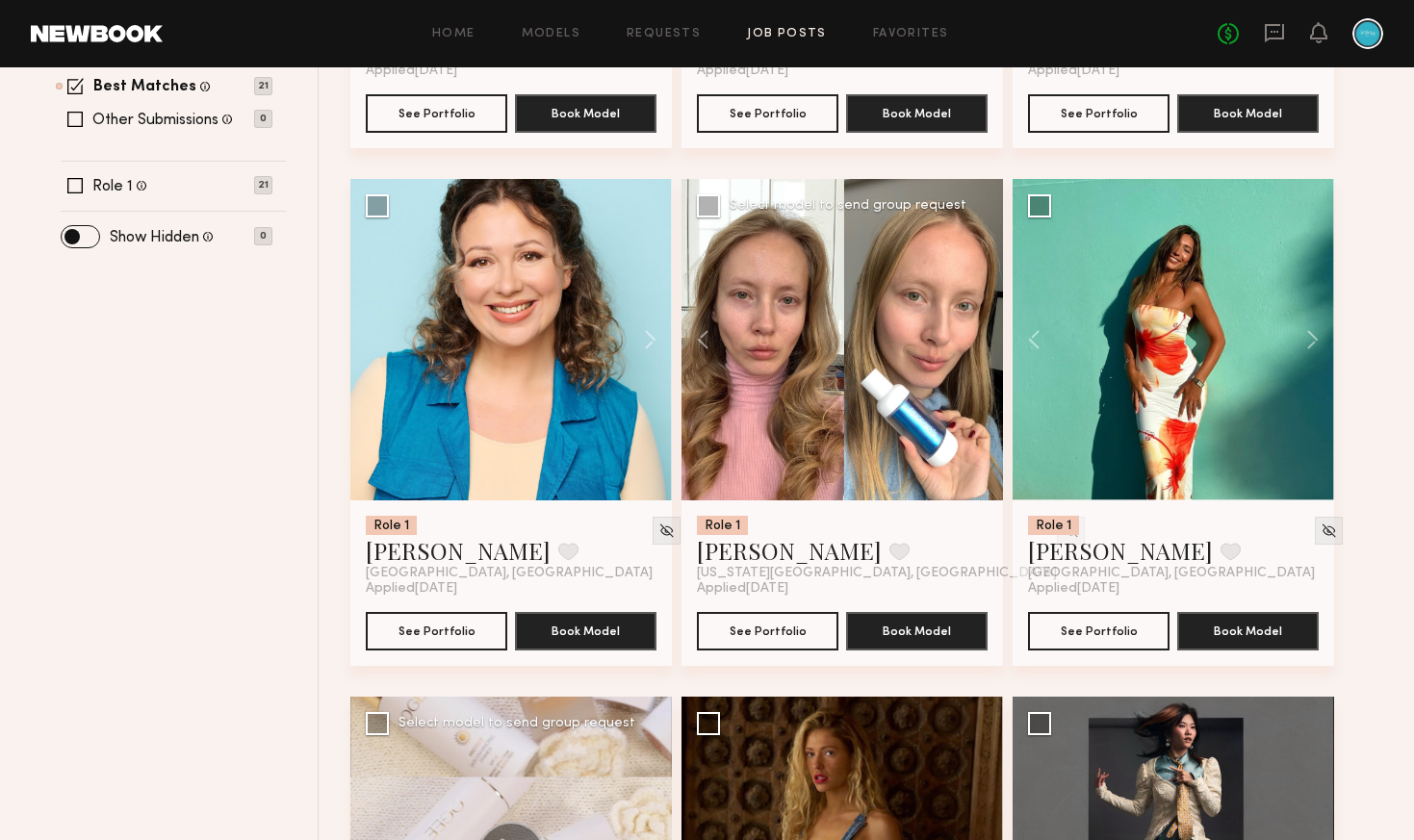
click at [978, 340] on div at bounding box center [842, 340] width 321 height 321
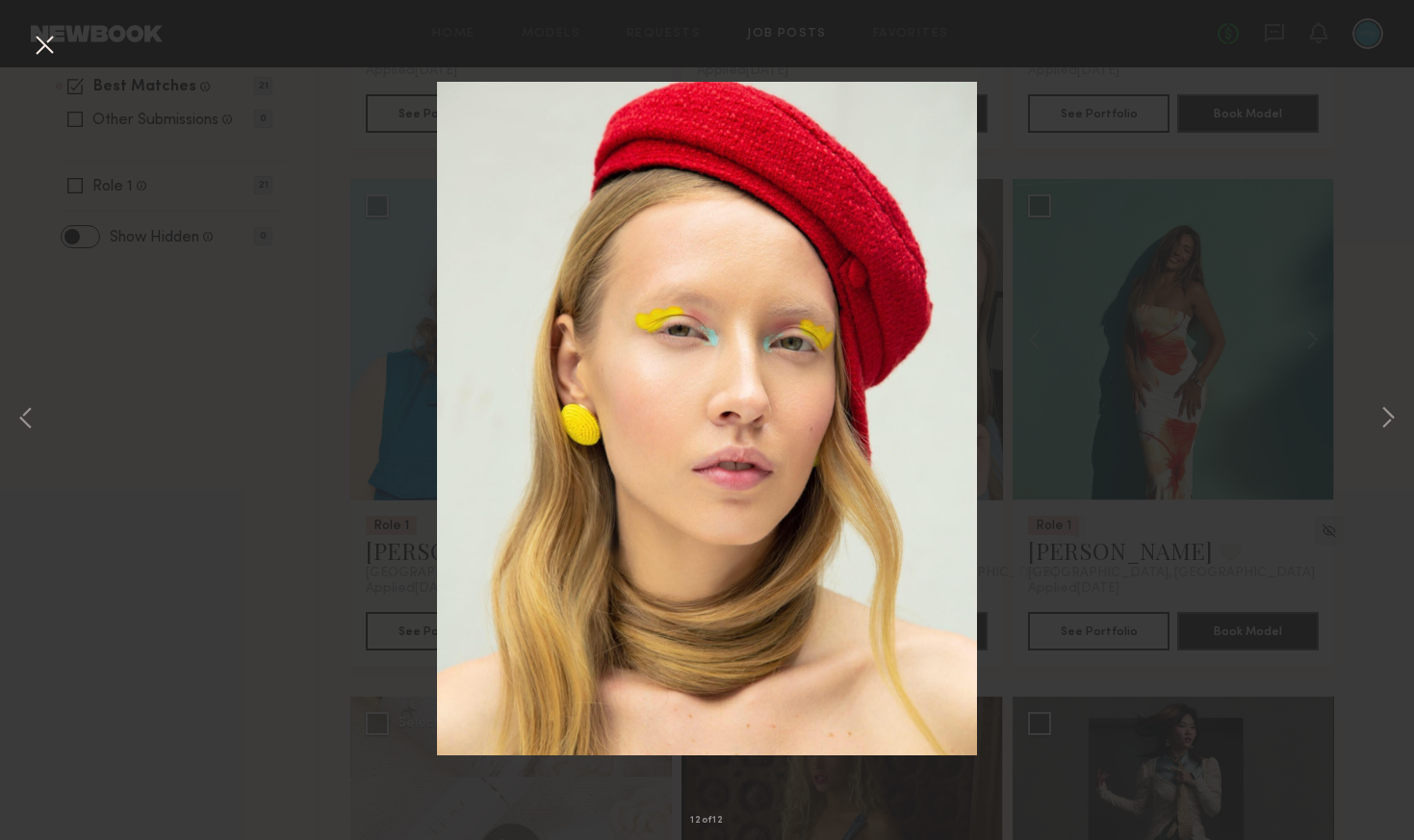
click at [47, 56] on button at bounding box center [45, 46] width 31 height 35
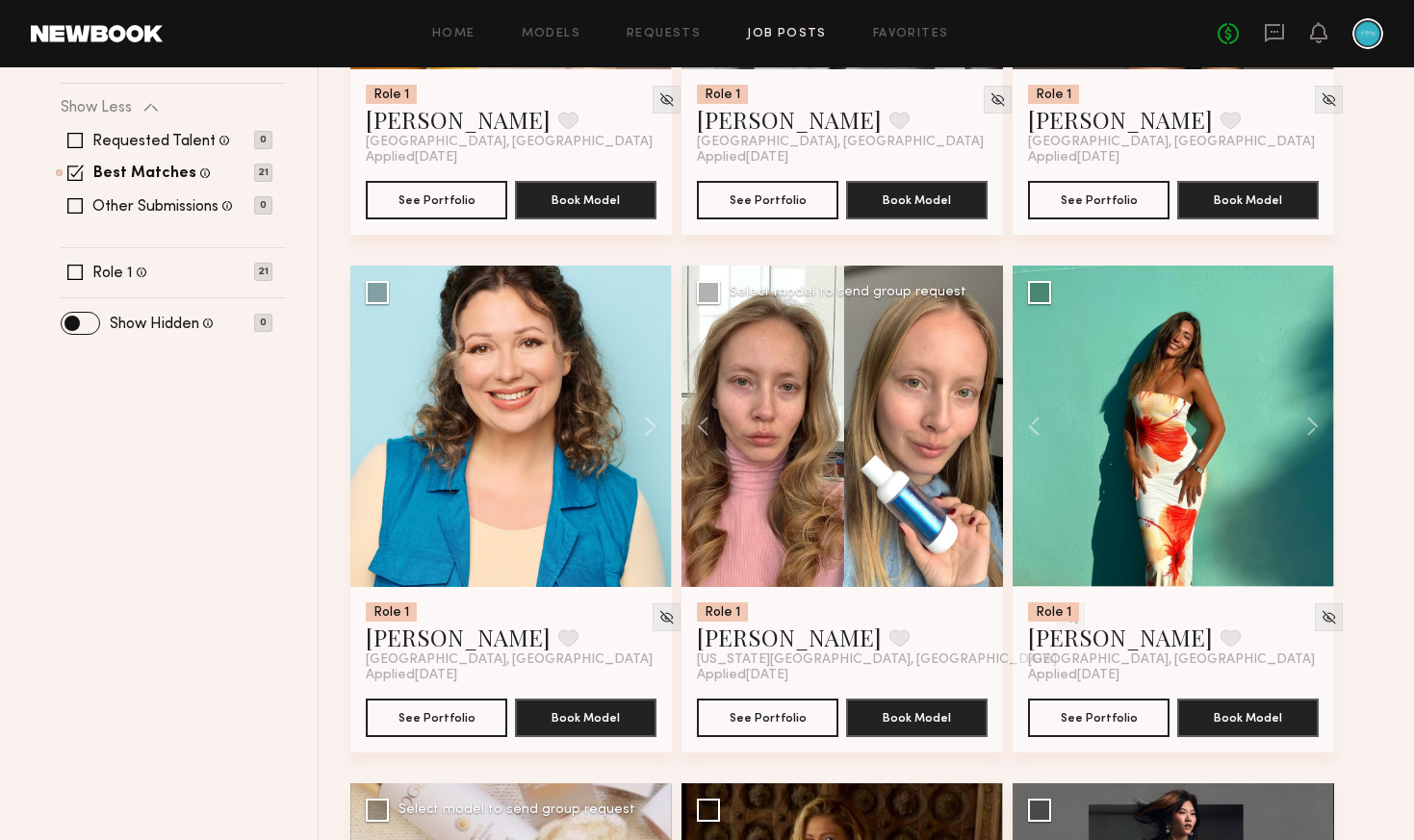
scroll to position [643, 0]
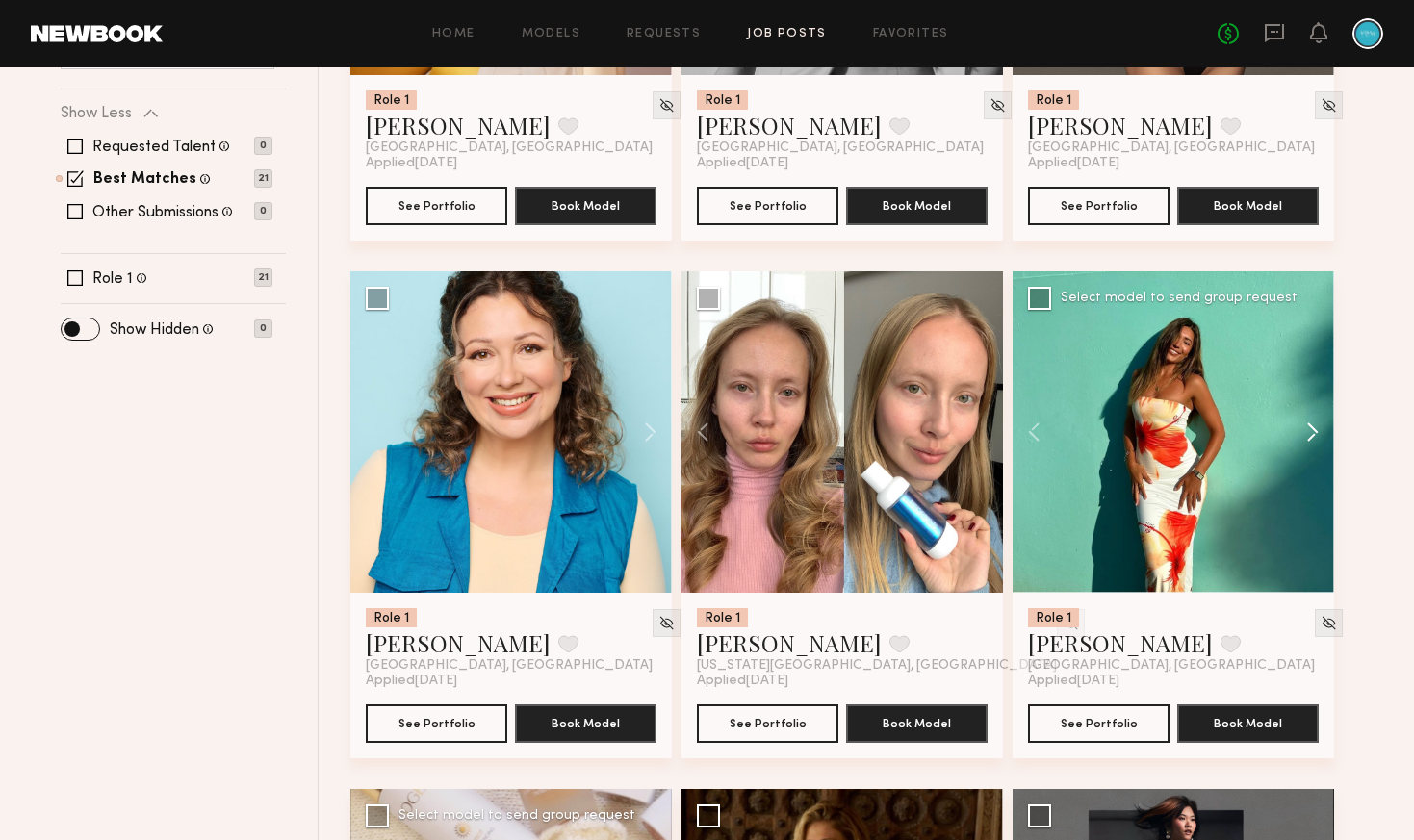
click at [1309, 429] on button at bounding box center [1304, 432] width 62 height 321
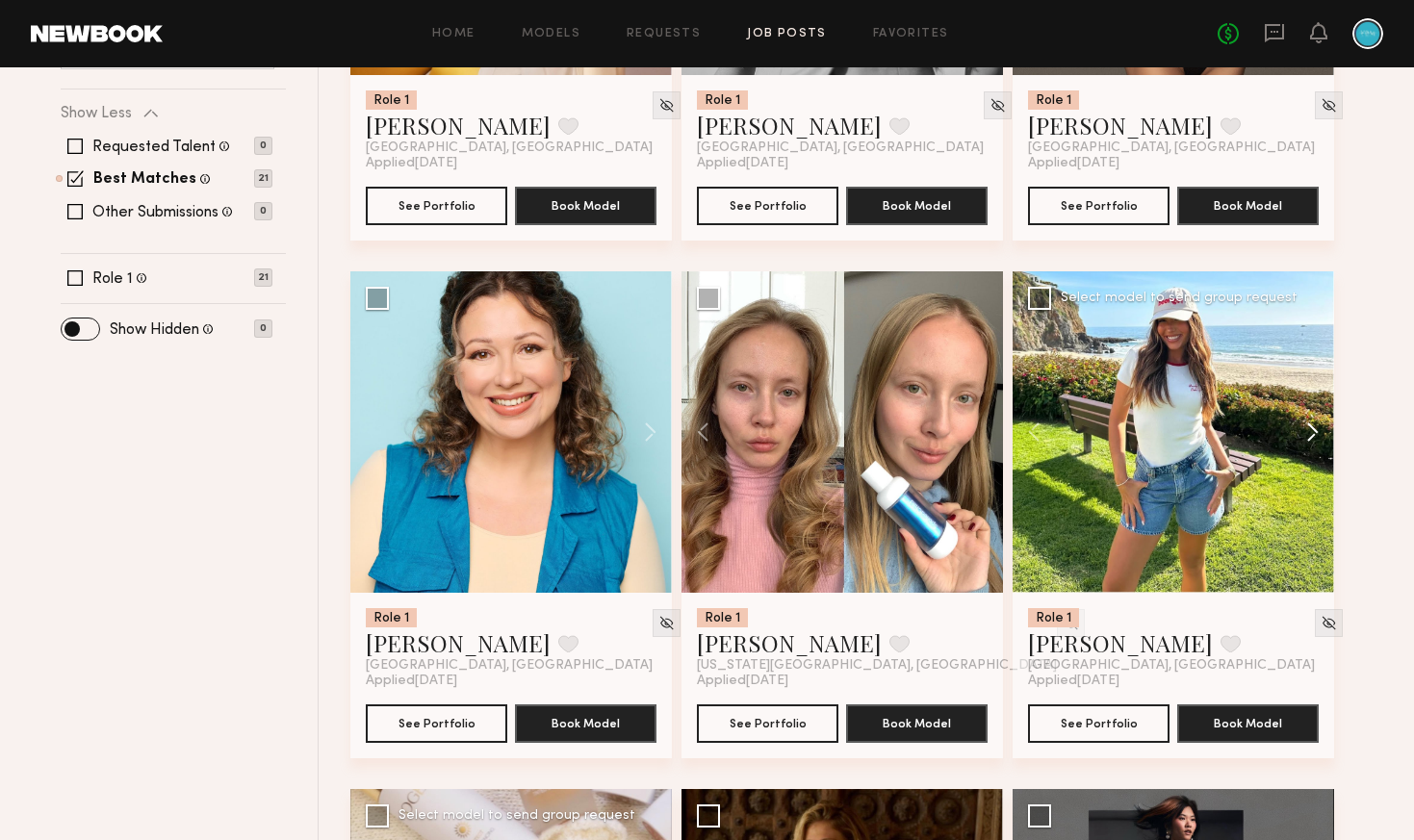
click at [1309, 429] on button at bounding box center [1304, 432] width 62 height 321
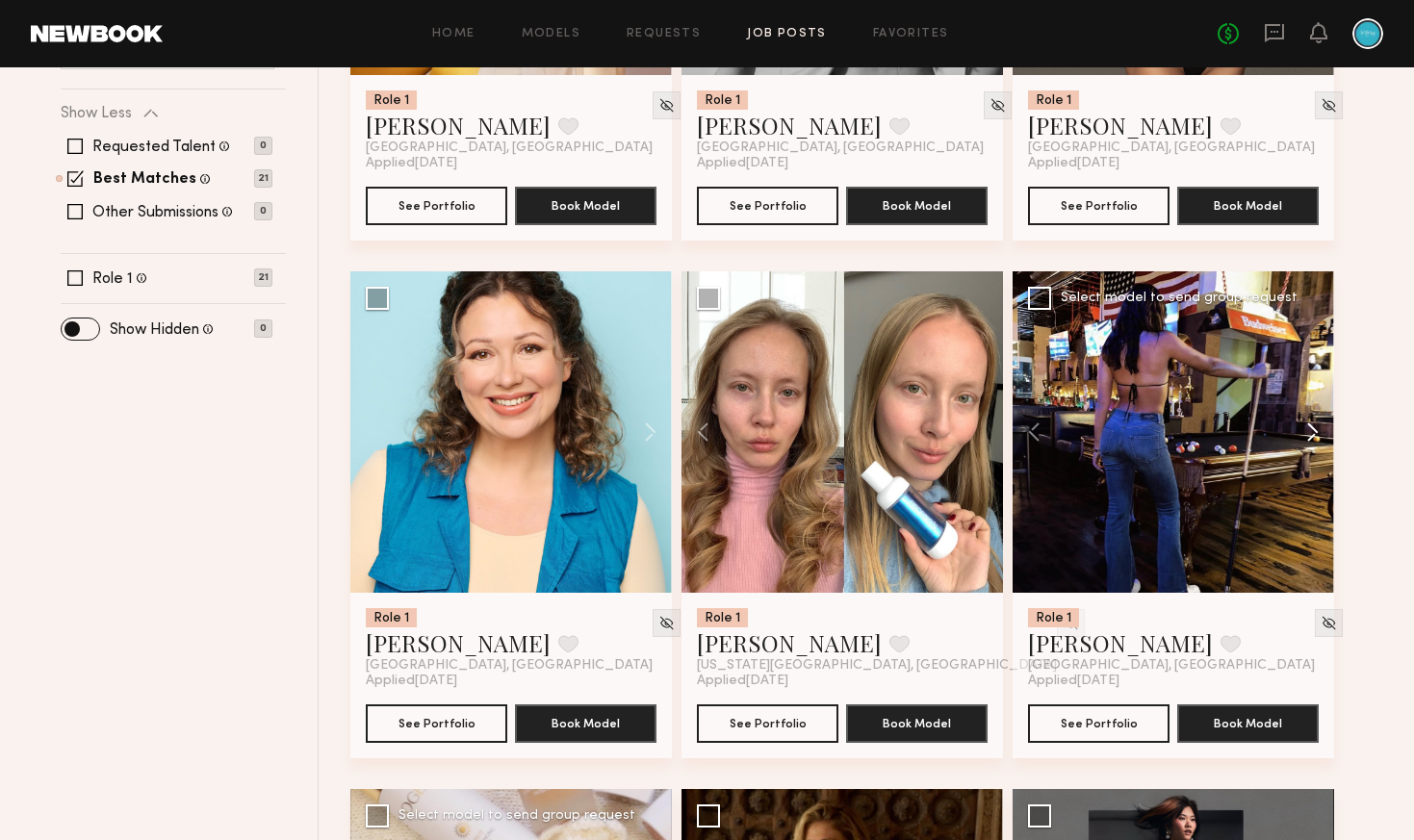
click at [1309, 429] on button at bounding box center [1304, 432] width 62 height 321
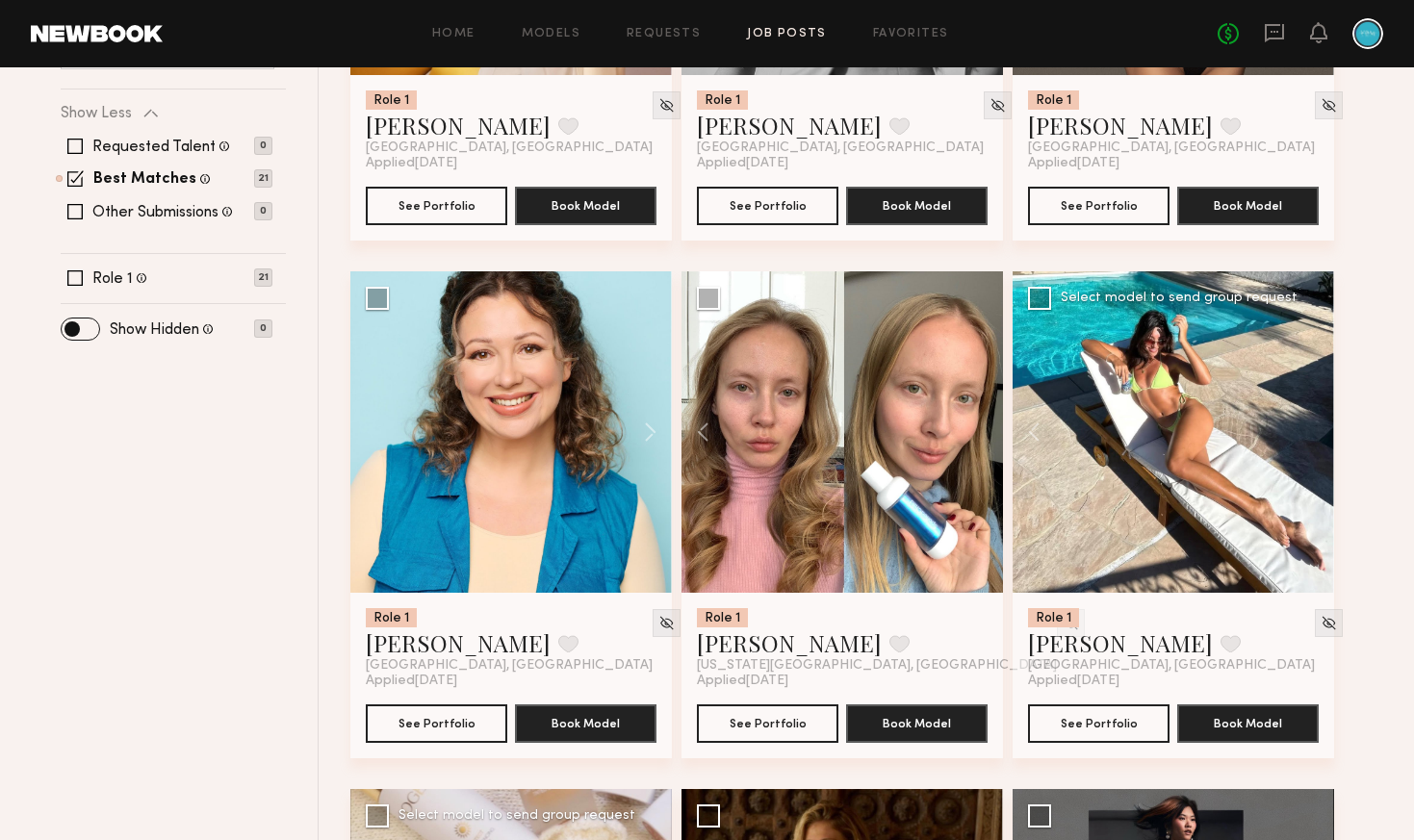
click at [1309, 429] on div at bounding box center [1173, 432] width 321 height 321
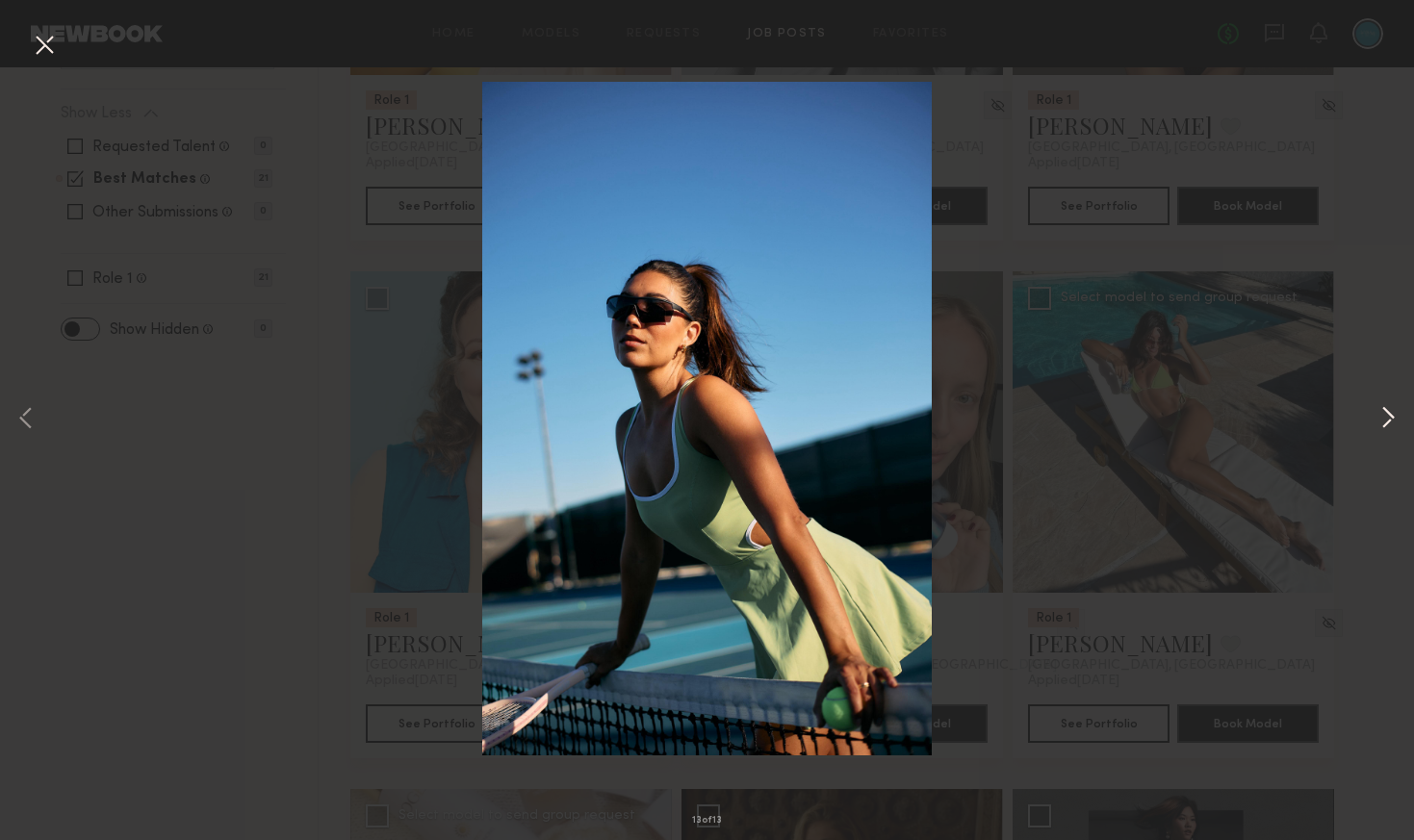
click at [1386, 419] on button at bounding box center [1388, 420] width 23 height 672
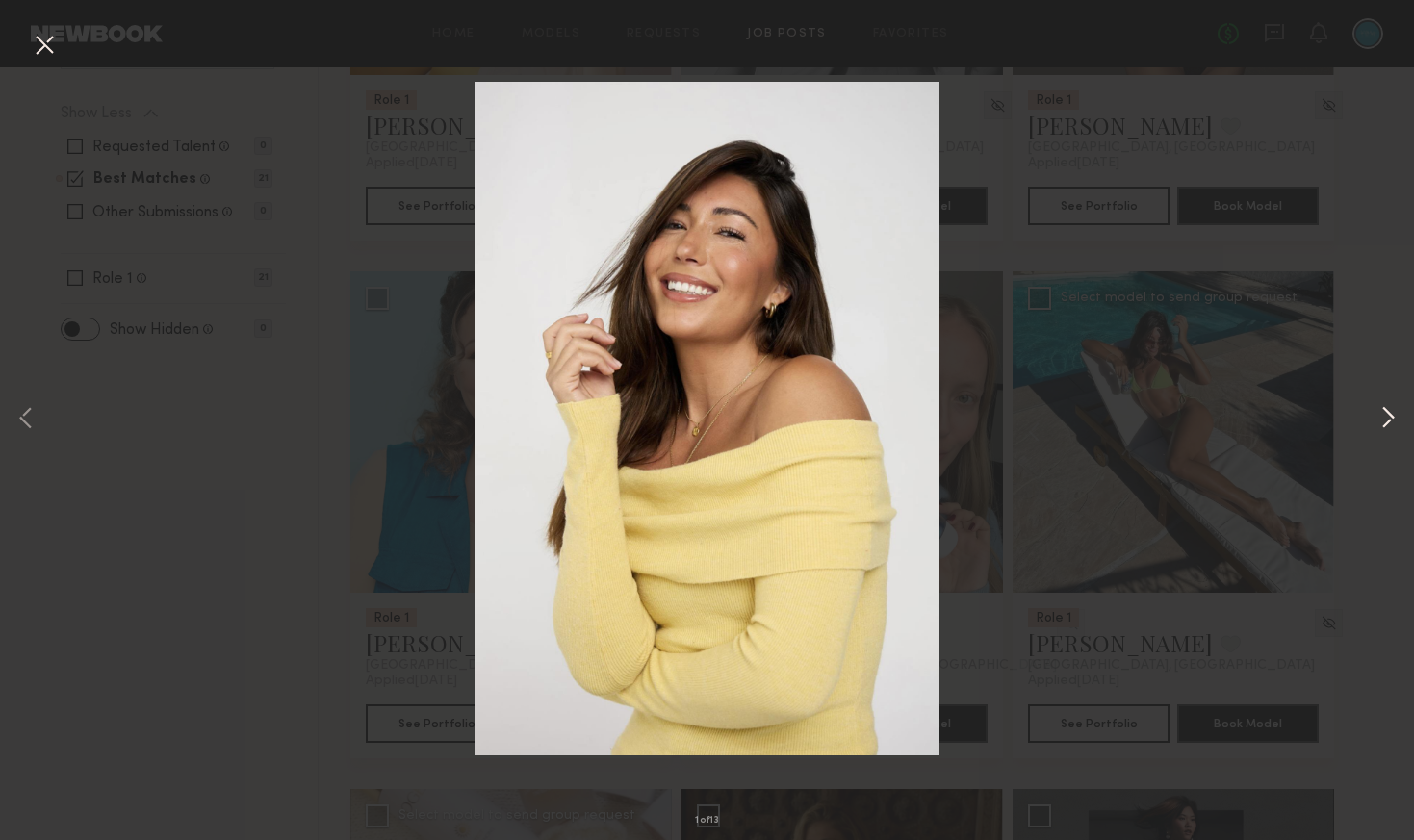
click at [1386, 419] on button at bounding box center [1388, 420] width 23 height 672
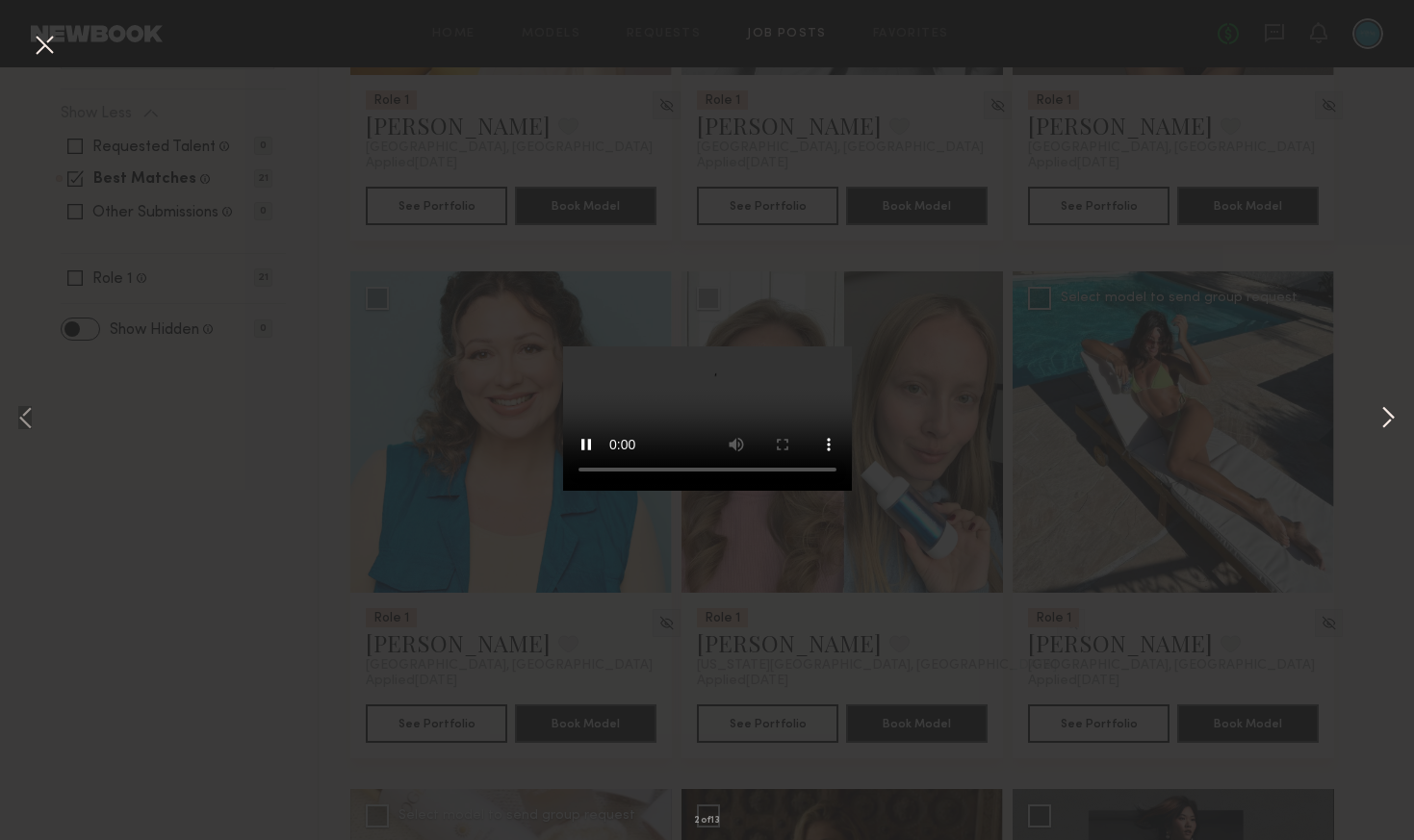
click at [1389, 424] on button at bounding box center [1388, 420] width 23 height 672
click at [46, 48] on button at bounding box center [45, 46] width 31 height 35
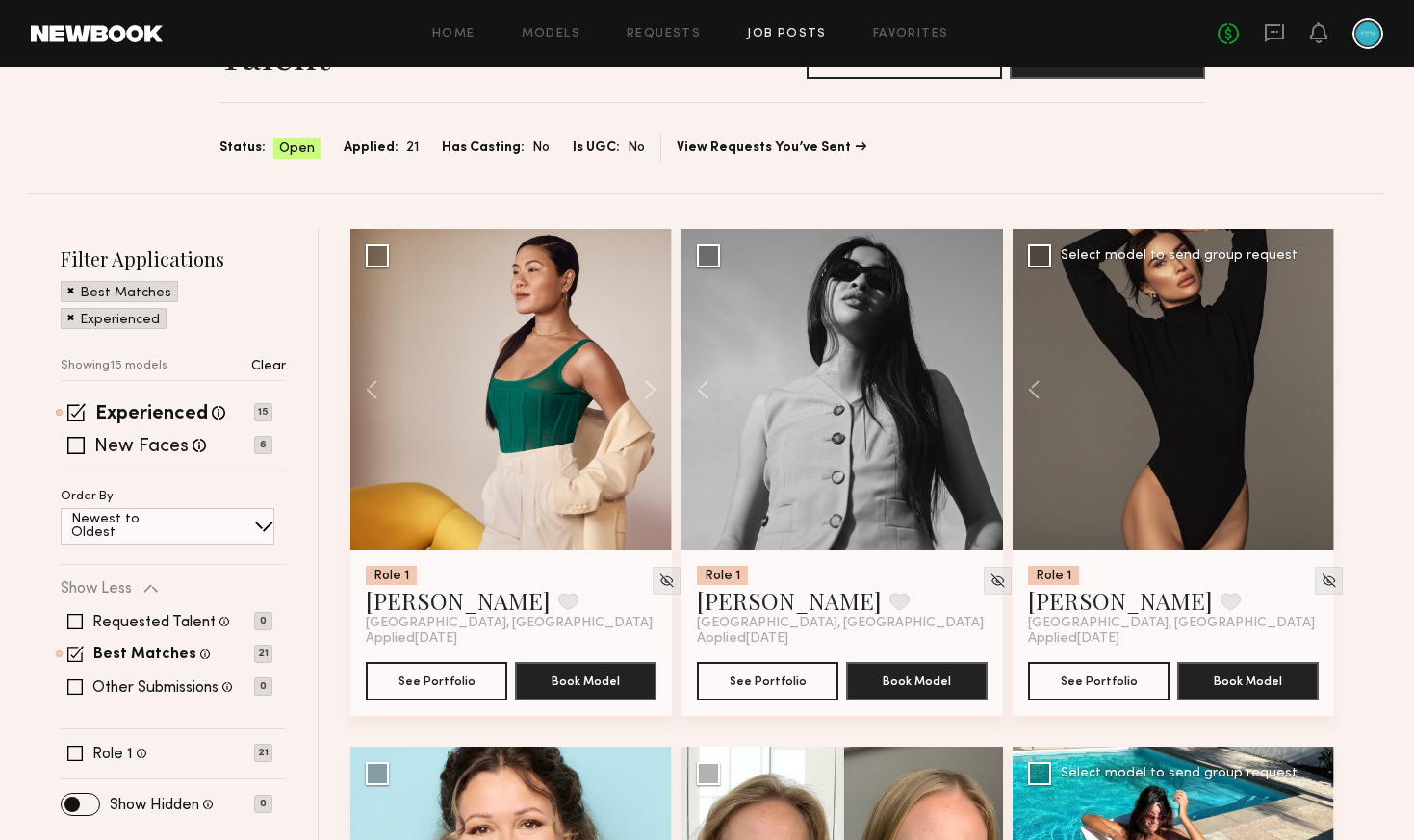
scroll to position [169, 0]
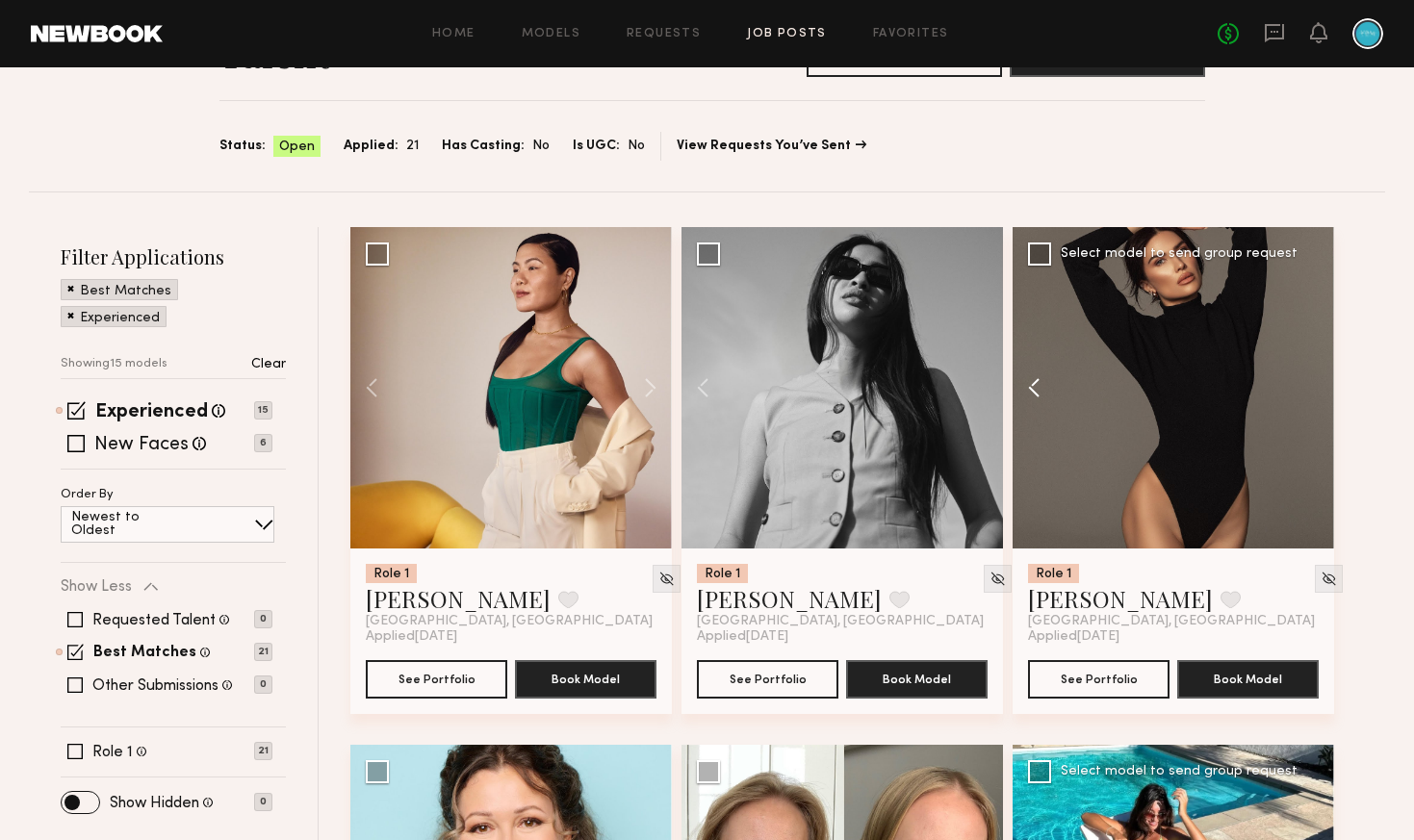
click at [1038, 391] on button at bounding box center [1043, 388] width 62 height 321
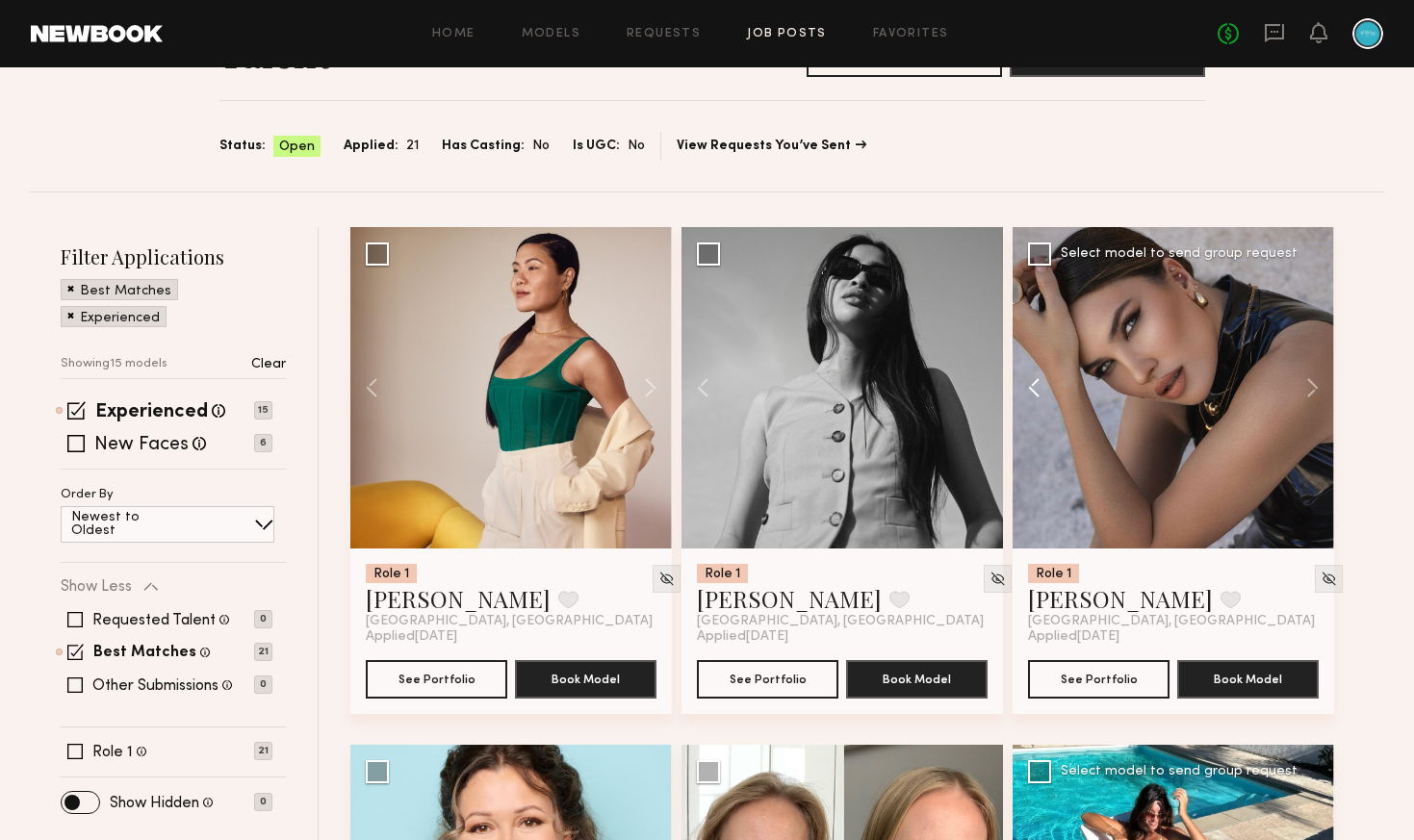
click at [1038, 391] on button at bounding box center [1043, 388] width 62 height 321
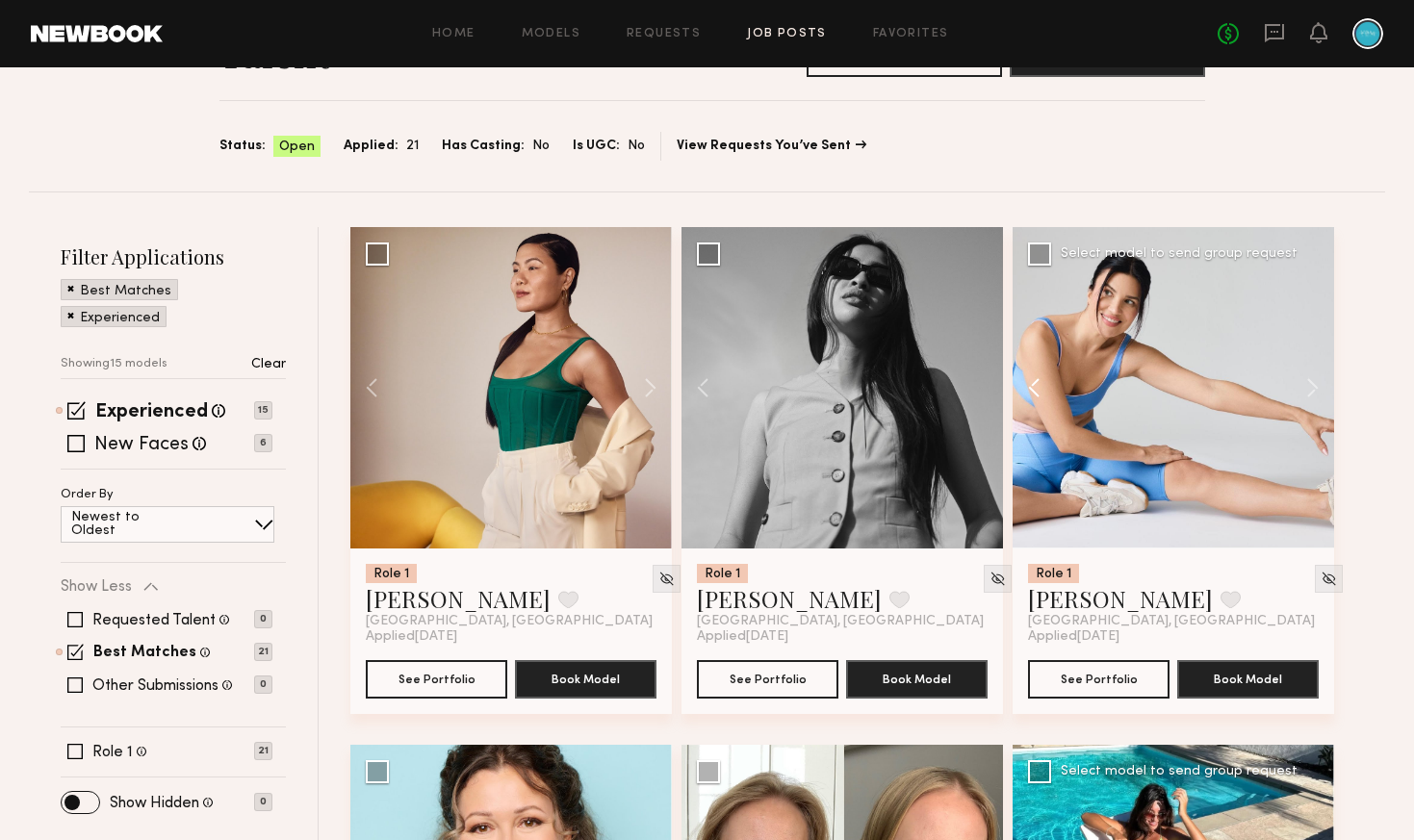
click at [1038, 391] on button at bounding box center [1043, 388] width 62 height 321
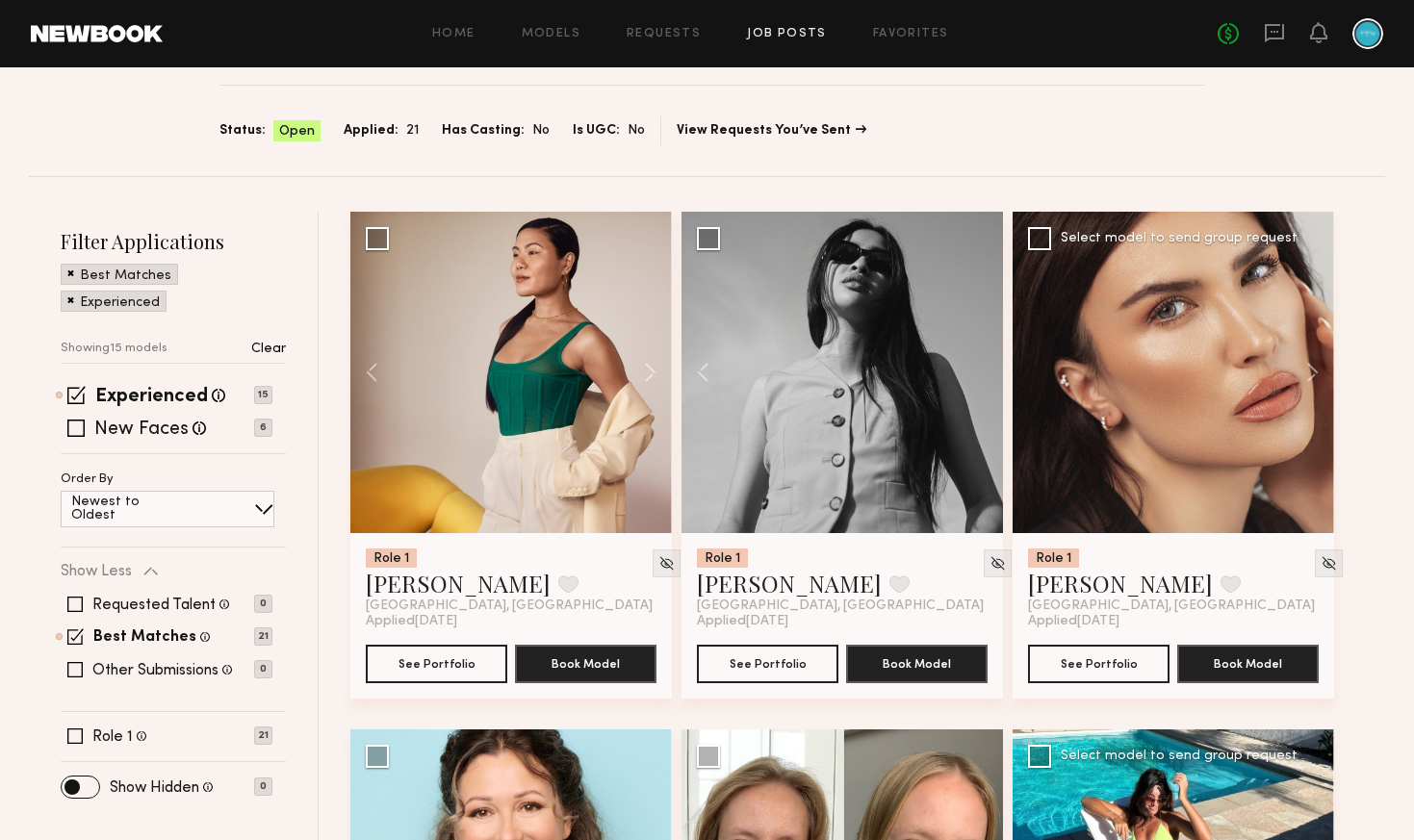
scroll to position [193, 0]
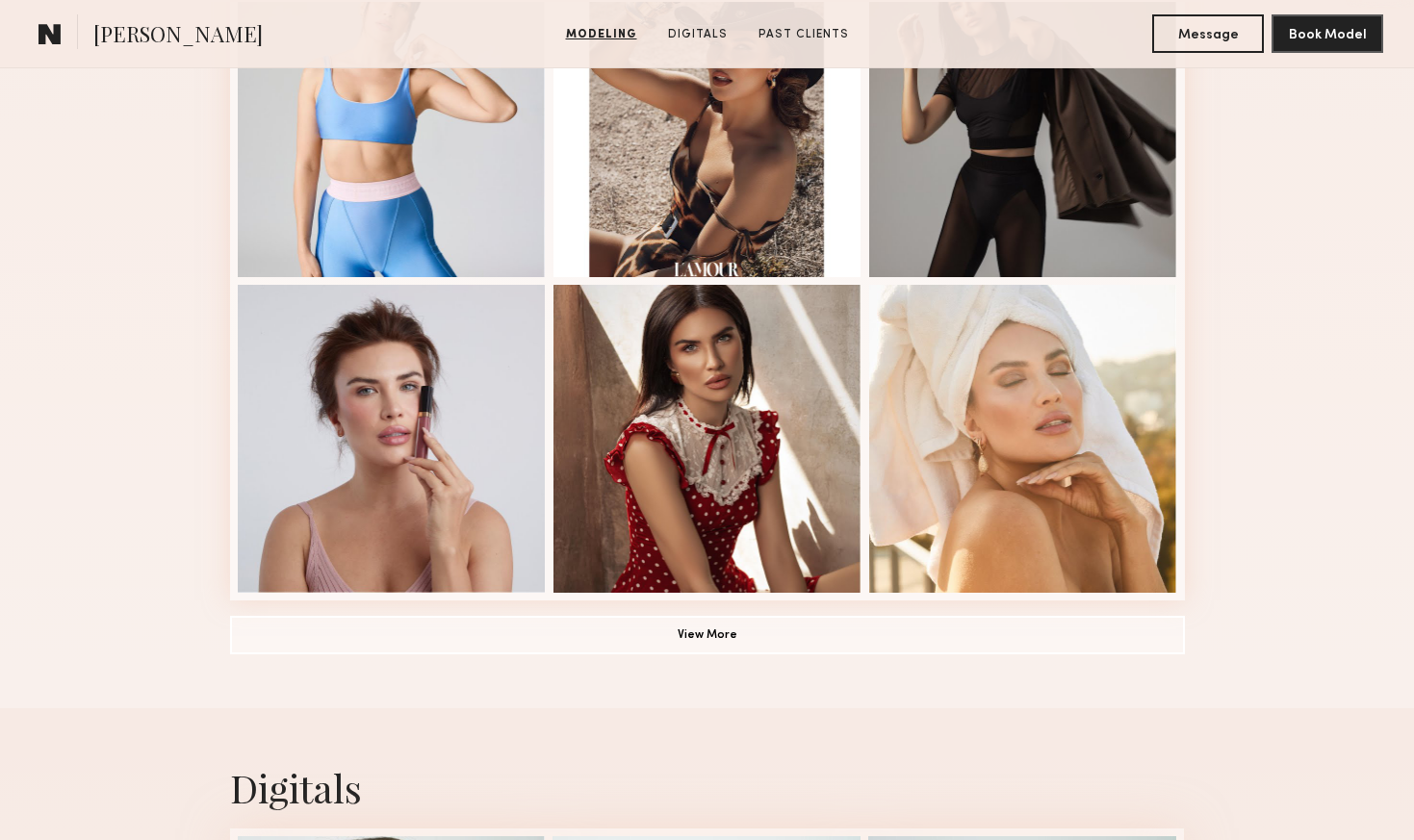
scroll to position [1242, 0]
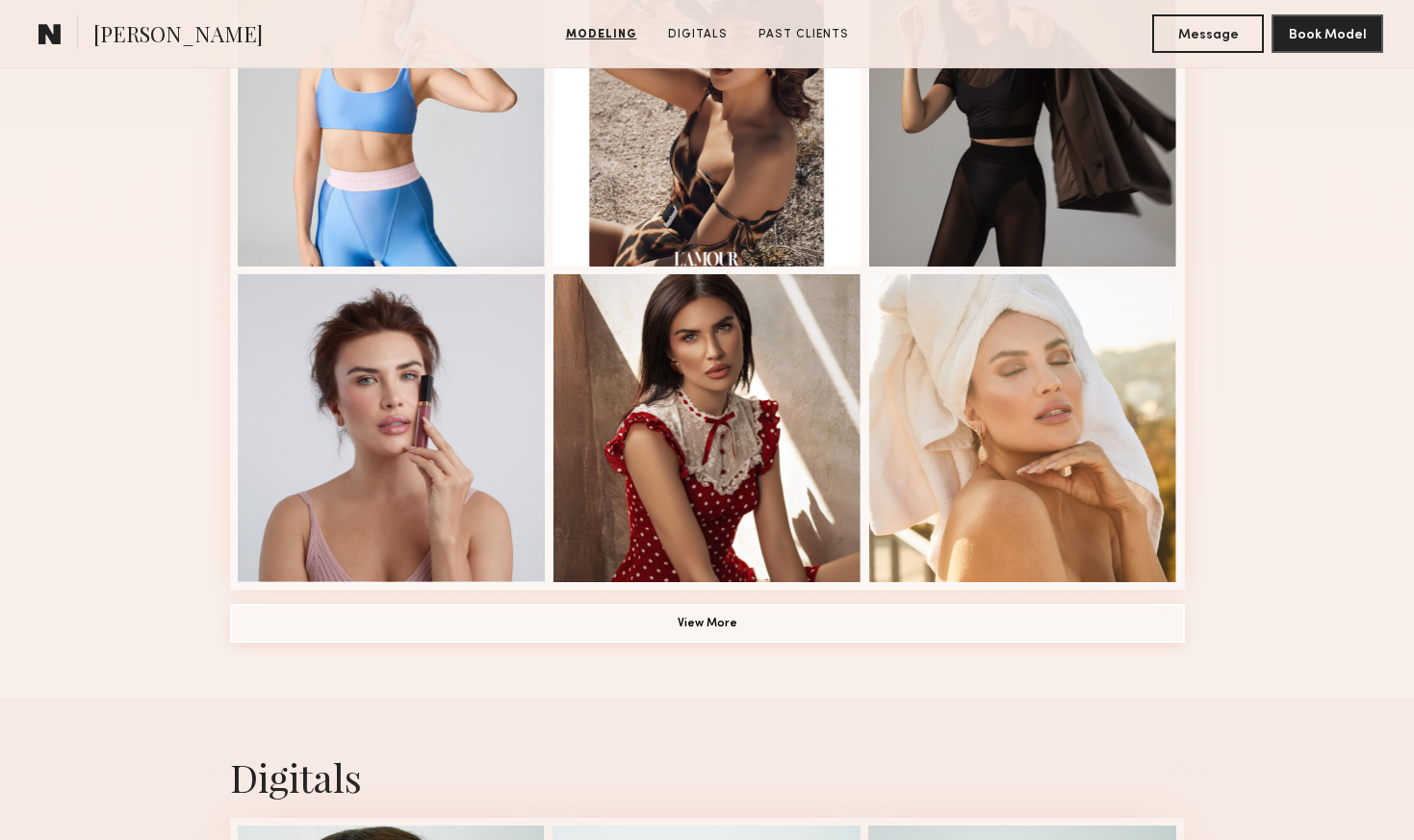
click at [701, 612] on button "View More" at bounding box center [707, 624] width 954 height 39
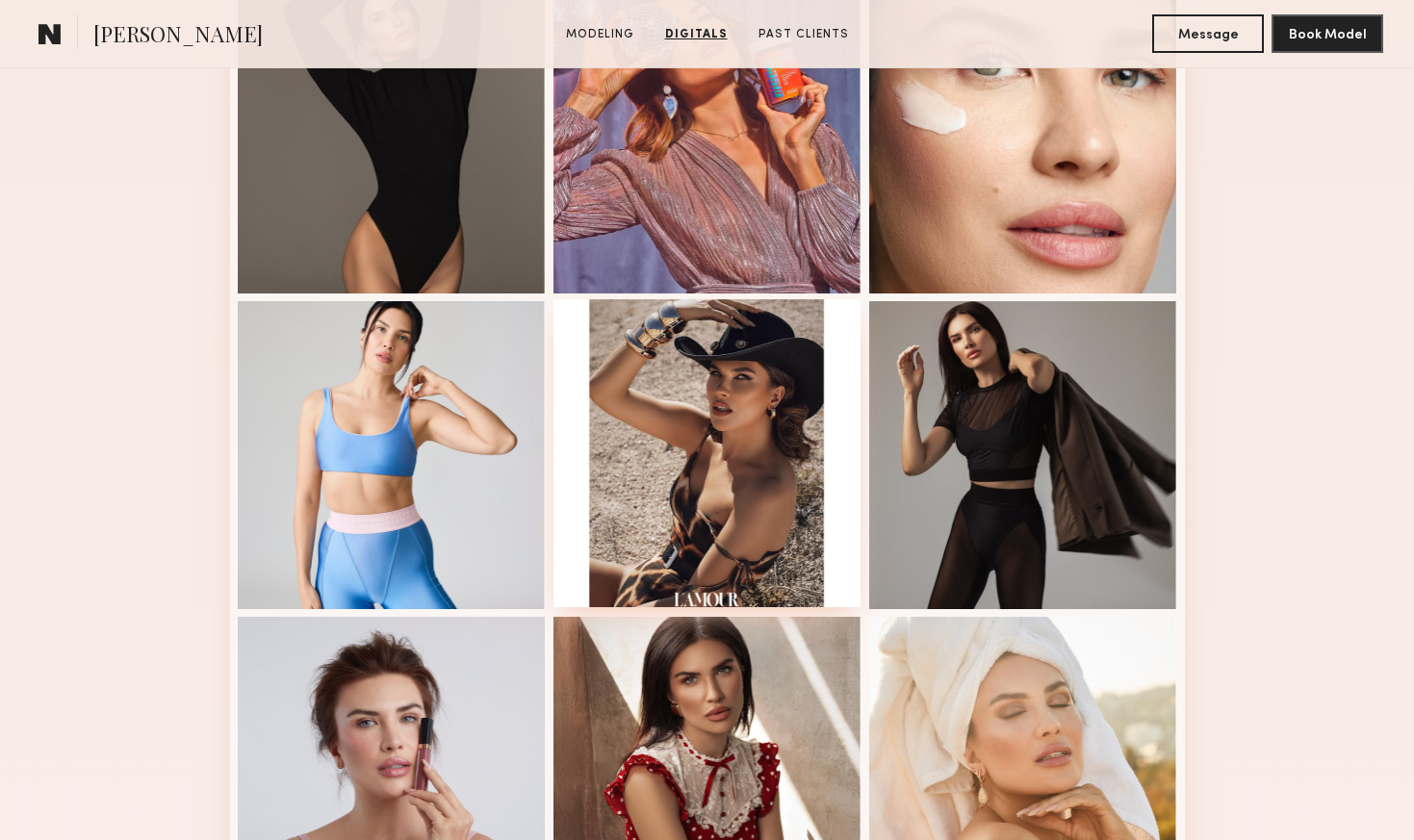
scroll to position [851, 0]
